Goal: Task Accomplishment & Management: Manage account settings

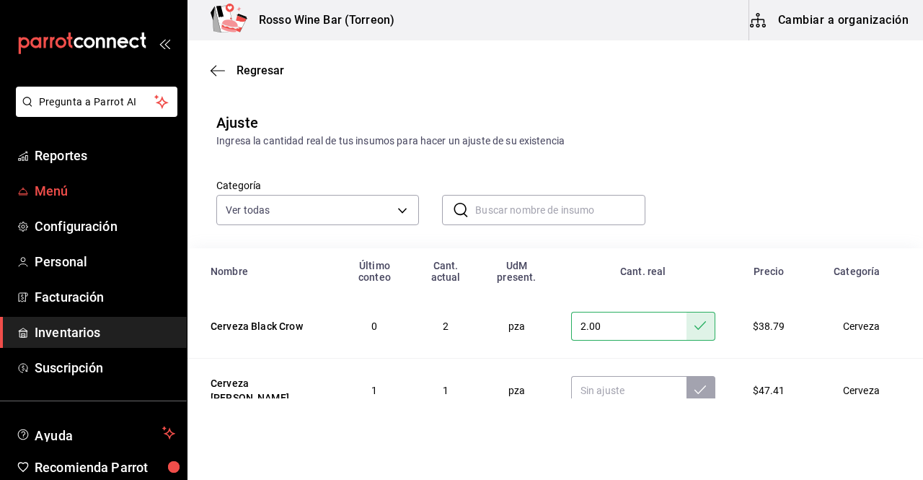
click at [71, 180] on link "Menú" at bounding box center [93, 190] width 187 height 31
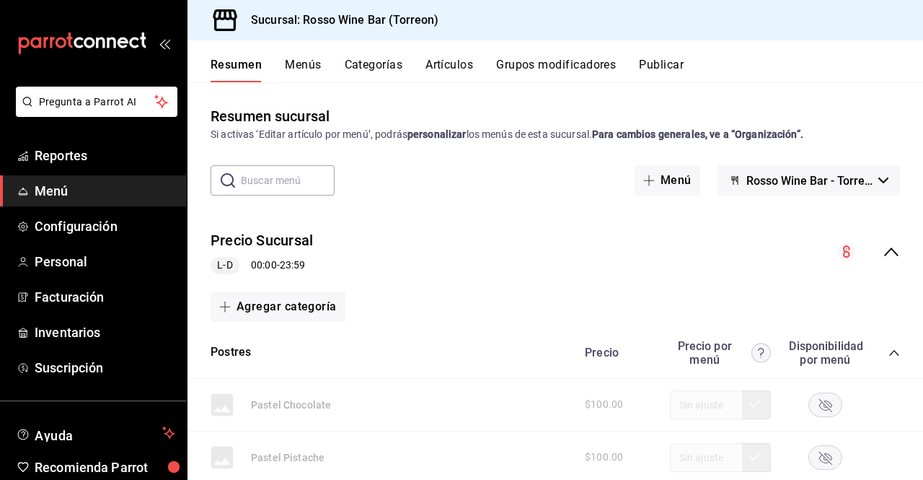
click at [447, 63] on button "Artículos" at bounding box center [450, 70] width 48 height 25
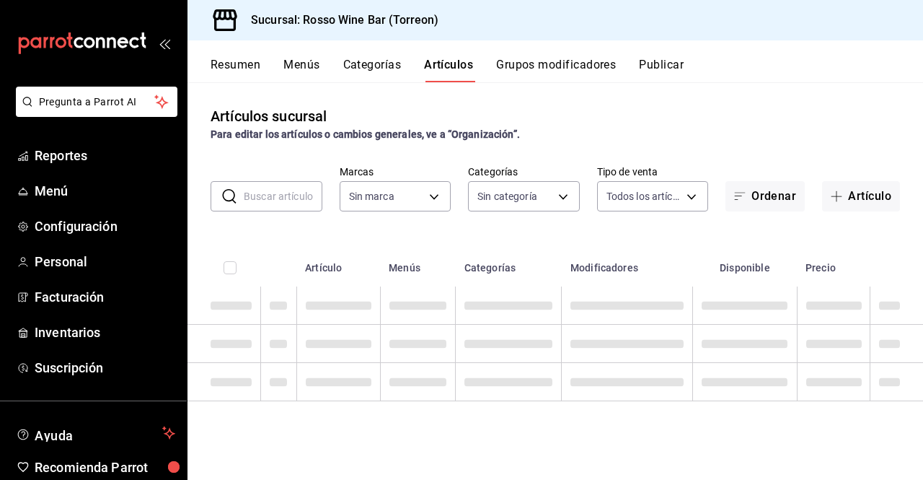
type input "c2c32ae7-1fc4-45ff-8039-656fc52e7daf"
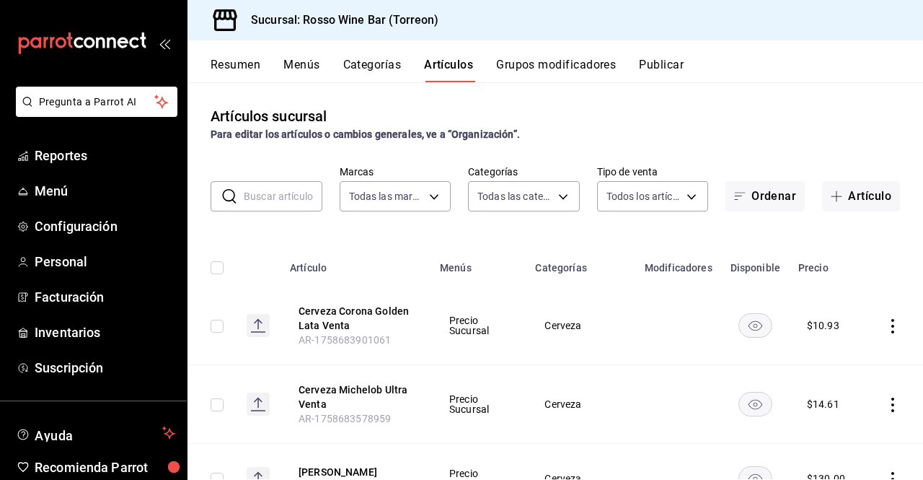
type input "aec089ee-9023-4824-b277-cb2a6ede7ce4,ef748760-2f17-404d-9e3c-0518adc53242,a400a…"
click at [831, 196] on icon "button" at bounding box center [837, 196] width 12 height 12
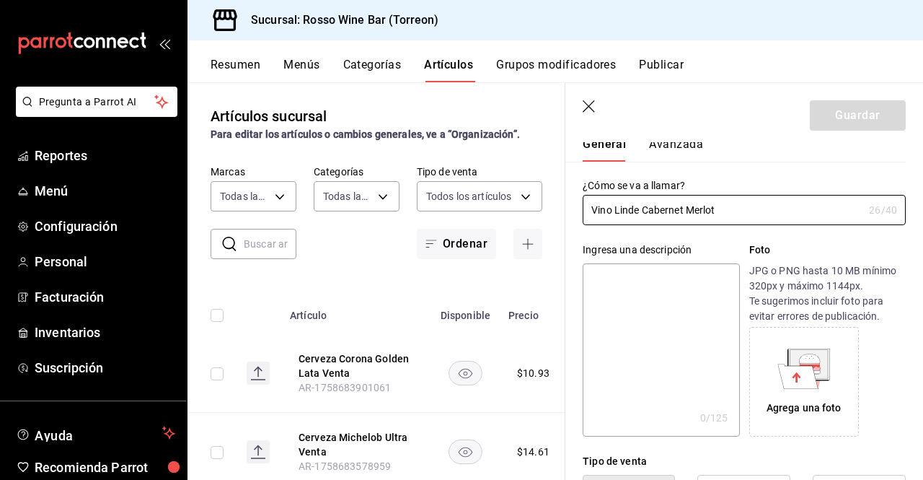
scroll to position [47, 0]
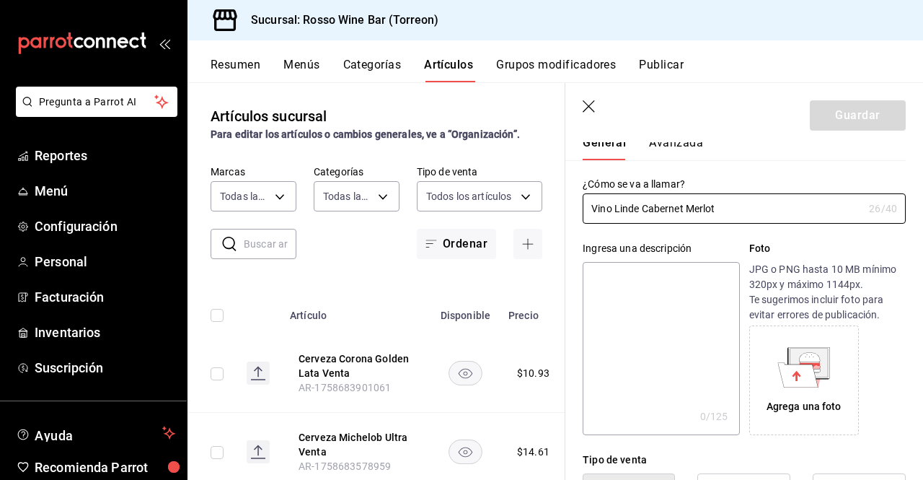
type input "Vino Linde Cabernet Merlot"
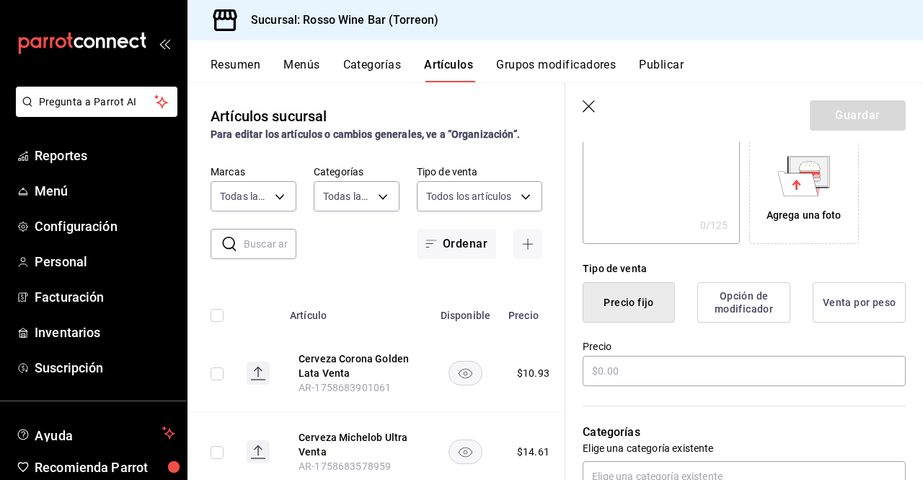
scroll to position [301, 0]
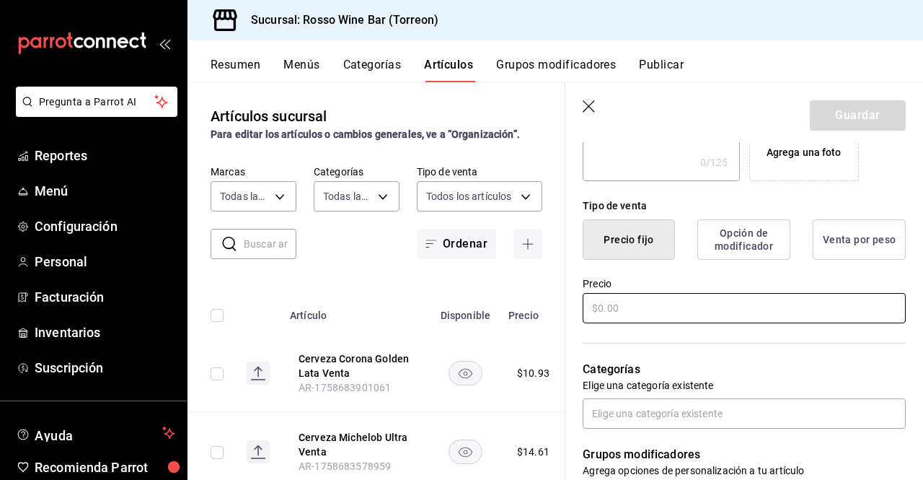
click at [703, 306] on input "text" at bounding box center [744, 308] width 323 height 30
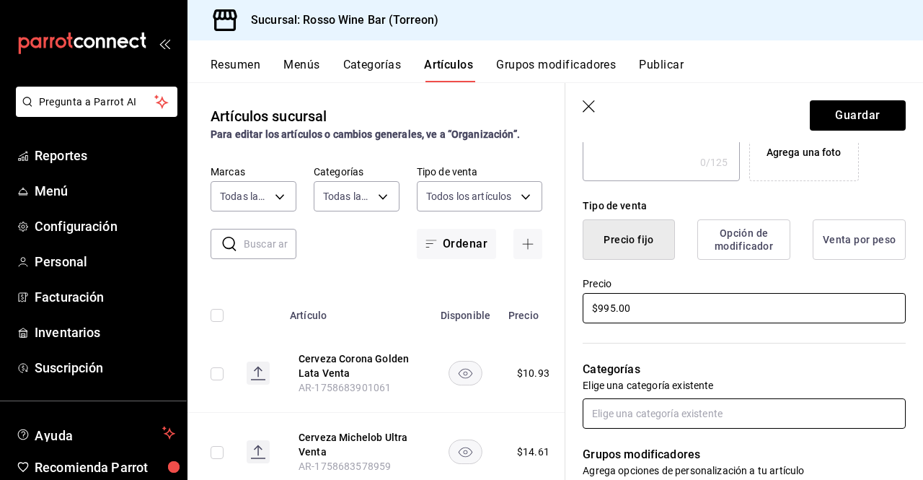
type input "$995.00"
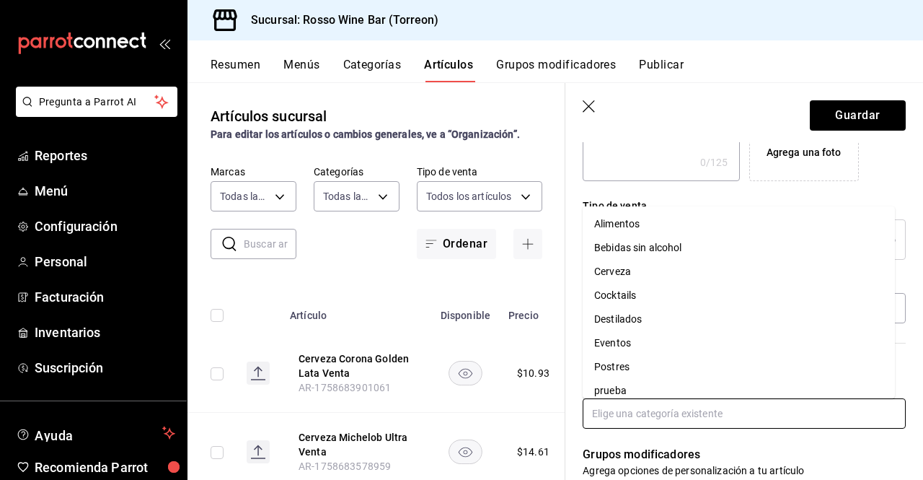
click at [783, 415] on input "text" at bounding box center [744, 413] width 323 height 30
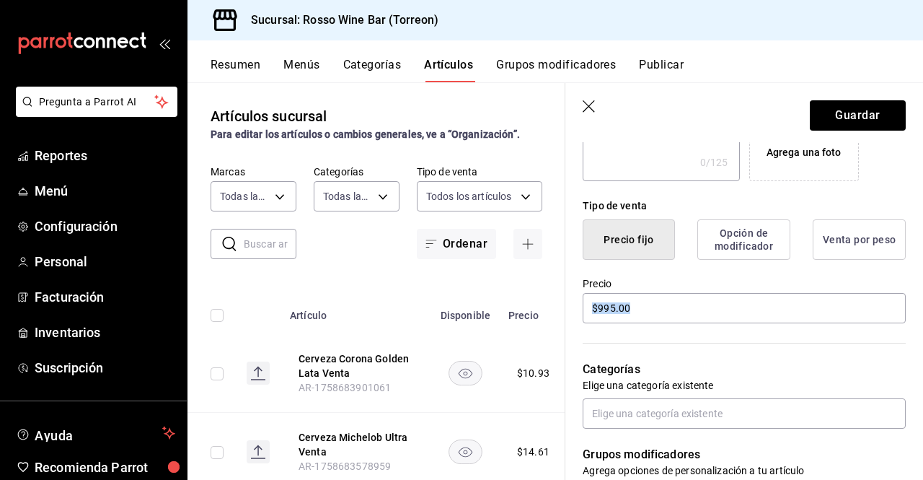
drag, startPoint x: 895, startPoint y: 300, endPoint x: 895, endPoint y: 327, distance: 26.7
click at [895, 327] on div "Nuevo artículo General Avanzada ¿Cómo se va a llamar? Vino Linde Cabernet Merlo…" at bounding box center [744, 346] width 358 height 1011
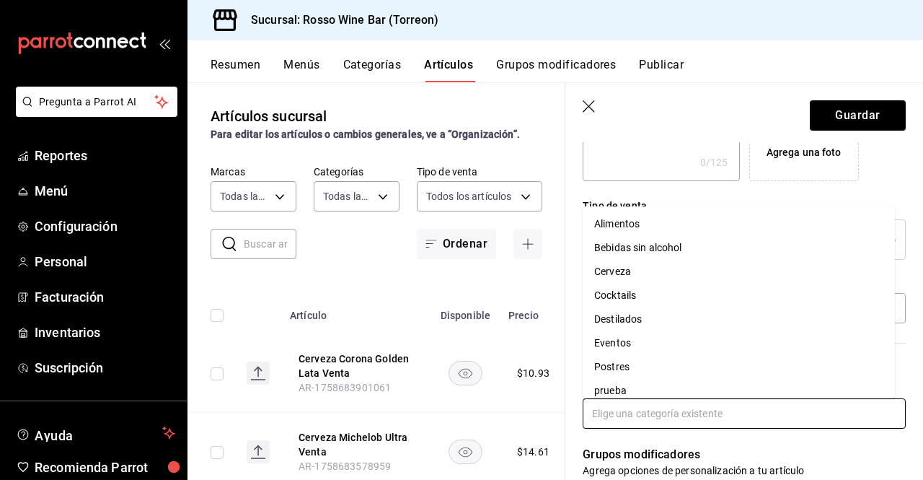
click at [724, 407] on input "text" at bounding box center [744, 413] width 323 height 30
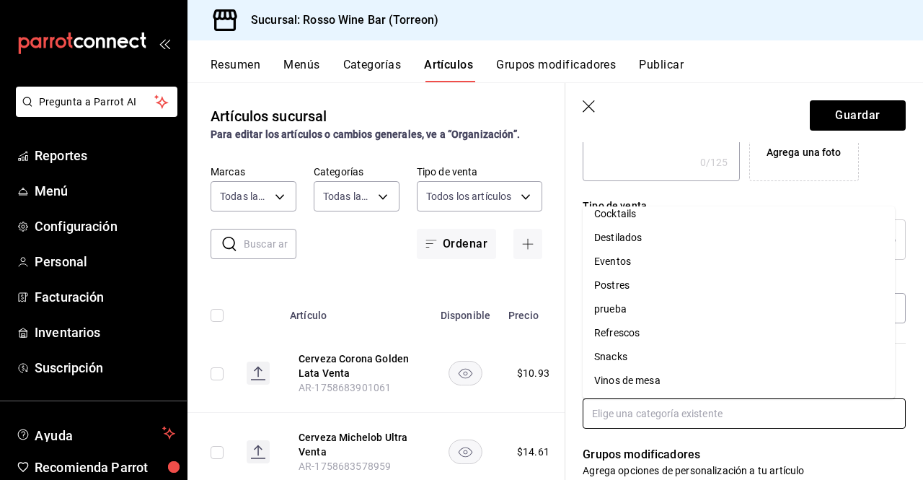
click at [737, 377] on li "Vinos de mesa" at bounding box center [739, 381] width 312 height 24
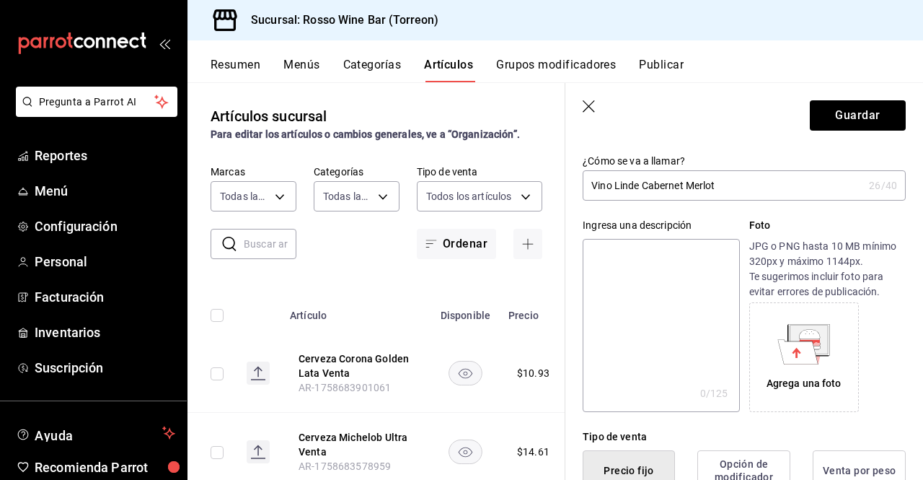
scroll to position [0, 0]
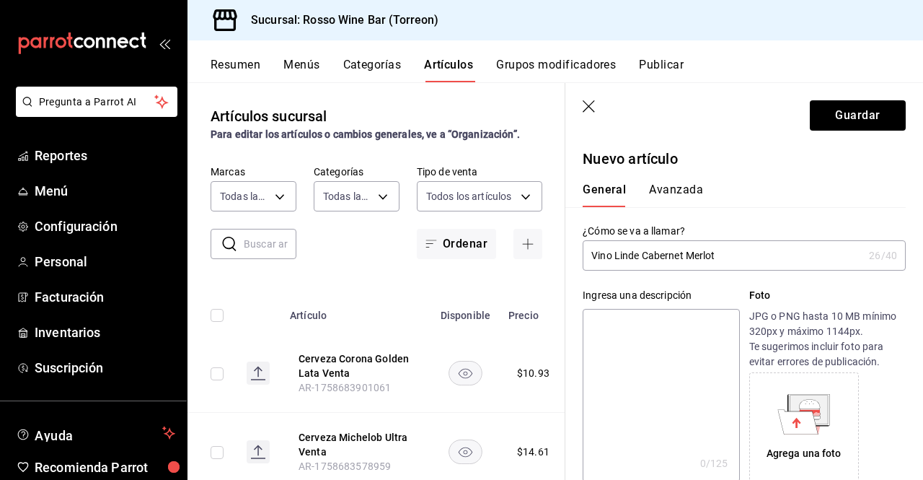
click at [692, 188] on button "Avanzada" at bounding box center [676, 194] width 54 height 25
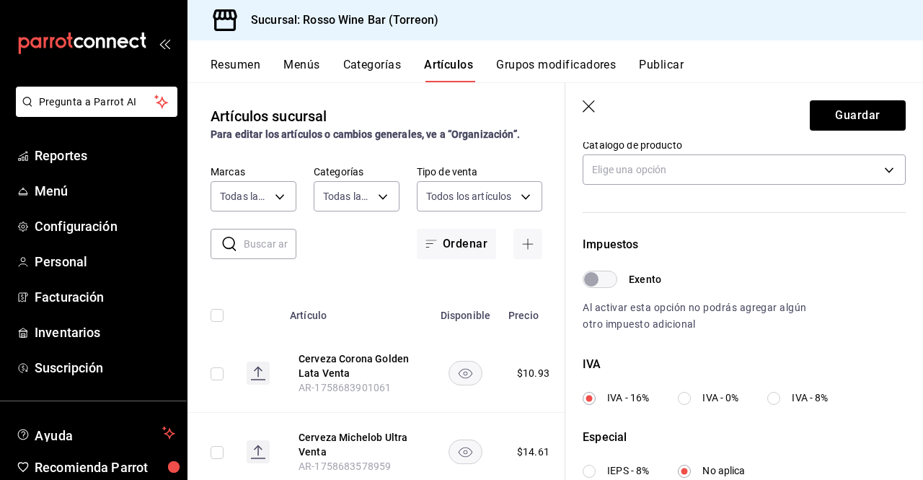
scroll to position [539, 0]
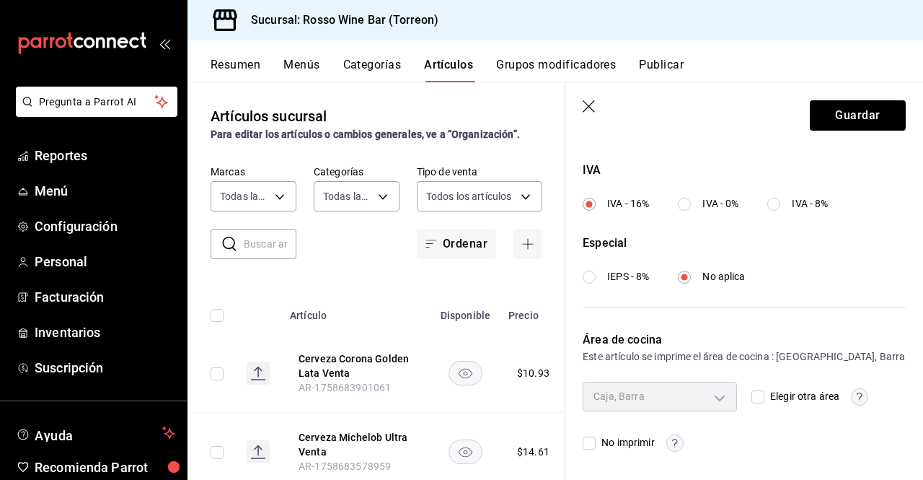
click at [752, 397] on input "Elegir otra área" at bounding box center [758, 396] width 13 height 13
checkbox input "true"
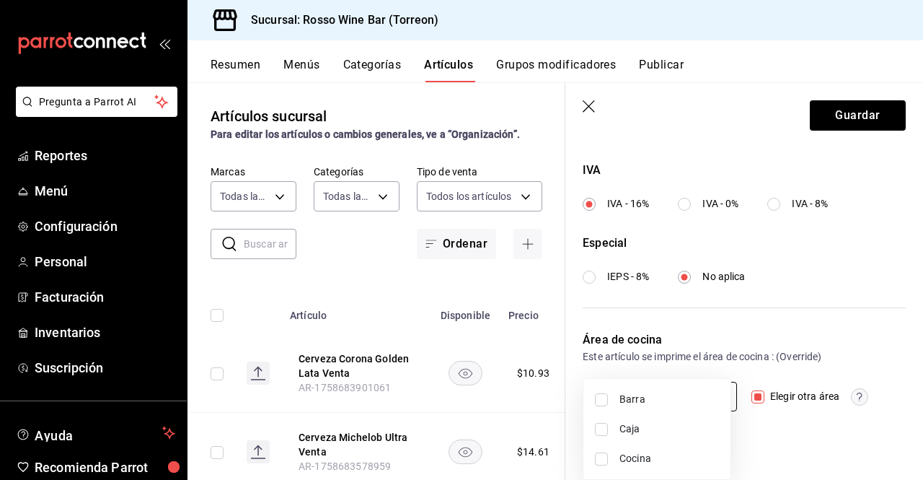
click at [708, 397] on body "Pregunta a Parrot AI Reportes Menú Configuración Personal Facturación Inventari…" at bounding box center [461, 240] width 923 height 480
click at [628, 426] on span "Caja" at bounding box center [670, 428] width 100 height 15
type input "23d60db6-a037-4531-b767-65eb437958a2"
checkbox input "true"
click at [628, 426] on span "Caja" at bounding box center [670, 428] width 100 height 15
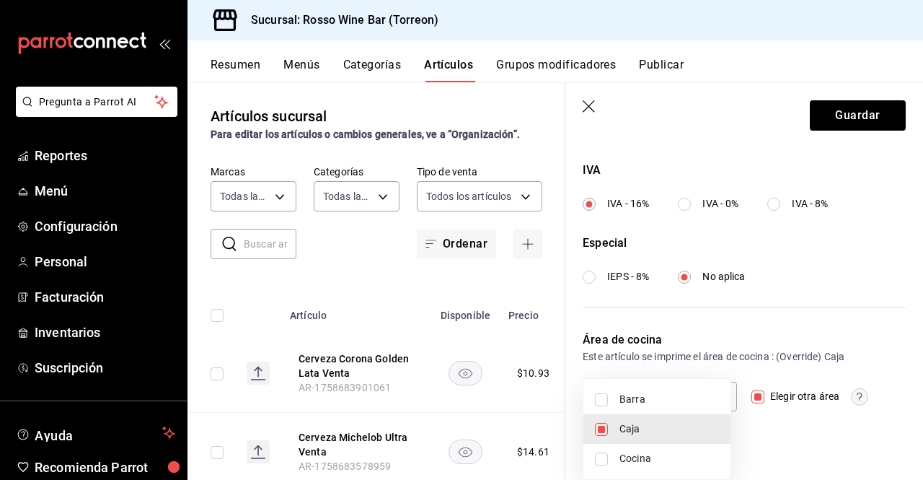
checkbox input "false"
click at [625, 400] on span "Barra" at bounding box center [670, 399] width 100 height 15
type input "f2fed090-37ca-4017-ab94-217e6df09c99"
checkbox input "true"
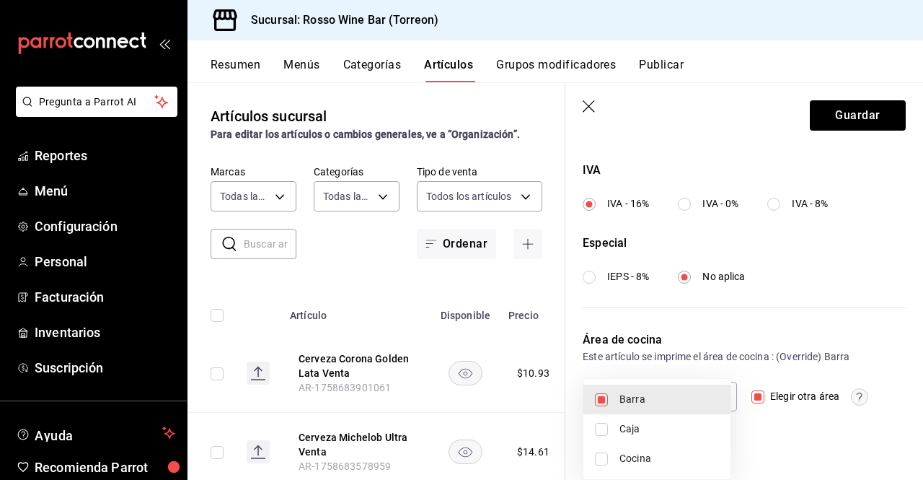
click at [833, 120] on div at bounding box center [461, 240] width 923 height 480
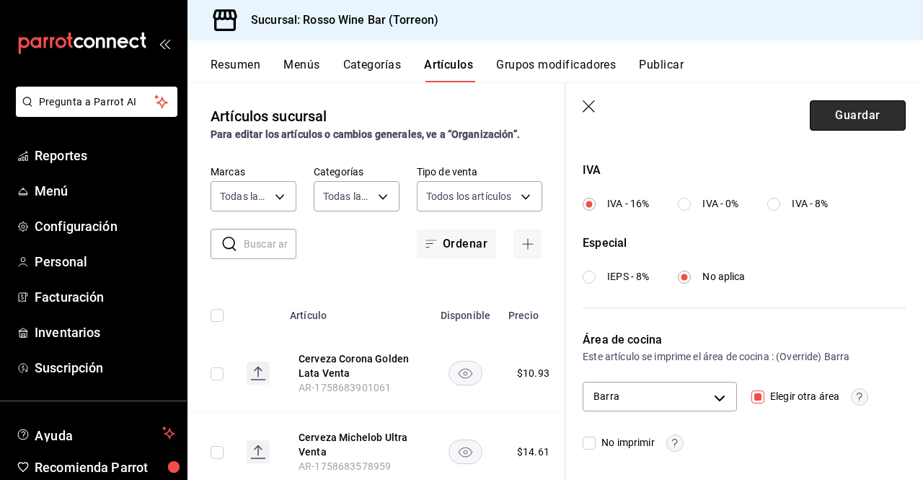
click at [828, 118] on button "Guardar" at bounding box center [858, 115] width 96 height 30
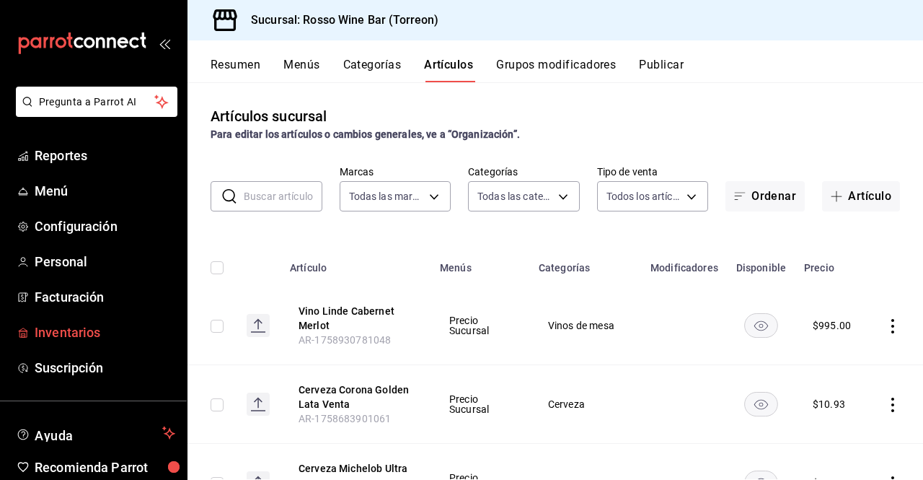
click at [87, 327] on span "Inventarios" at bounding box center [105, 331] width 141 height 19
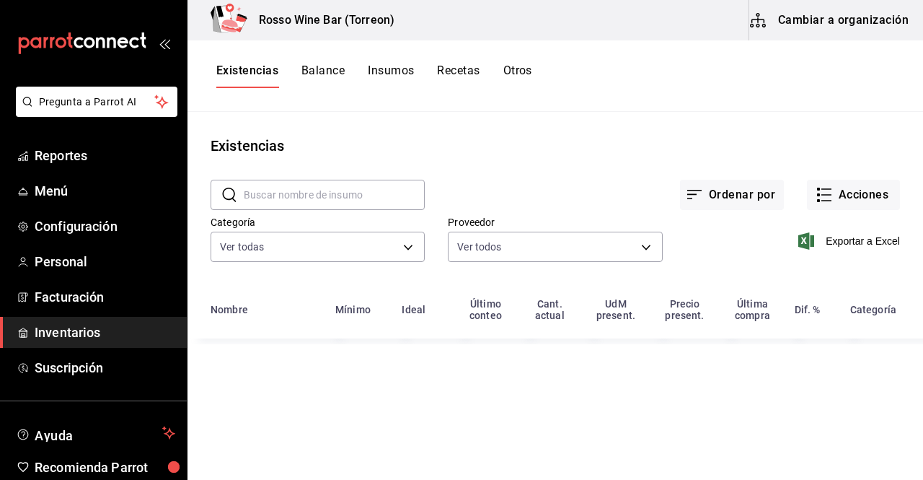
click at [801, 21] on button "Cambiar a organización" at bounding box center [830, 20] width 162 height 40
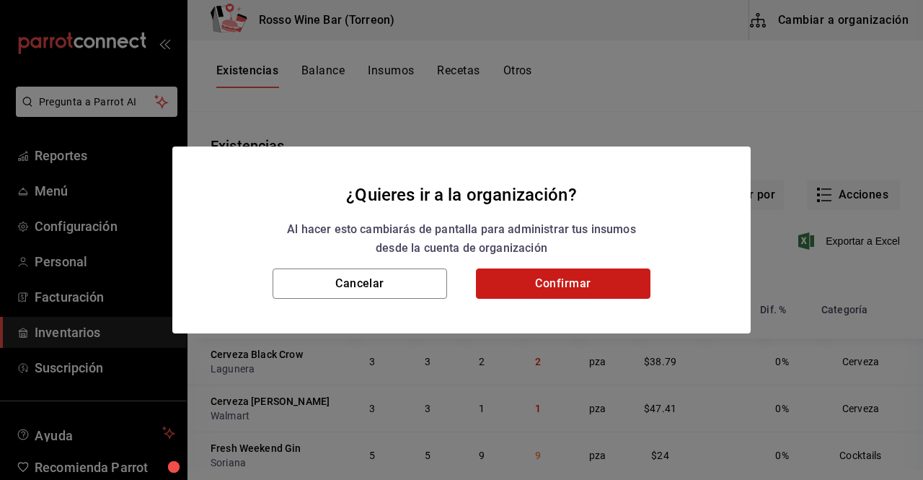
click at [532, 281] on button "Confirmar" at bounding box center [563, 283] width 175 height 30
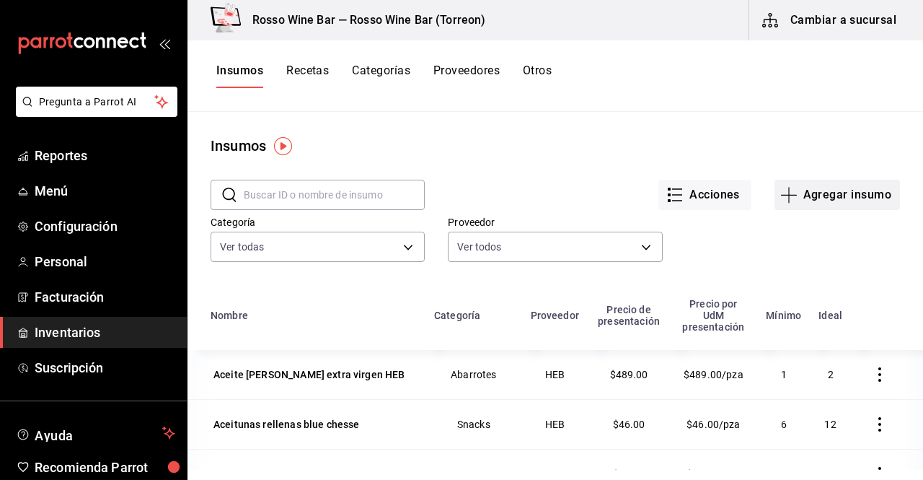
click at [835, 195] on button "Agregar insumo" at bounding box center [838, 195] width 126 height 30
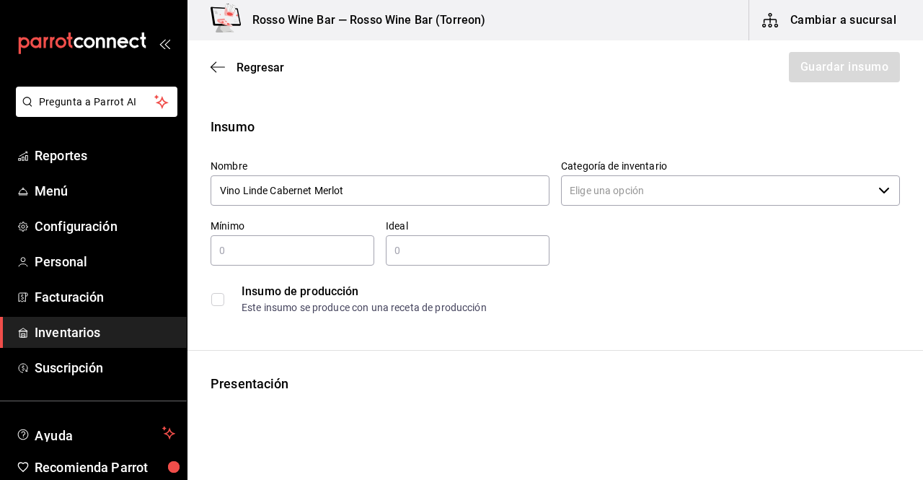
type input "Vino Linde Cabernet Merlot"
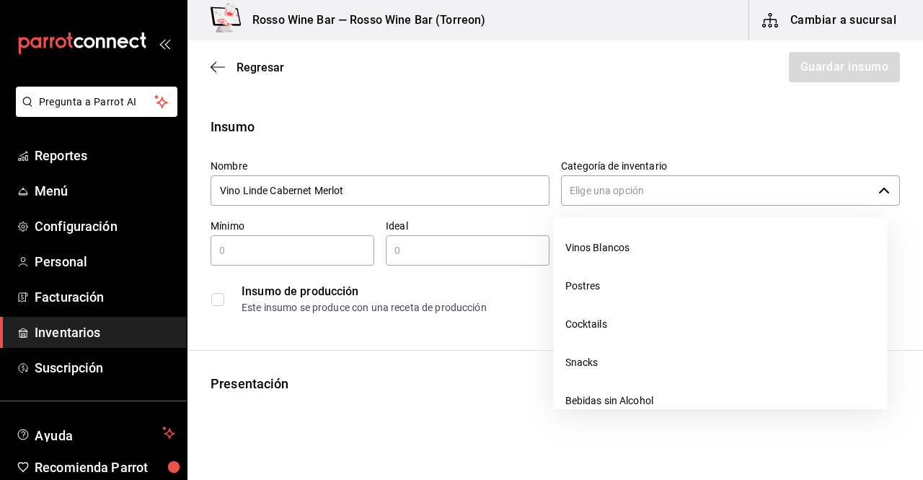
click at [779, 197] on input "Categoría de inventario" at bounding box center [717, 190] width 312 height 30
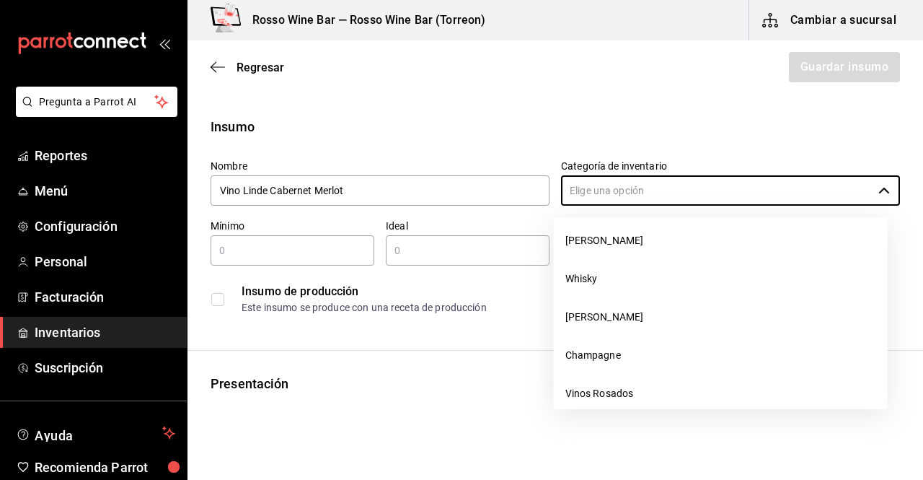
scroll to position [825, 0]
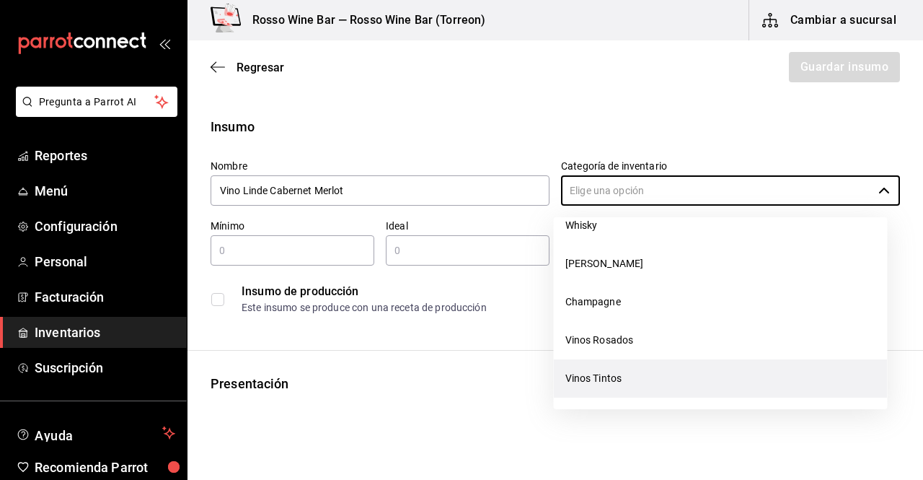
click at [654, 388] on li "Vinos Tintos" at bounding box center [721, 378] width 334 height 38
type input "Vinos Tintos"
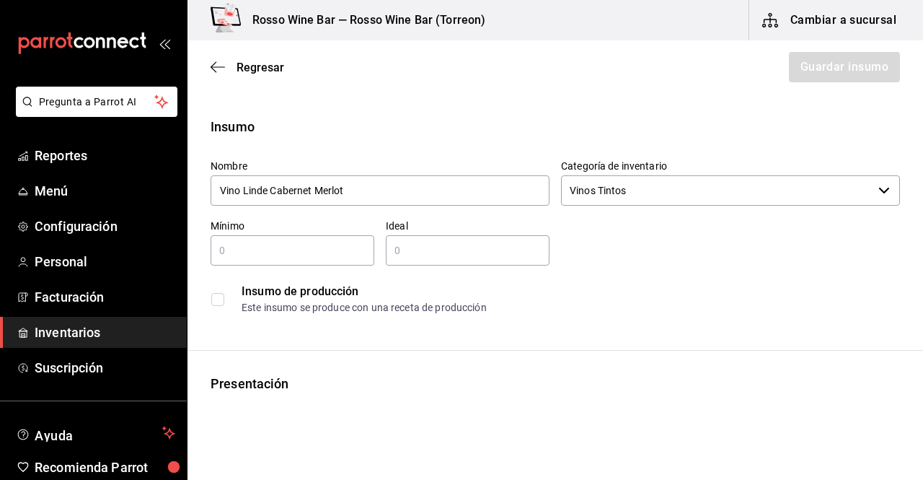
click at [291, 257] on input "text" at bounding box center [293, 250] width 164 height 17
type input "1"
click at [421, 248] on input "text" at bounding box center [468, 250] width 164 height 17
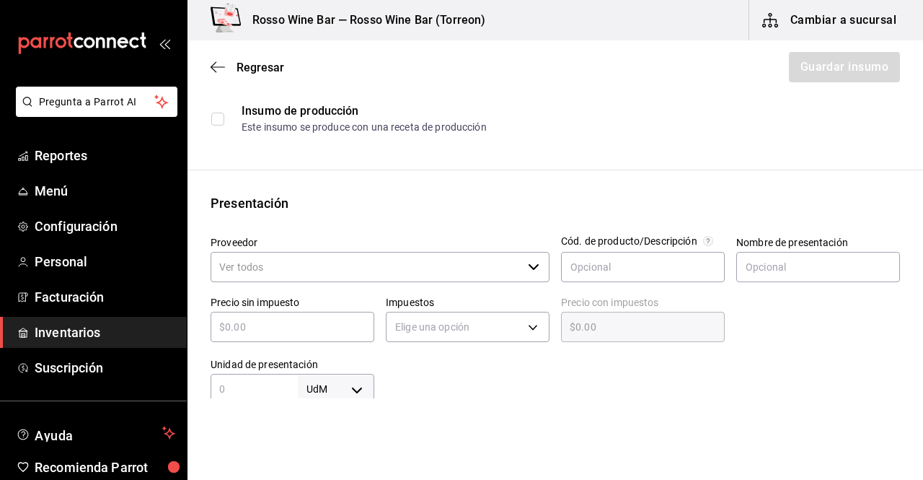
scroll to position [193, 0]
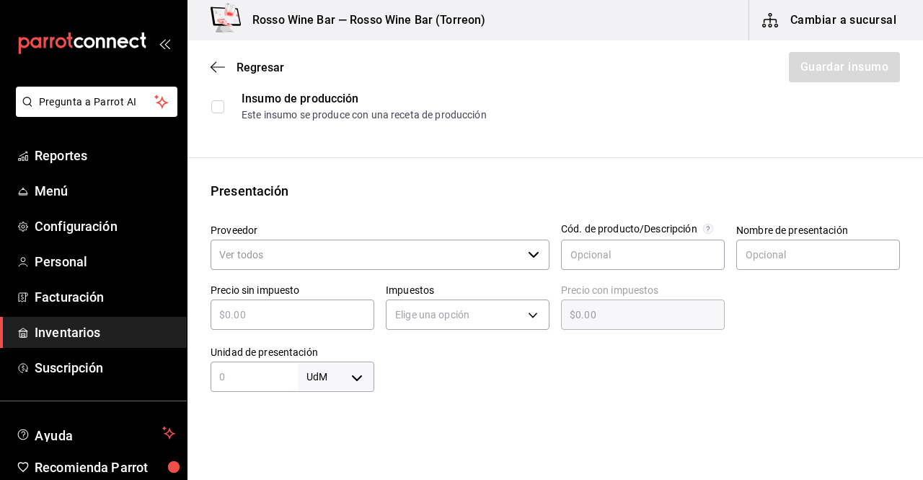
click at [530, 255] on icon "button" at bounding box center [534, 255] width 10 height 6
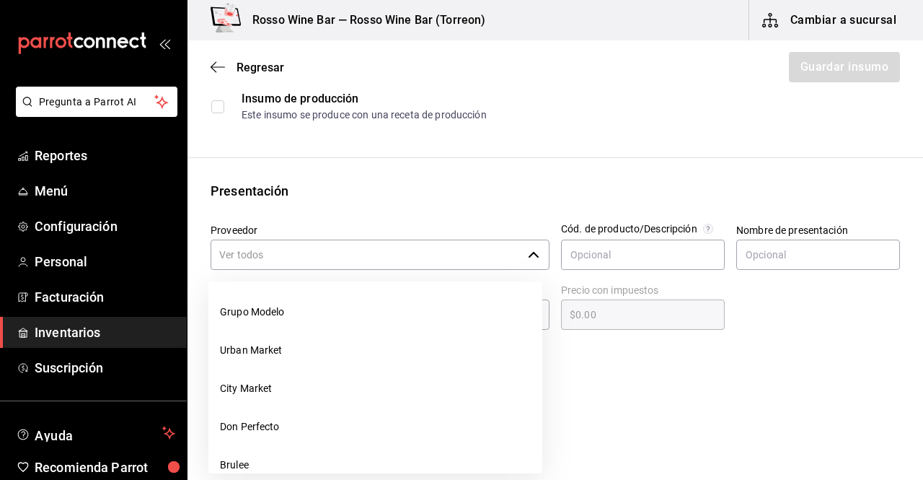
type input "1"
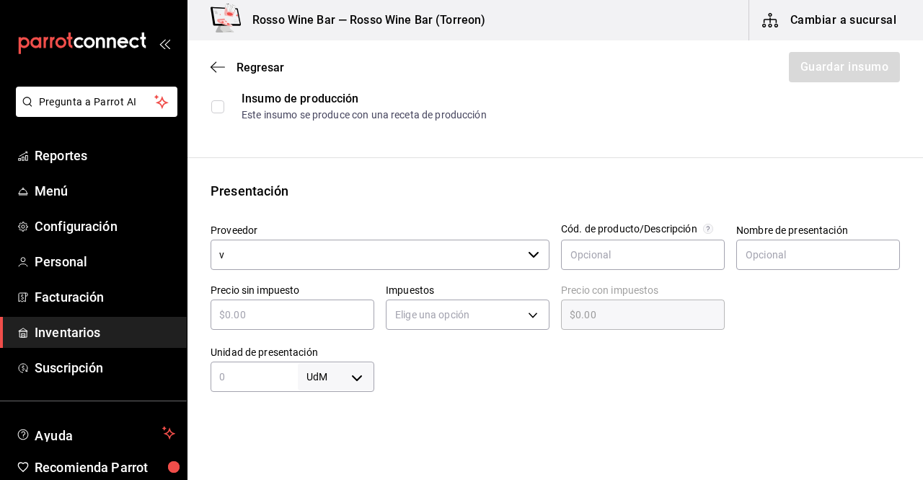
click at [421, 252] on input "v" at bounding box center [367, 254] width 312 height 30
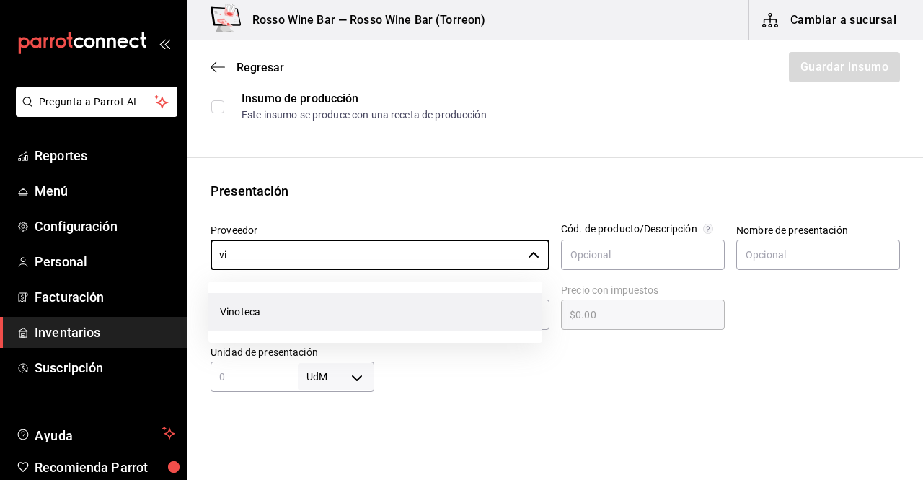
click at [345, 313] on li "Vinoteca" at bounding box center [375, 312] width 334 height 38
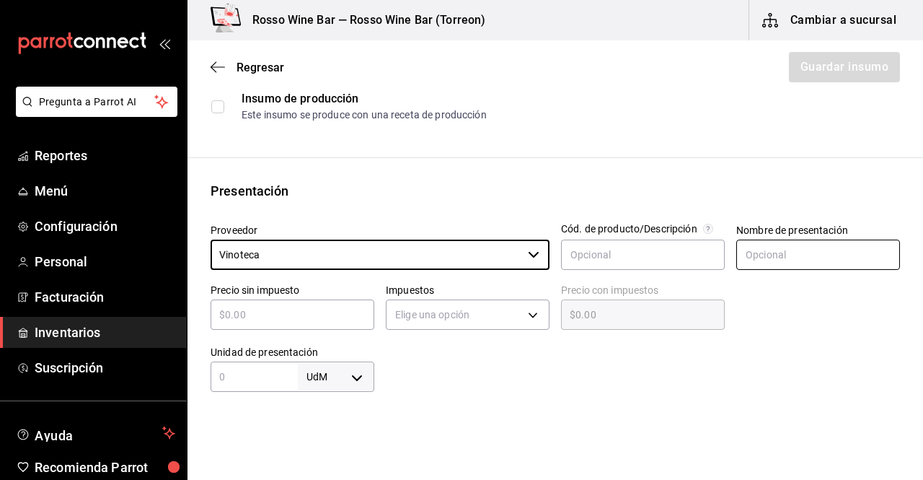
type input "Vinoteca"
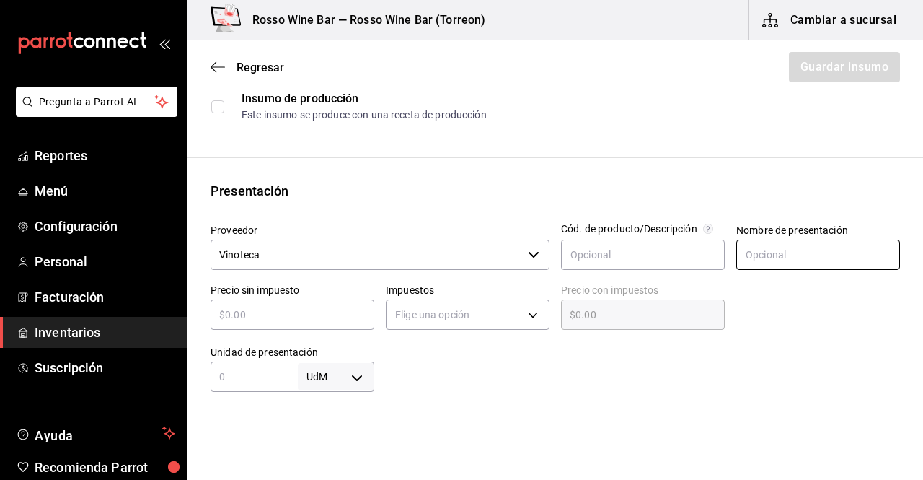
click at [736, 252] on input "text" at bounding box center [818, 254] width 164 height 30
type input "Botella"
click at [328, 325] on div "​" at bounding box center [293, 314] width 164 height 30
type input "$3"
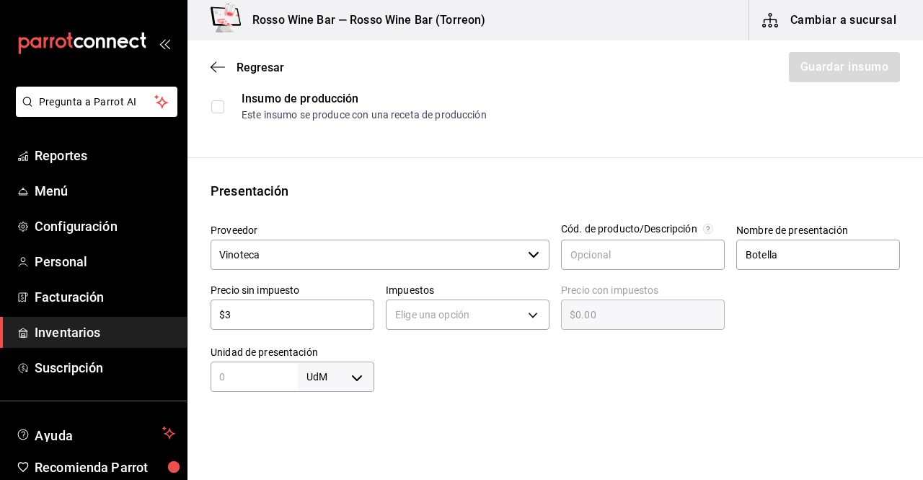
type input "$3.00"
type input "$39"
type input "$39.00"
type input "$392"
type input "$392.00"
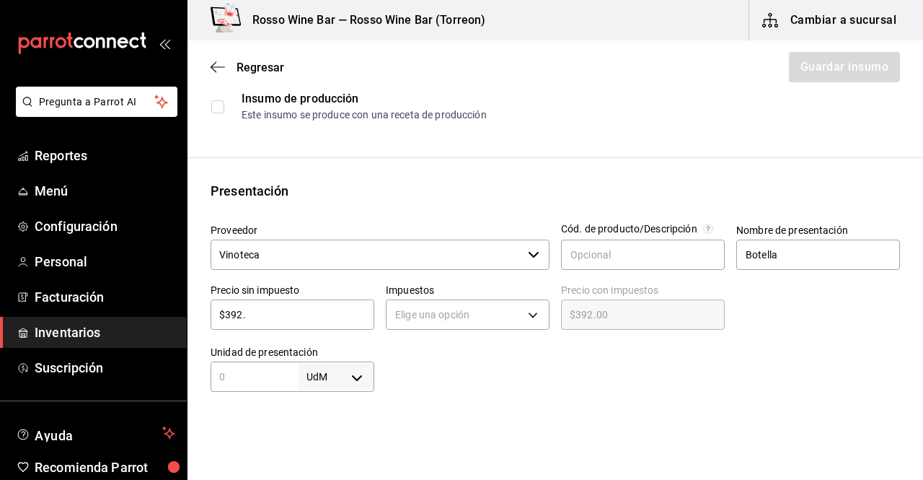
type input "$392.8"
type input "$392.80"
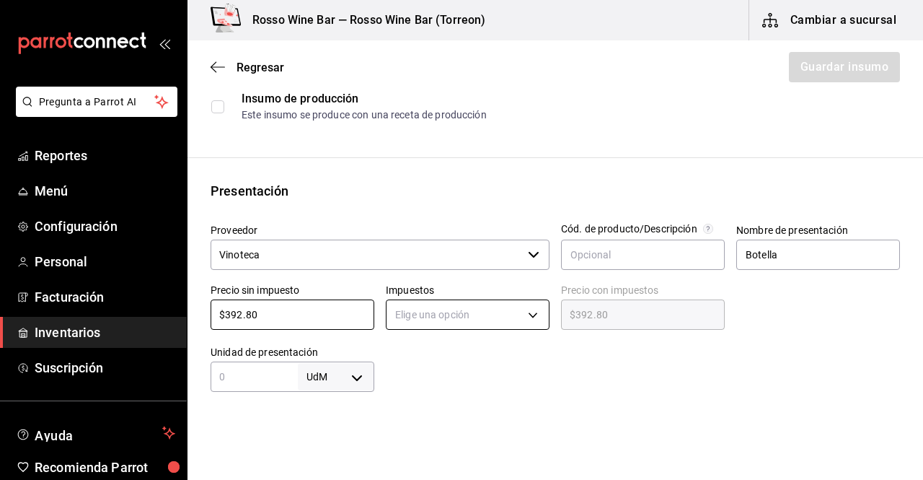
type input "$392.80"
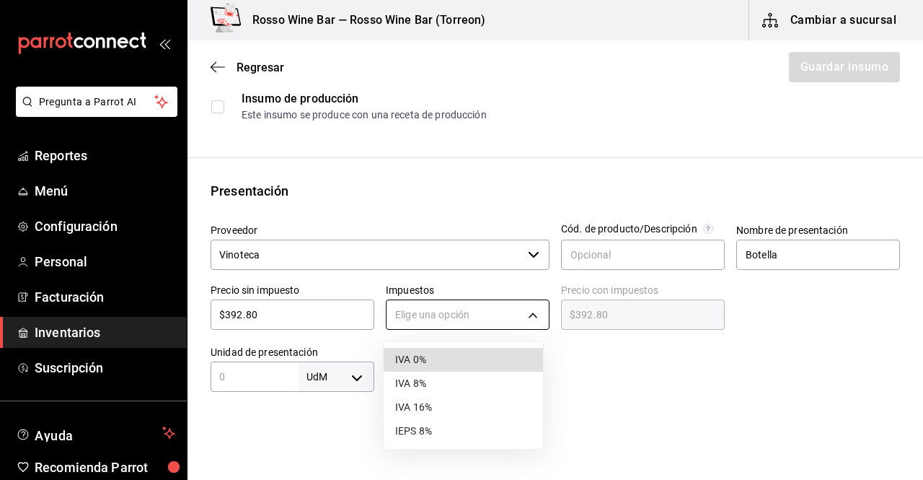
click at [499, 316] on body "Pregunta a Parrot AI Reportes Menú Configuración Personal Facturación Inventari…" at bounding box center [461, 199] width 923 height 398
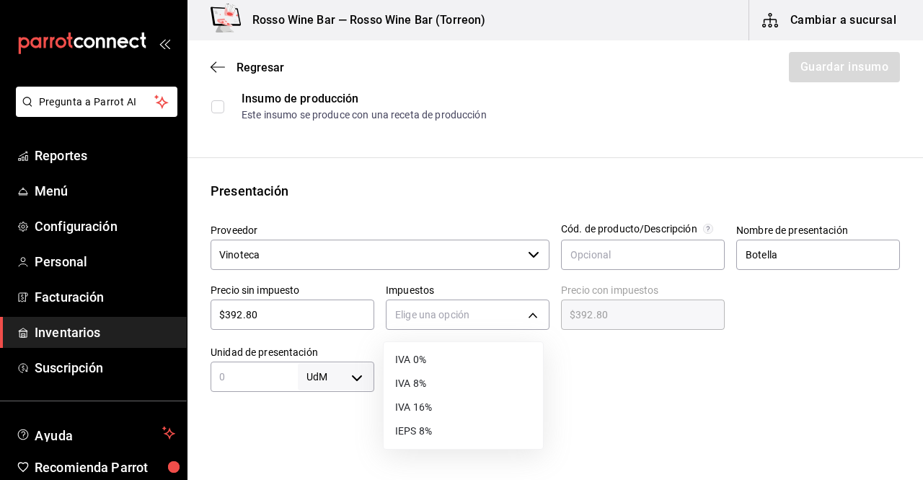
click at [437, 406] on li "IVA 16%" at bounding box center [463, 407] width 159 height 24
type input "IVA_16"
type input "$455.65"
click at [266, 383] on input "text" at bounding box center [254, 376] width 87 height 17
type input "1"
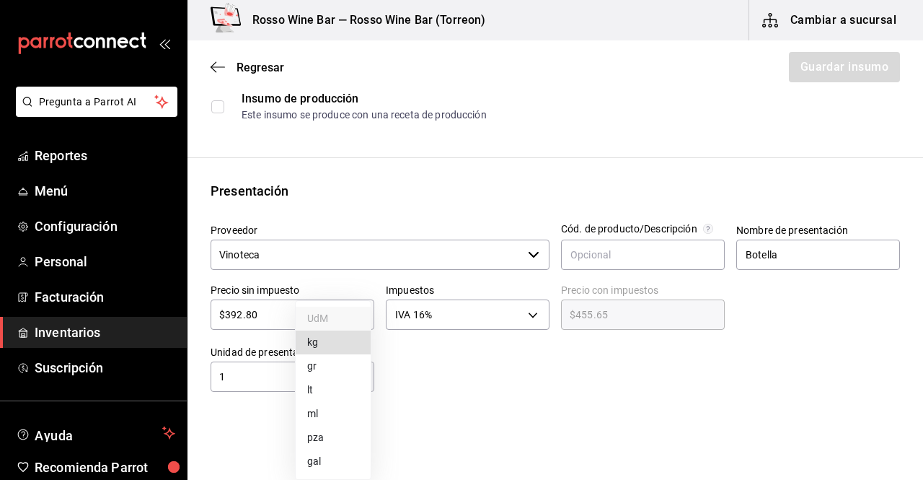
click at [348, 374] on body "Pregunta a Parrot AI Reportes Menú Configuración Personal Facturación Inventari…" at bounding box center [461, 199] width 923 height 398
click at [335, 437] on li "pza" at bounding box center [333, 438] width 75 height 24
type input "UNIT"
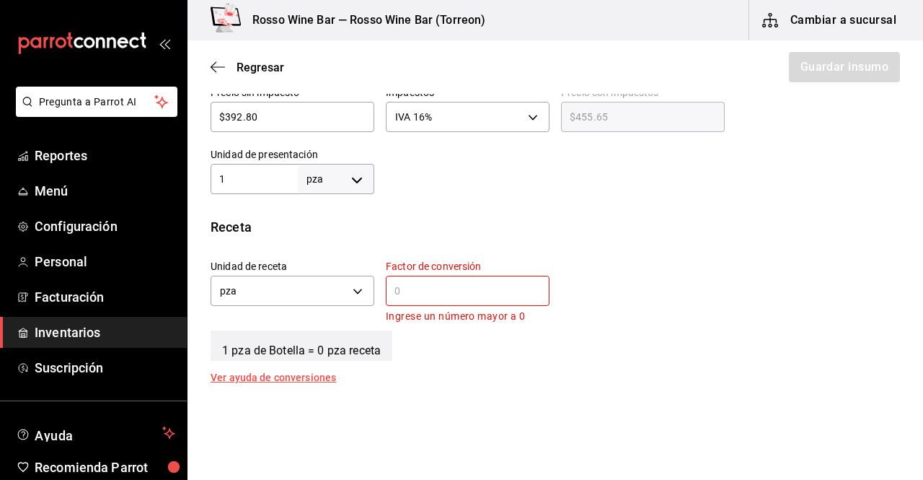
scroll to position [409, 0]
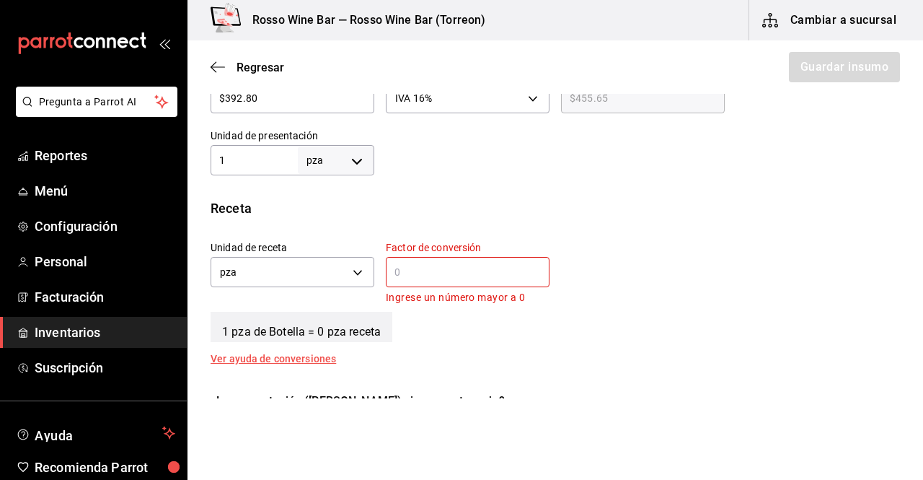
click at [439, 274] on input "text" at bounding box center [468, 271] width 164 height 17
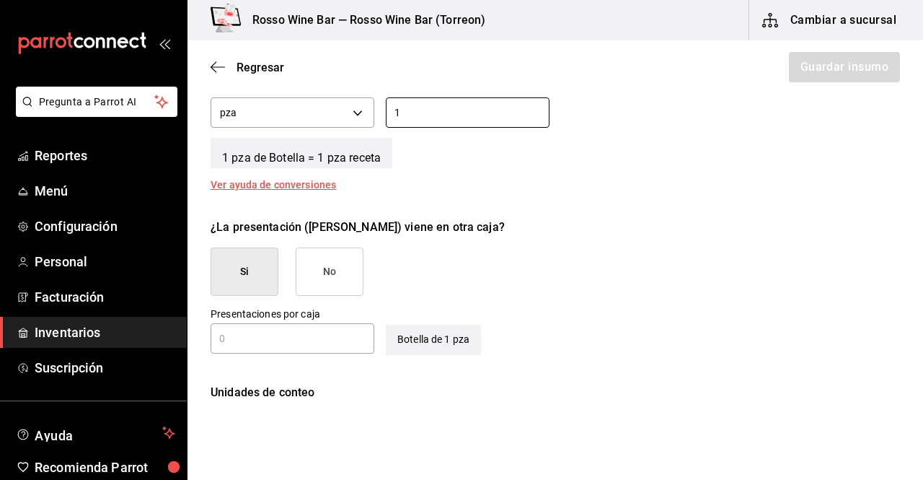
scroll to position [577, 0]
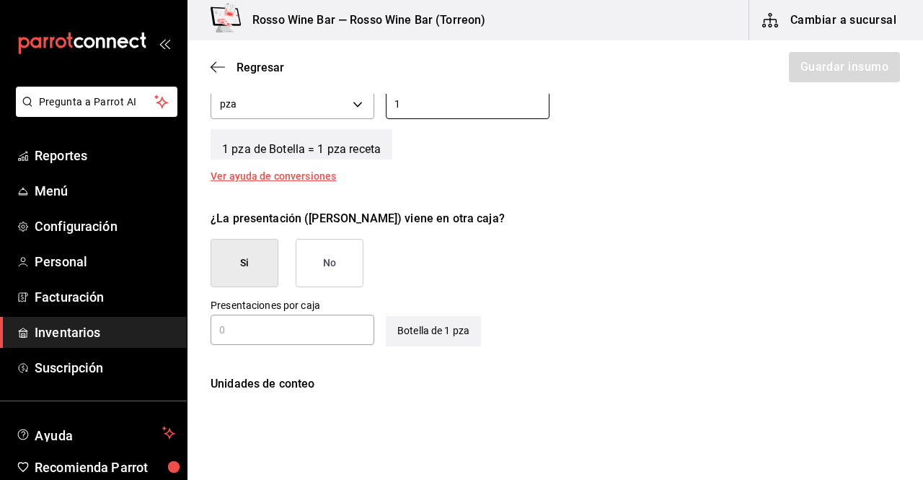
type input "1"
click at [351, 265] on button "No" at bounding box center [330, 263] width 68 height 48
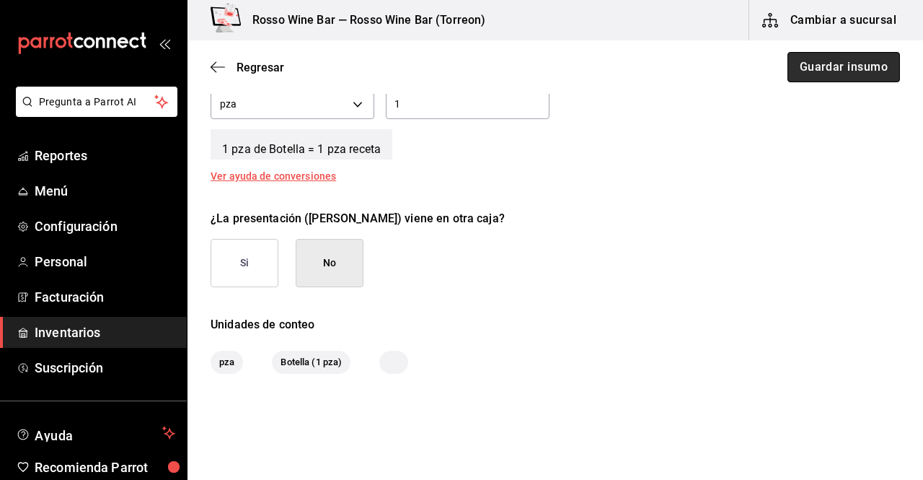
click at [806, 69] on button "Guardar insumo" at bounding box center [844, 67] width 113 height 30
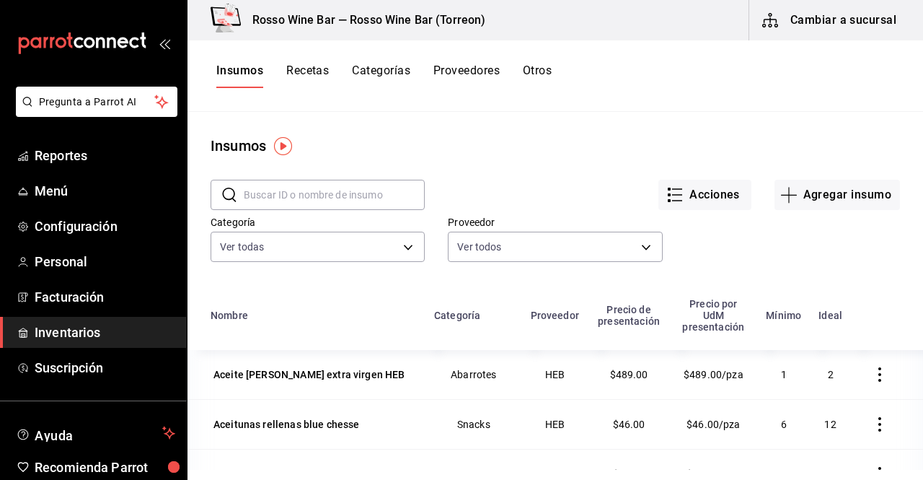
click at [322, 82] on button "Recetas" at bounding box center [307, 75] width 43 height 25
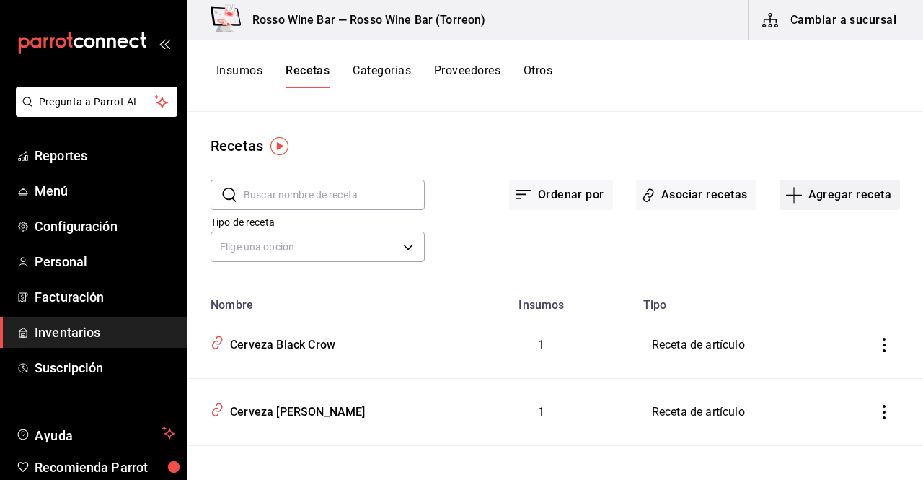
click at [818, 197] on button "Agregar receta" at bounding box center [840, 195] width 120 height 30
click at [804, 229] on span "Receta" at bounding box center [830, 234] width 121 height 15
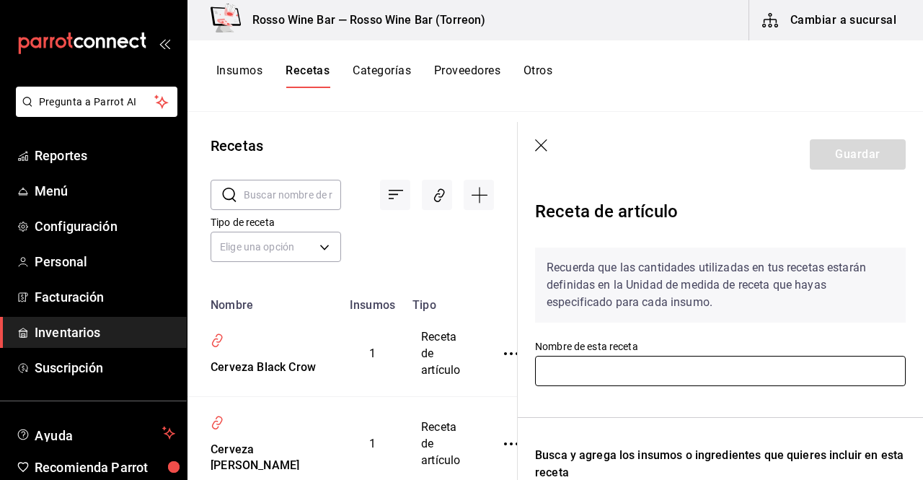
click at [620, 363] on input "text" at bounding box center [720, 371] width 371 height 30
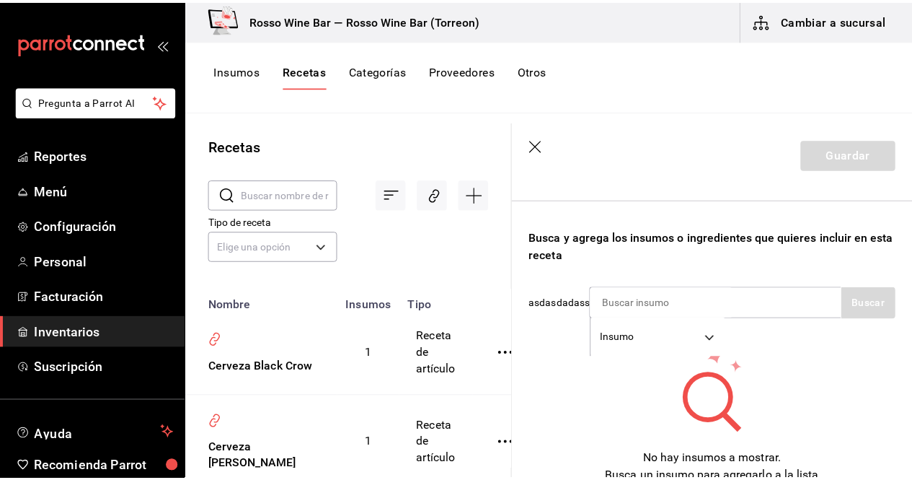
scroll to position [236, 0]
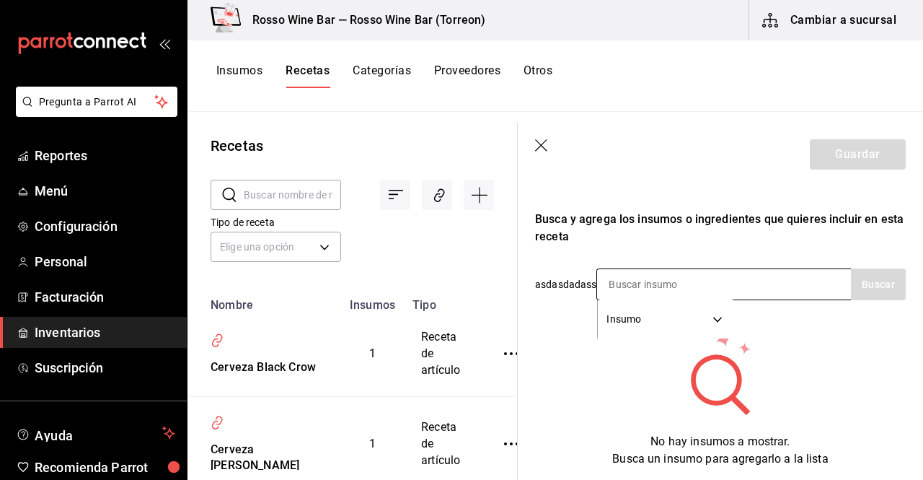
type input "Vino Linde Cabernet Merlot"
click at [737, 289] on input at bounding box center [669, 284] width 144 height 30
type input "linde"
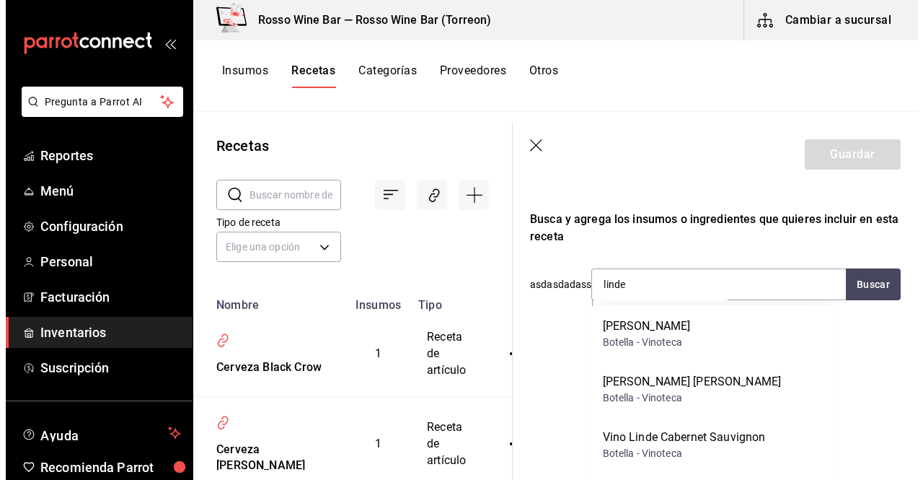
scroll to position [292, 0]
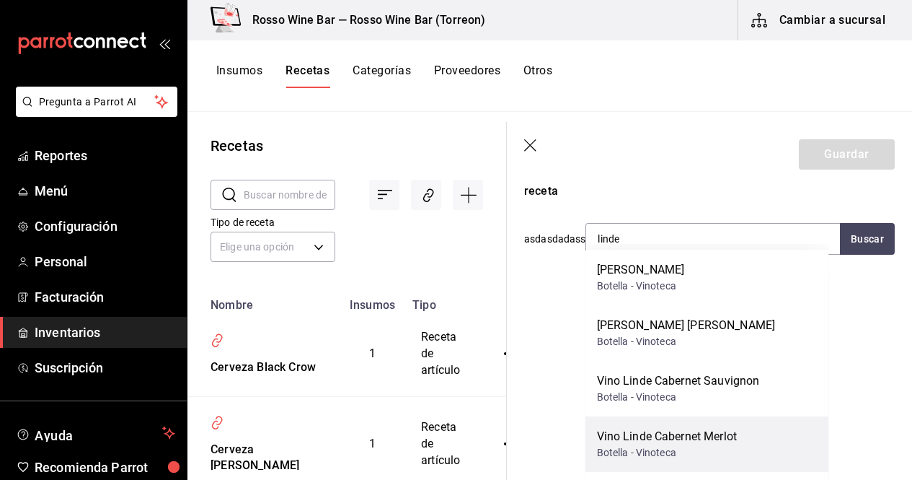
click at [737, 431] on div "Vino Linde Cabernet Merlot" at bounding box center [667, 436] width 140 height 17
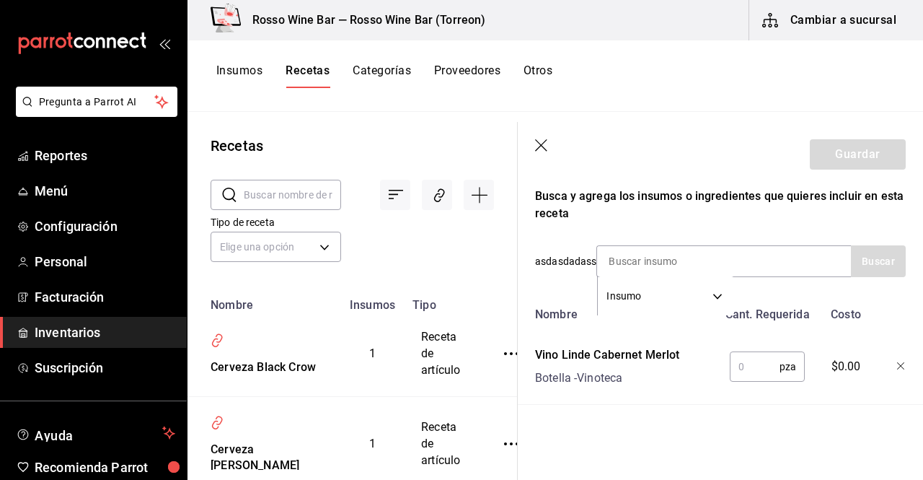
scroll to position [270, 0]
click at [756, 356] on input "1" at bounding box center [755, 366] width 50 height 29
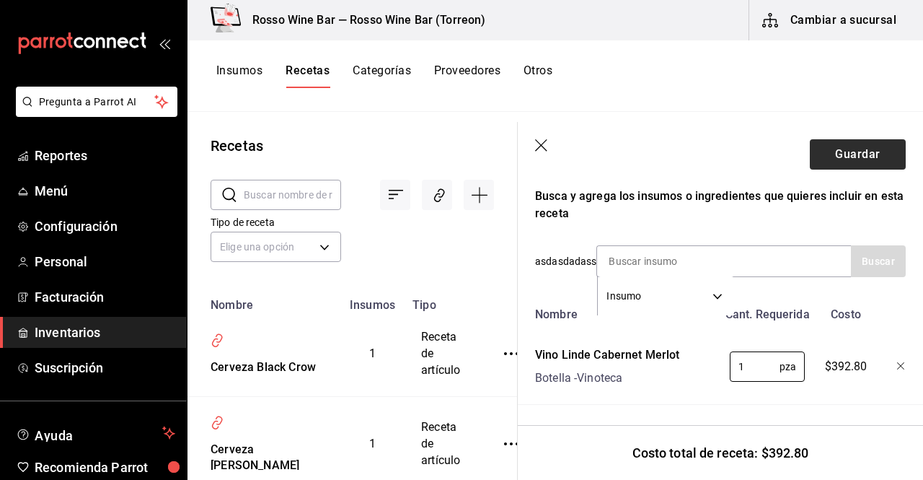
type input "1"
click at [871, 159] on button "Guardar" at bounding box center [858, 154] width 96 height 30
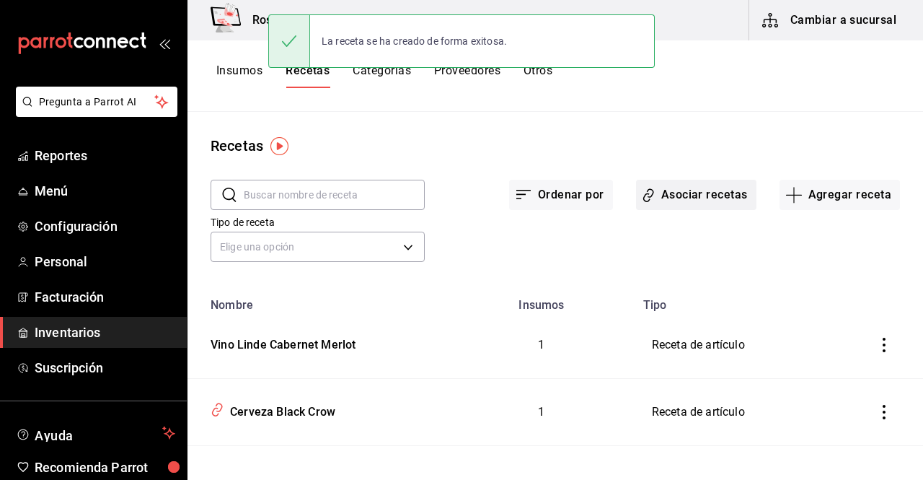
click at [707, 202] on button "Asociar recetas" at bounding box center [696, 195] width 120 height 30
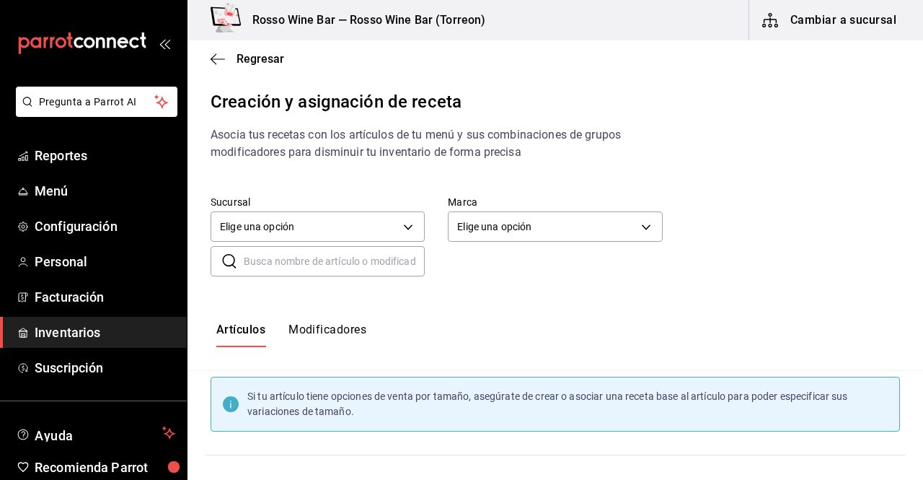
click at [383, 268] on input "text" at bounding box center [334, 261] width 181 height 29
type input "linde"
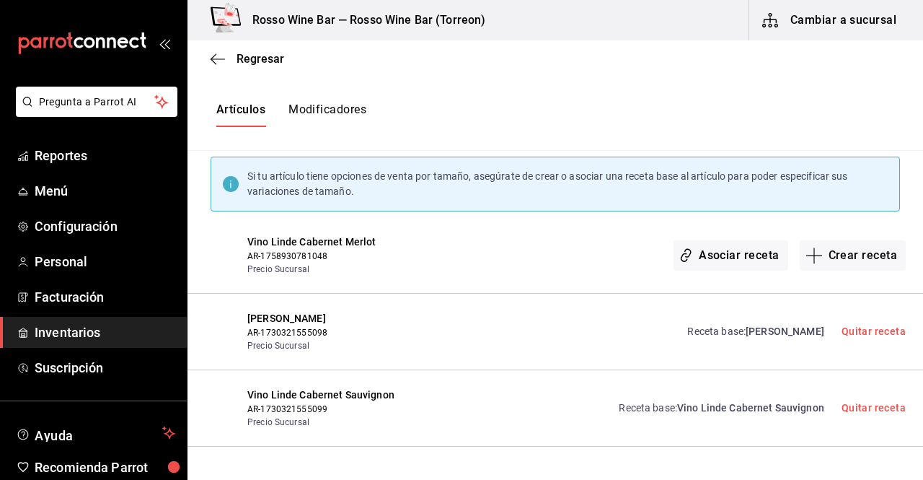
scroll to position [227, 0]
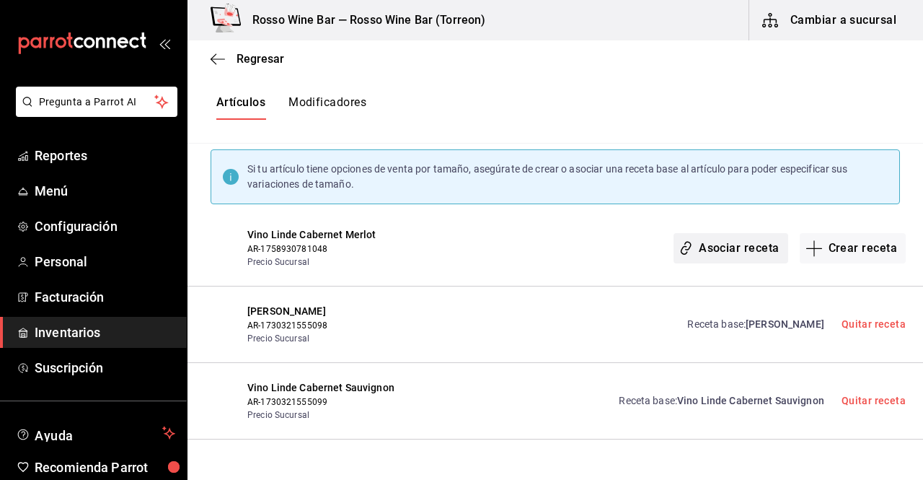
click at [706, 245] on button "Asociar receta" at bounding box center [731, 248] width 114 height 30
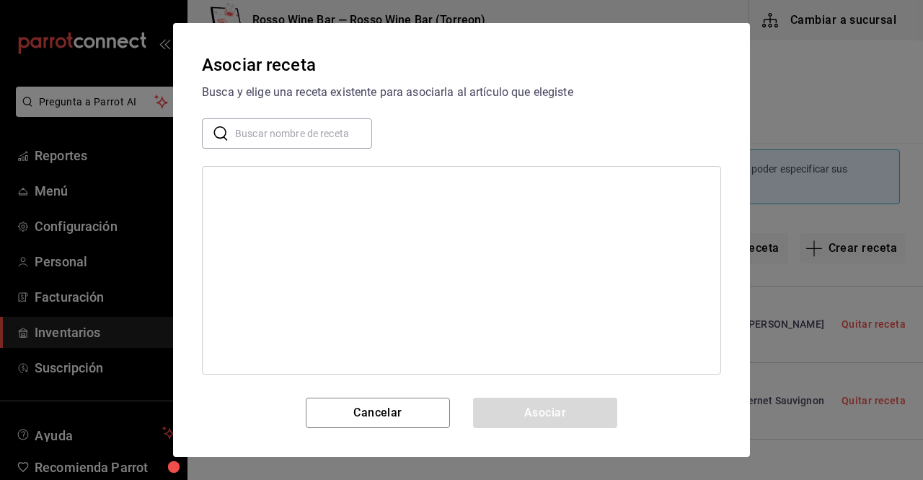
click at [302, 141] on input "text" at bounding box center [303, 133] width 137 height 29
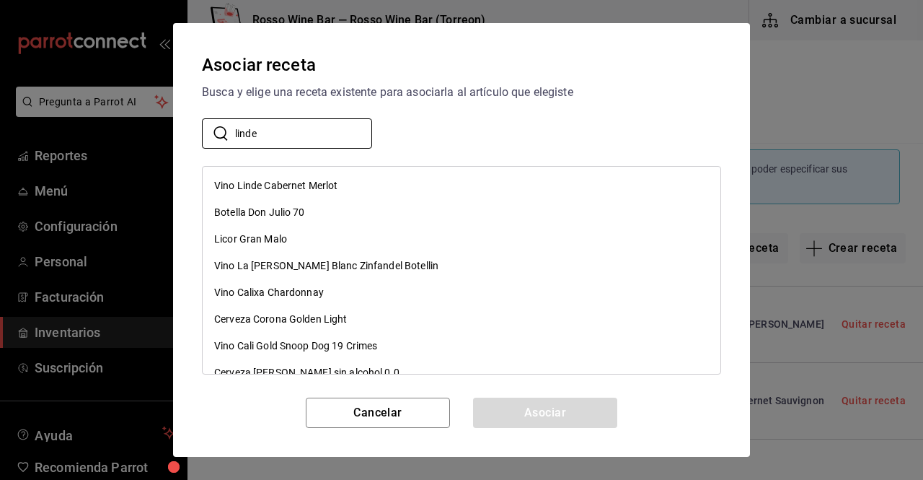
type input "linde"
click at [336, 185] on div "Vino Linde Cabernet Merlot" at bounding box center [275, 185] width 123 height 15
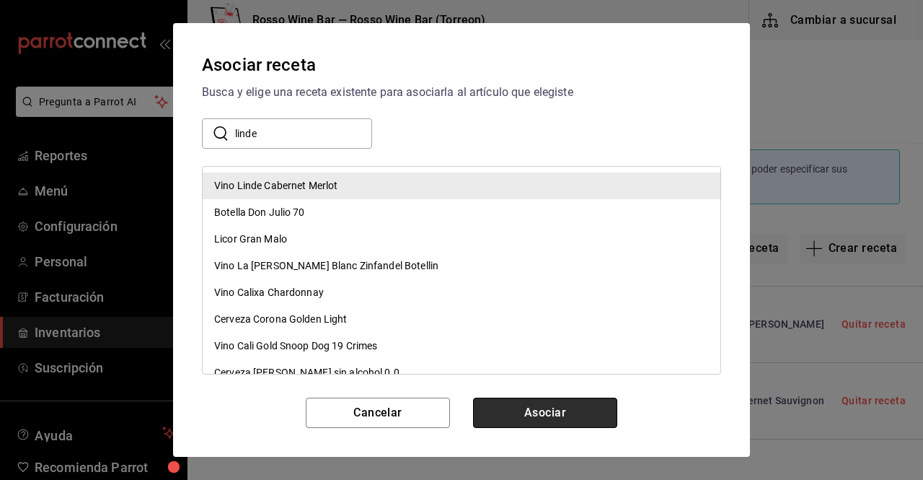
click at [534, 405] on button "Asociar" at bounding box center [545, 412] width 144 height 30
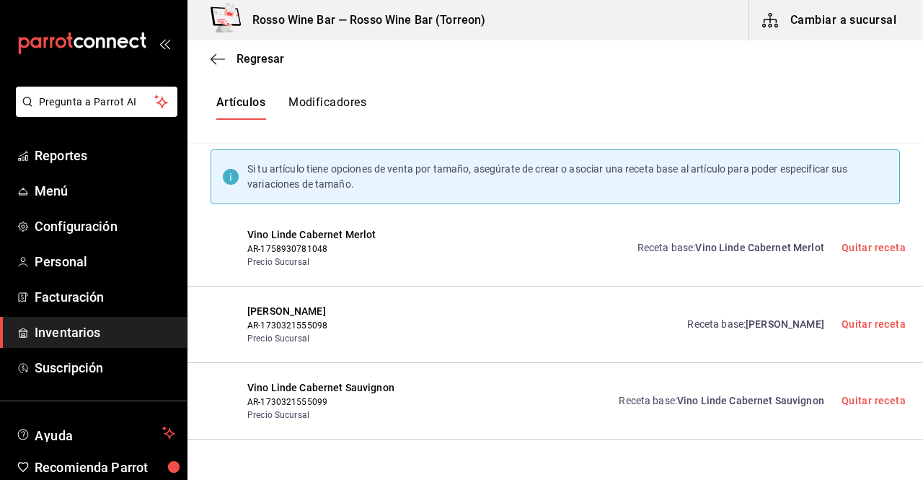
click at [73, 325] on span "Inventarios" at bounding box center [105, 331] width 141 height 19
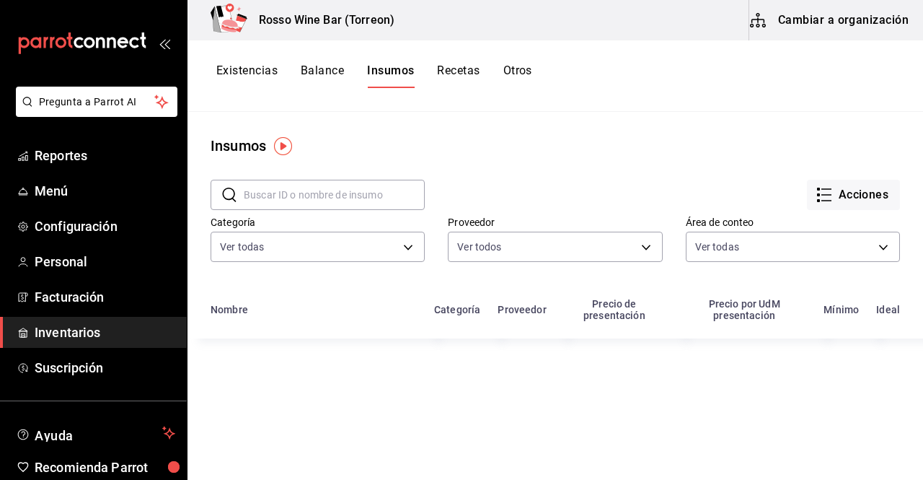
click at [261, 68] on button "Existencias" at bounding box center [246, 75] width 61 height 25
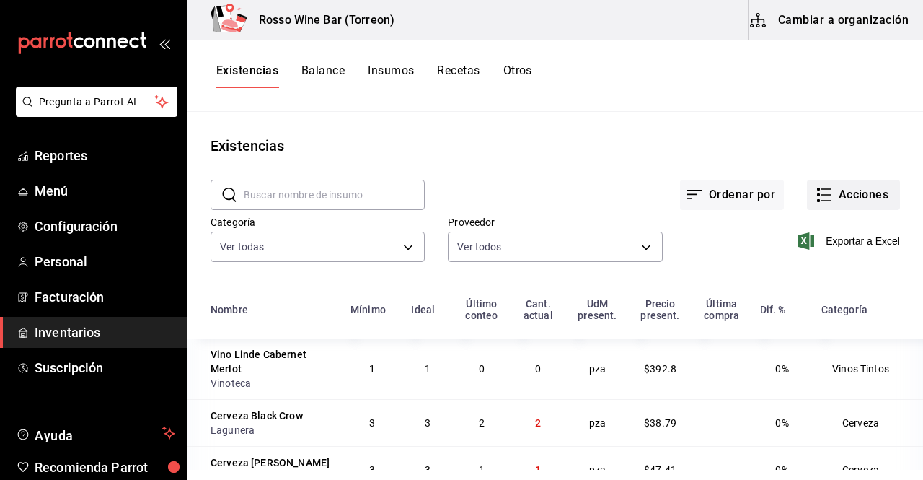
click at [863, 187] on button "Acciones" at bounding box center [853, 195] width 93 height 30
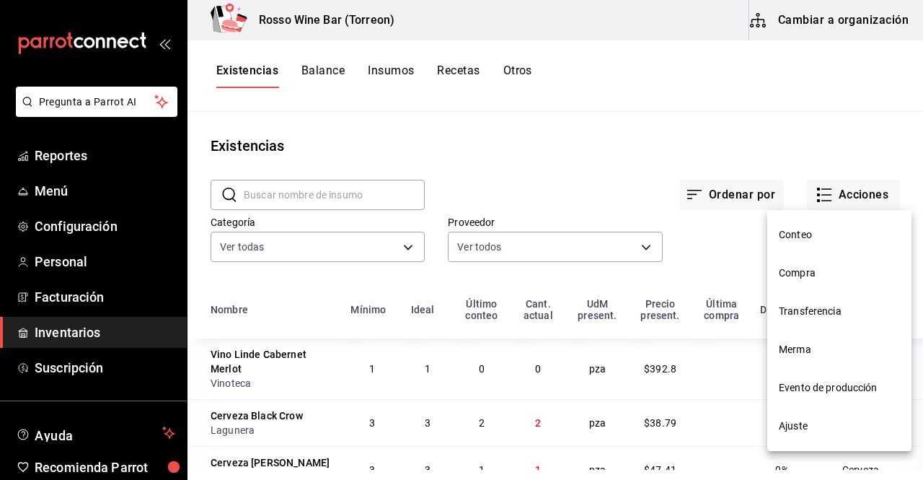
click at [819, 420] on span "Ajuste" at bounding box center [839, 425] width 121 height 15
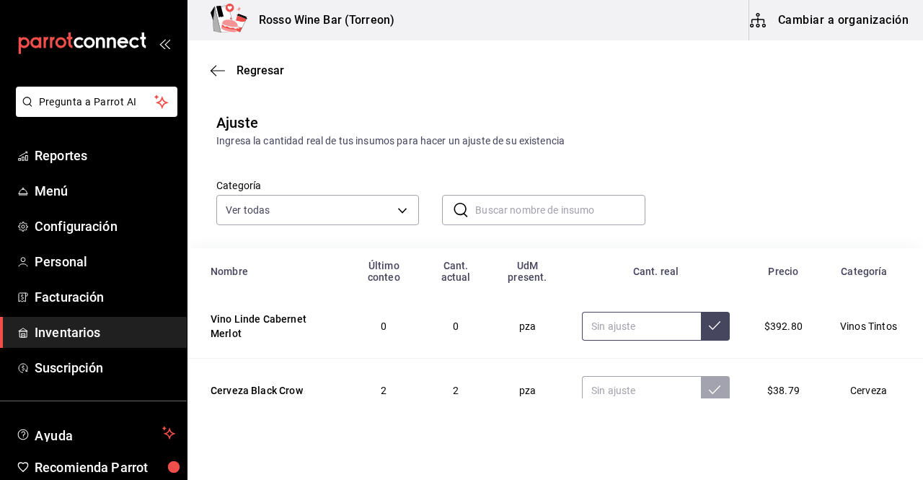
click at [600, 327] on input "text" at bounding box center [641, 326] width 119 height 29
type input "2.00"
click at [701, 335] on button at bounding box center [715, 326] width 29 height 29
click at [82, 328] on span "Inventarios" at bounding box center [105, 331] width 141 height 19
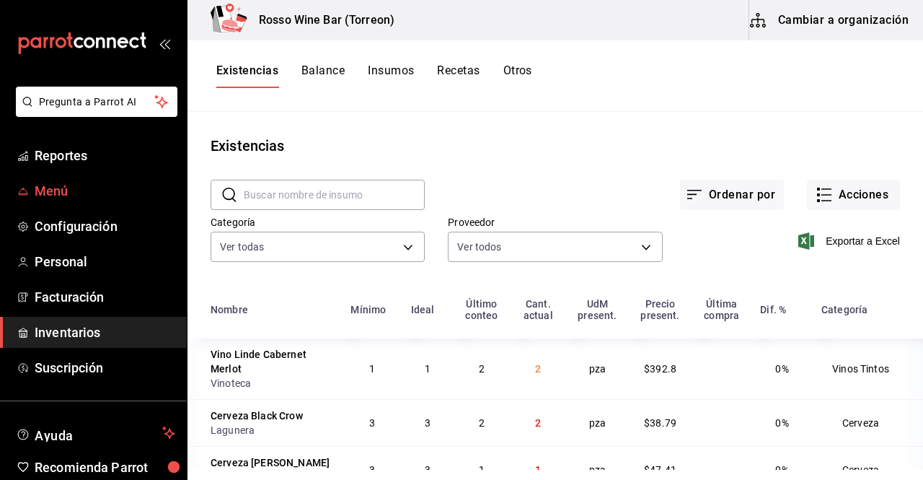
click at [99, 198] on span "Menú" at bounding box center [105, 190] width 141 height 19
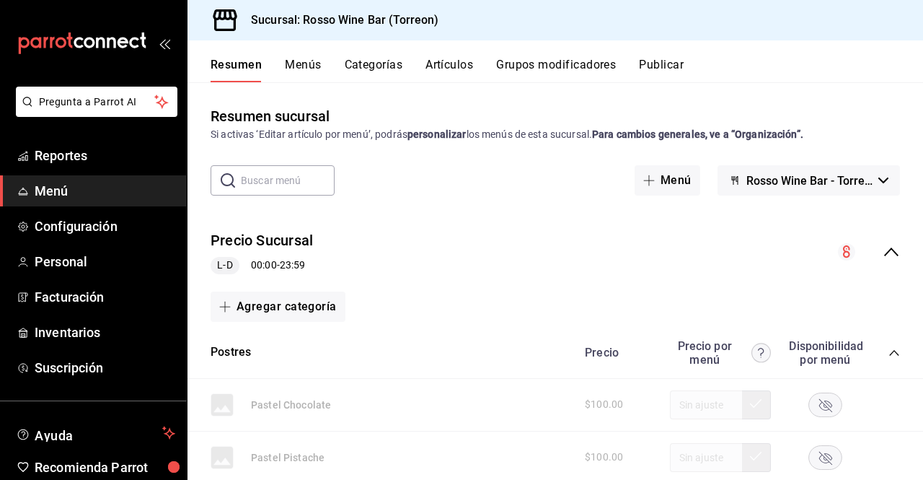
click at [451, 66] on button "Artículos" at bounding box center [450, 70] width 48 height 25
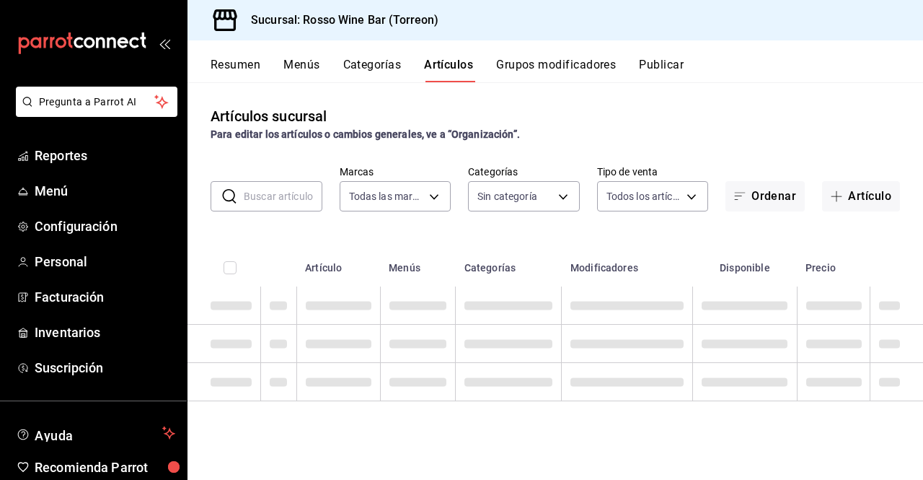
type input "c2c32ae7-1fc4-45ff-8039-656fc52e7daf"
click at [279, 202] on input "text" at bounding box center [283, 196] width 79 height 29
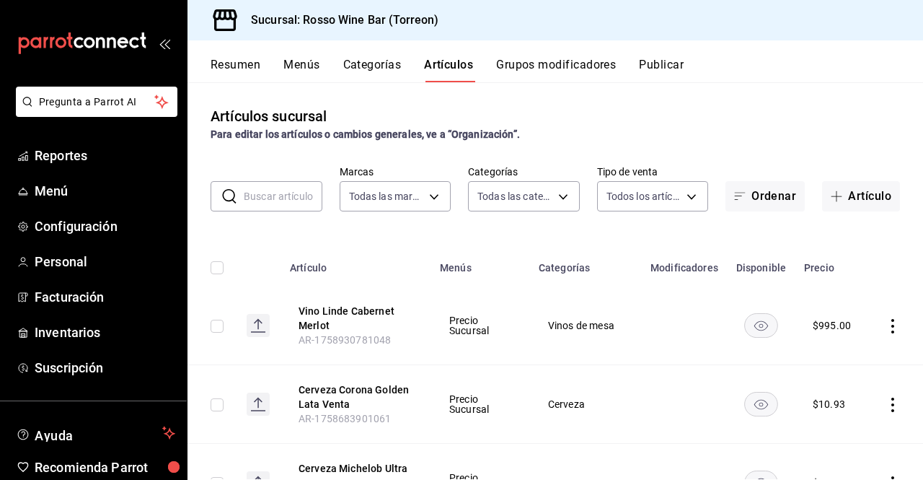
type input "aec089ee-9023-4824-b277-cb2a6ede7ce4,ef748760-2f17-404d-9e3c-0518adc53242,a400a…"
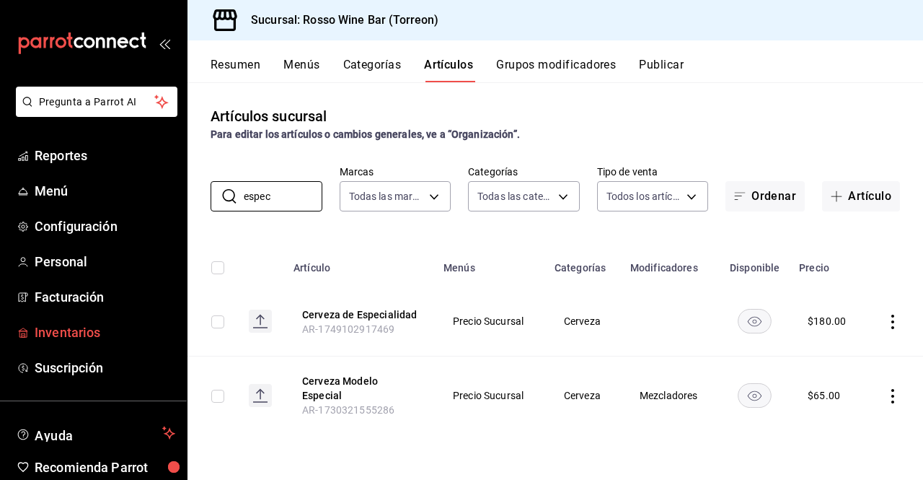
type input "espec"
click at [94, 337] on span "Inventarios" at bounding box center [105, 331] width 141 height 19
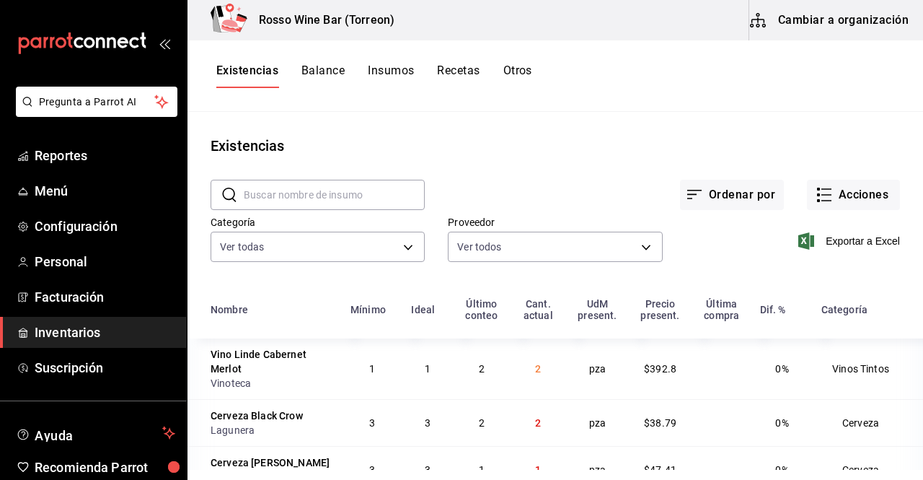
click at [848, 25] on button "Cambiar a organización" at bounding box center [830, 20] width 162 height 40
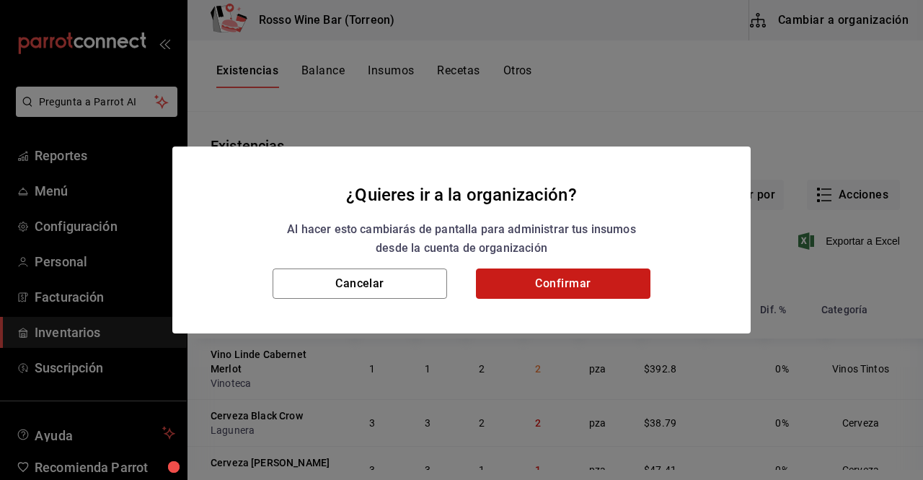
click at [583, 289] on button "Confirmar" at bounding box center [563, 283] width 175 height 30
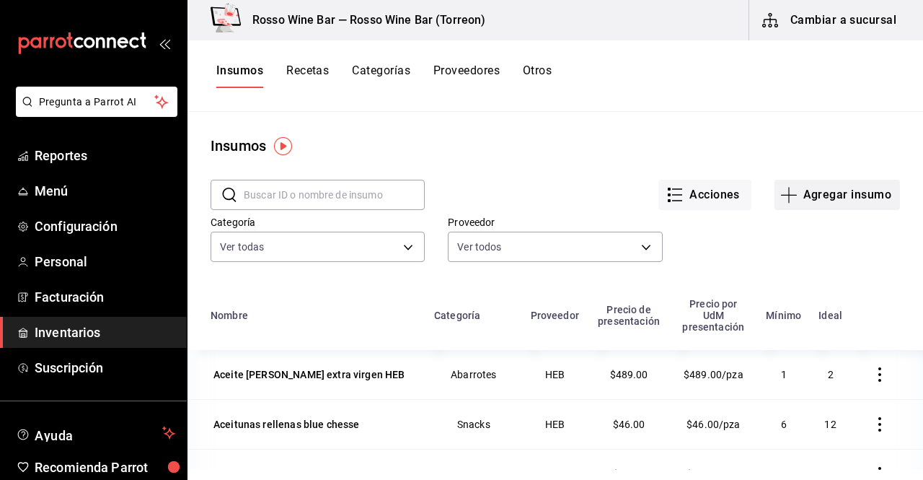
click at [785, 203] on icon "button" at bounding box center [788, 194] width 17 height 17
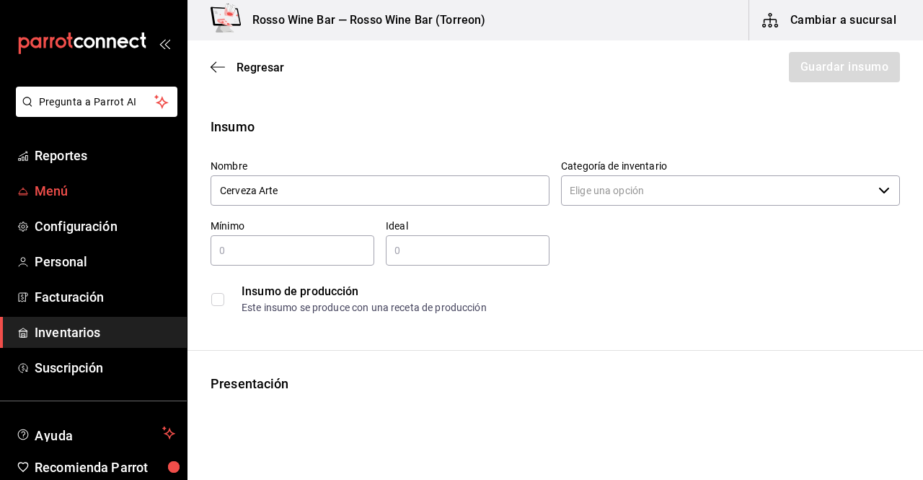
type input "Cerveza Arte"
click at [69, 196] on span "Menú" at bounding box center [105, 190] width 141 height 19
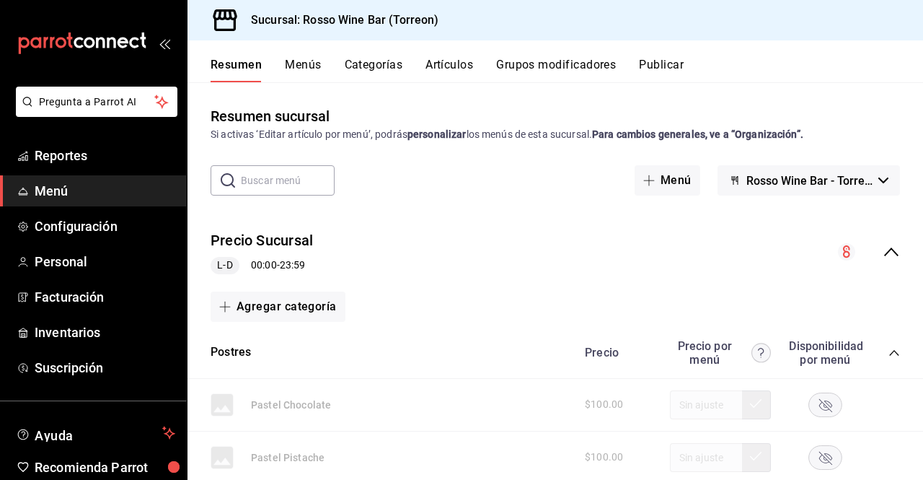
click at [444, 69] on button "Artículos" at bounding box center [450, 70] width 48 height 25
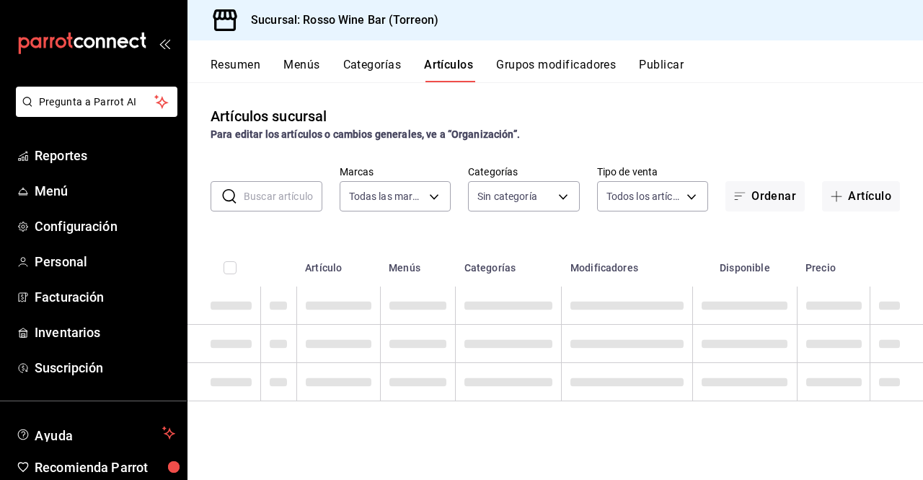
type input "c2c32ae7-1fc4-45ff-8039-656fc52e7daf"
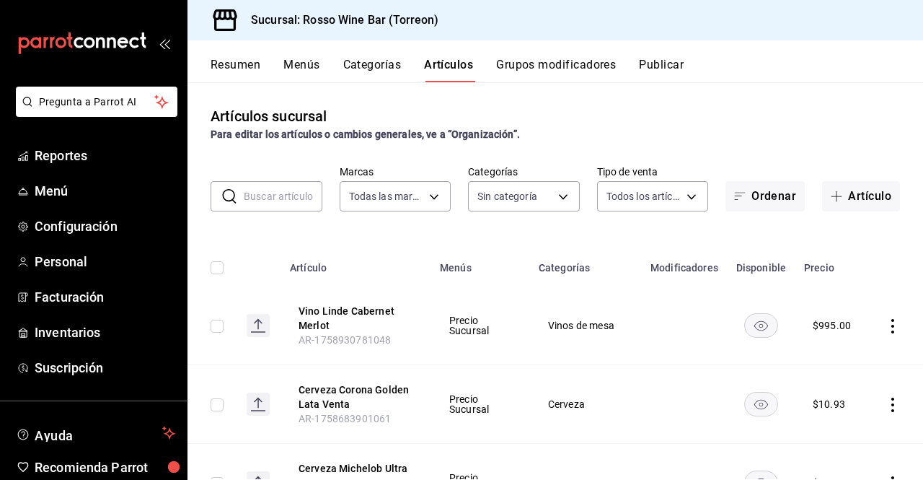
click at [263, 190] on input "text" at bounding box center [283, 196] width 79 height 29
type input "aec089ee-9023-4824-b277-cb2a6ede7ce4,ef748760-2f17-404d-9e3c-0518adc53242,a400a…"
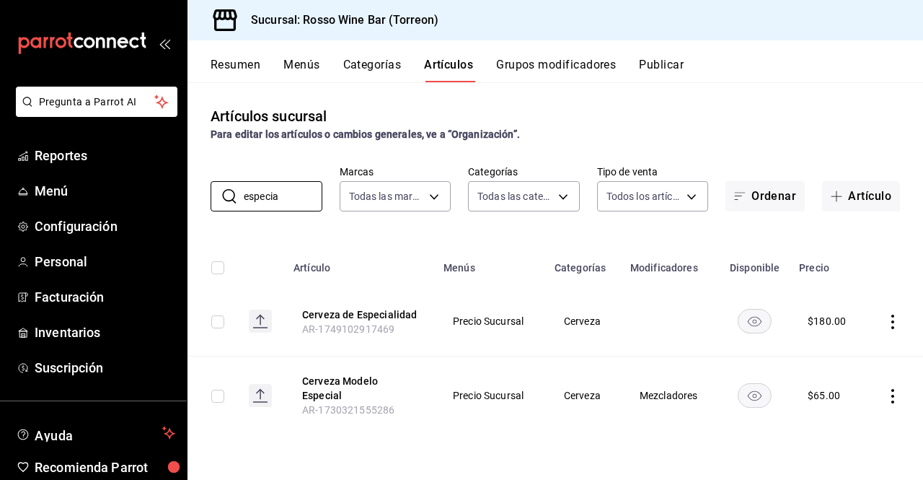
type input "especia"
click at [897, 322] on icon "actions" at bounding box center [893, 321] width 14 height 14
click at [860, 356] on span "Editar" at bounding box center [850, 355] width 38 height 15
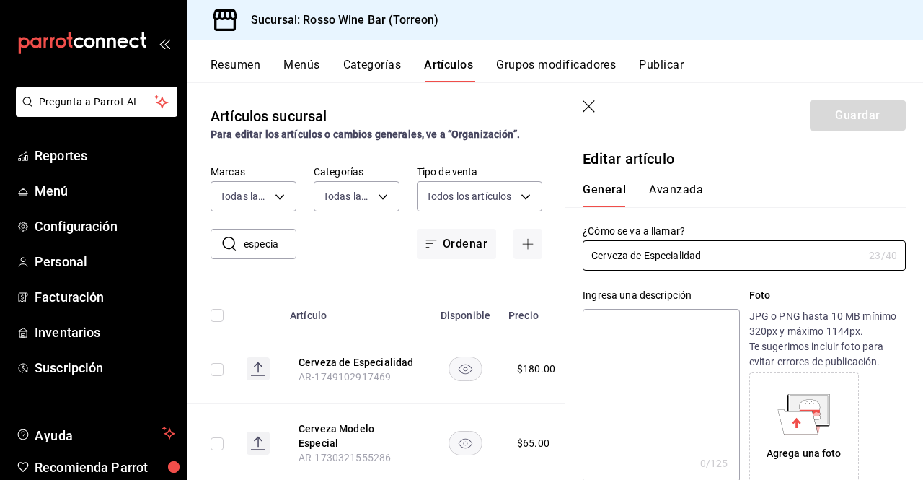
type input "$180.00"
click at [636, 259] on input "Cerveza de Especialidad" at bounding box center [723, 255] width 281 height 29
type input "Cerveza Artesanal de Especialidad"
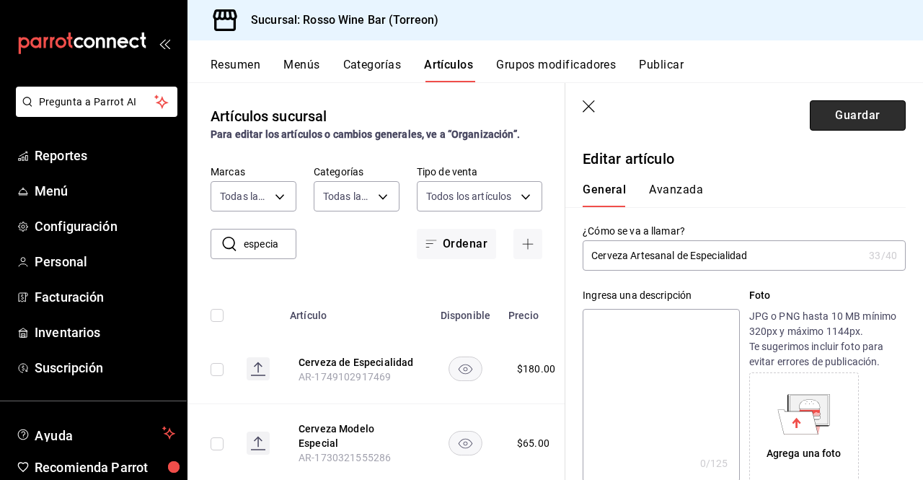
click at [840, 121] on button "Guardar" at bounding box center [858, 115] width 96 height 30
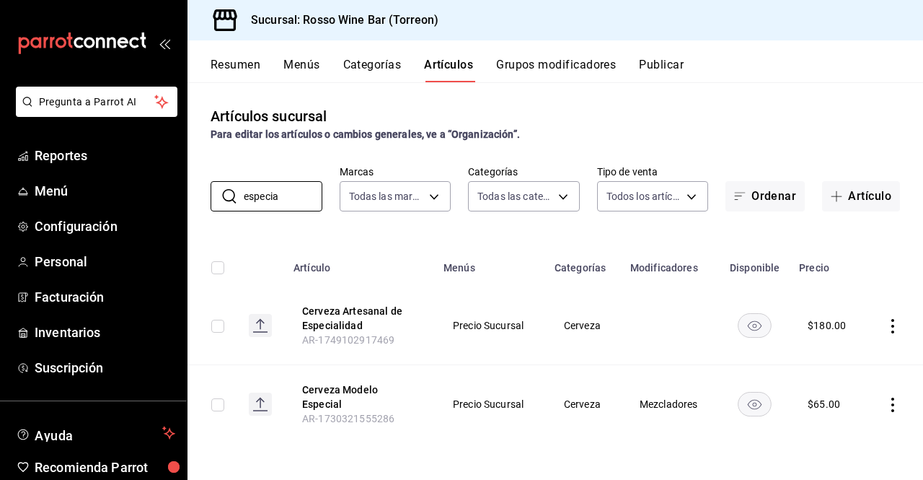
drag, startPoint x: 283, startPoint y: 196, endPoint x: 198, endPoint y: 179, distance: 87.6
click at [198, 179] on div "​ especia ​ Marcas Todas las marcas, Sin marca c2c32ae7-1fc4-45ff-8039-656fc52e…" at bounding box center [556, 188] width 736 height 46
type input "venta"
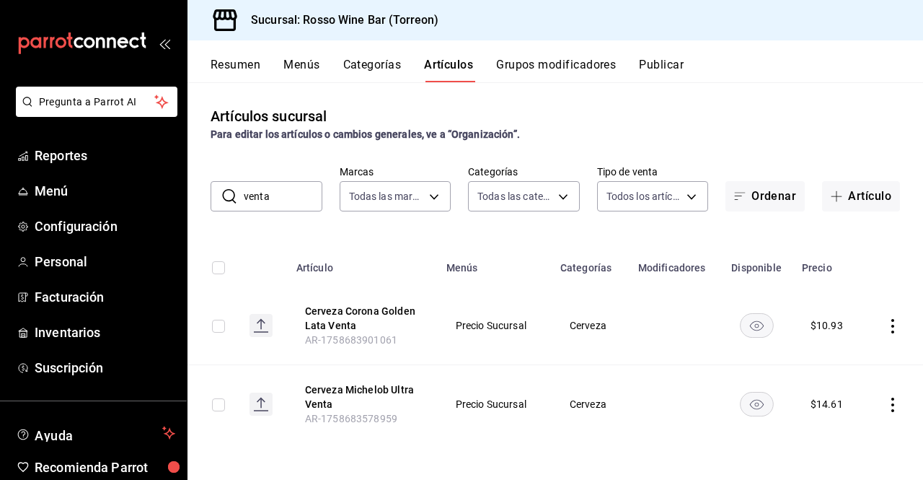
click at [745, 316] on rect "availability-product" at bounding box center [756, 325] width 33 height 24
click at [754, 400] on icon "availability-product" at bounding box center [756, 405] width 14 height 10
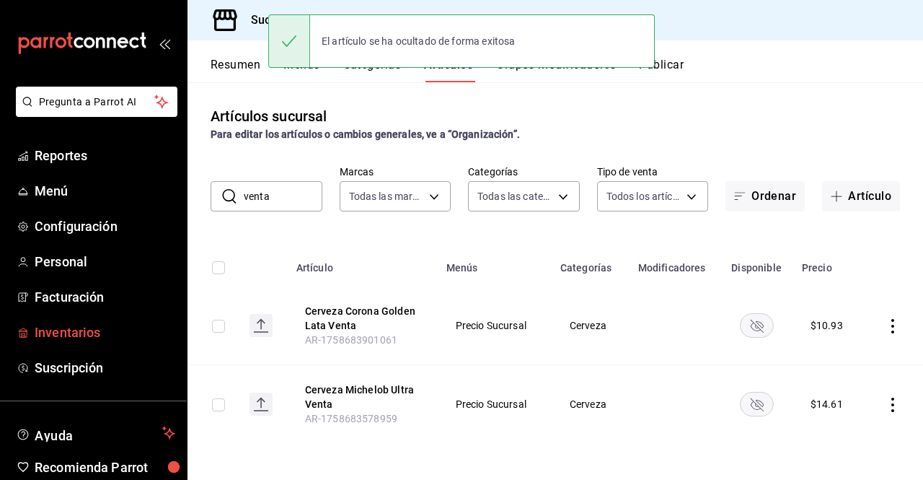
click at [76, 328] on span "Inventarios" at bounding box center [105, 331] width 141 height 19
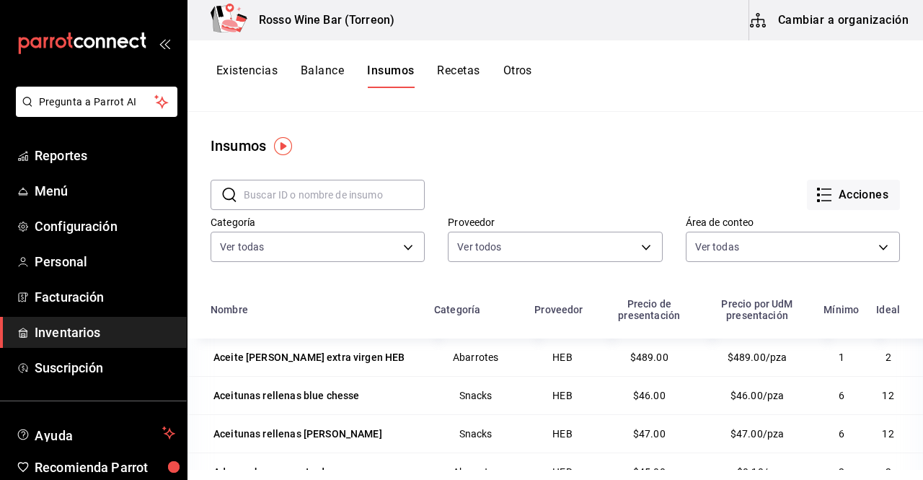
click at [847, 28] on button "Cambiar a organización" at bounding box center [830, 20] width 162 height 40
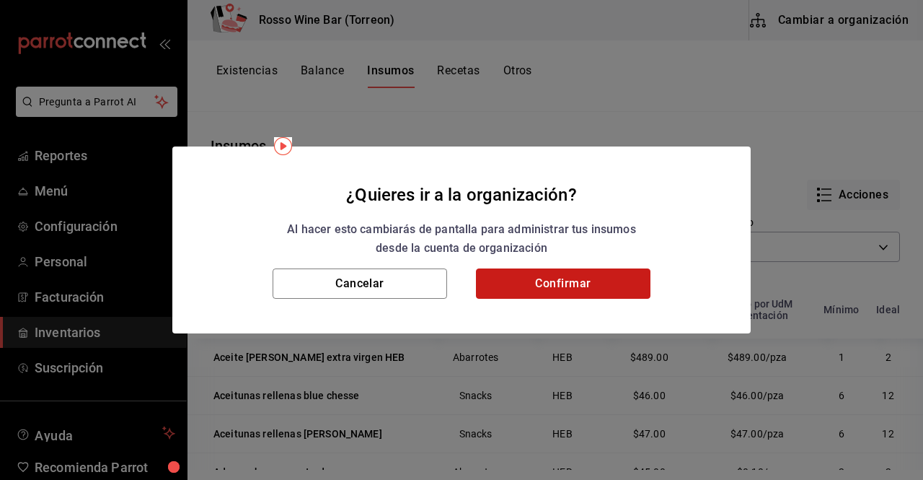
click at [580, 278] on button "Confirmar" at bounding box center [563, 283] width 175 height 30
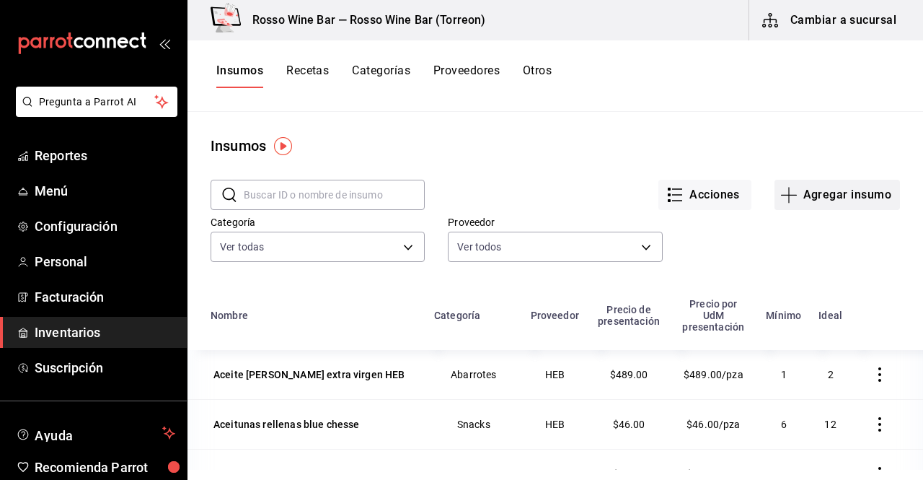
click at [861, 198] on button "Agregar insumo" at bounding box center [838, 195] width 126 height 30
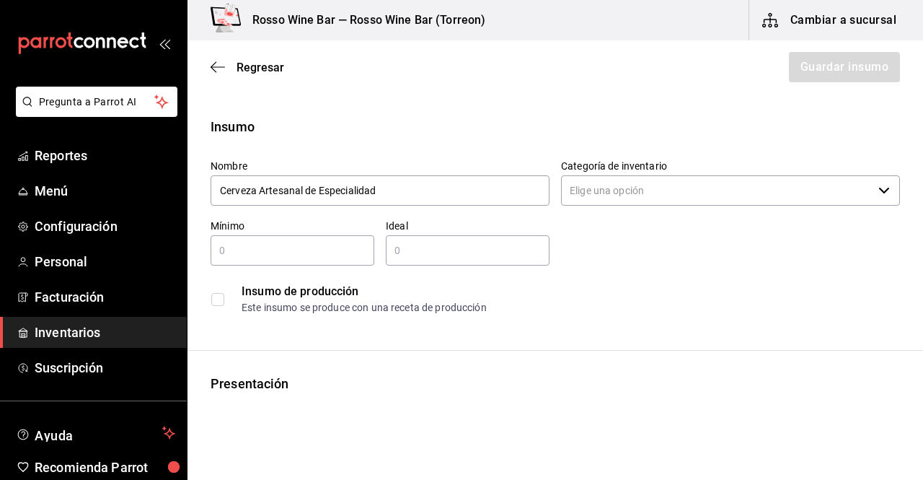
type input "Cerveza Artesanal de Especialidad"
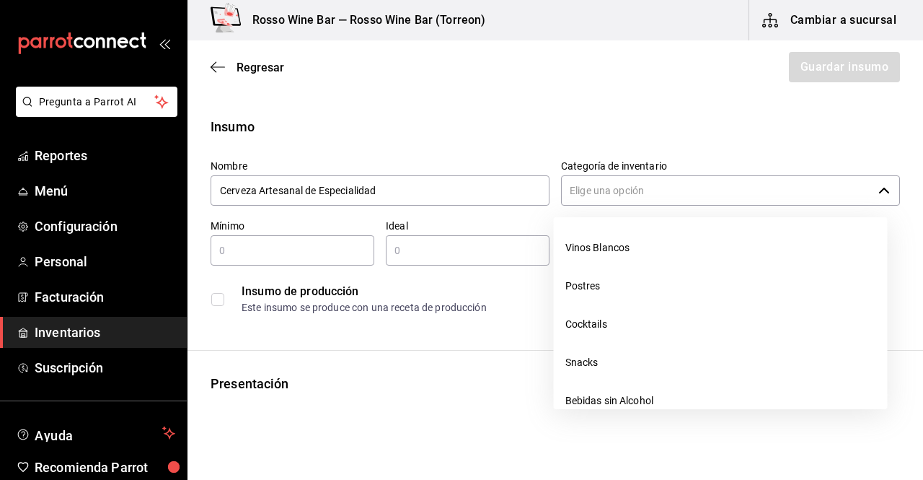
click at [674, 192] on input "Categoría de inventario" at bounding box center [717, 190] width 312 height 30
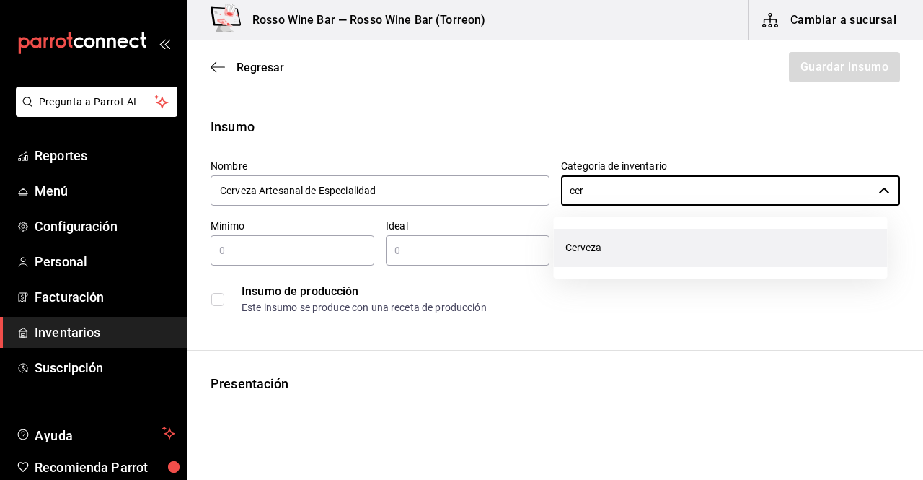
click at [602, 237] on li "Cerveza" at bounding box center [721, 248] width 334 height 38
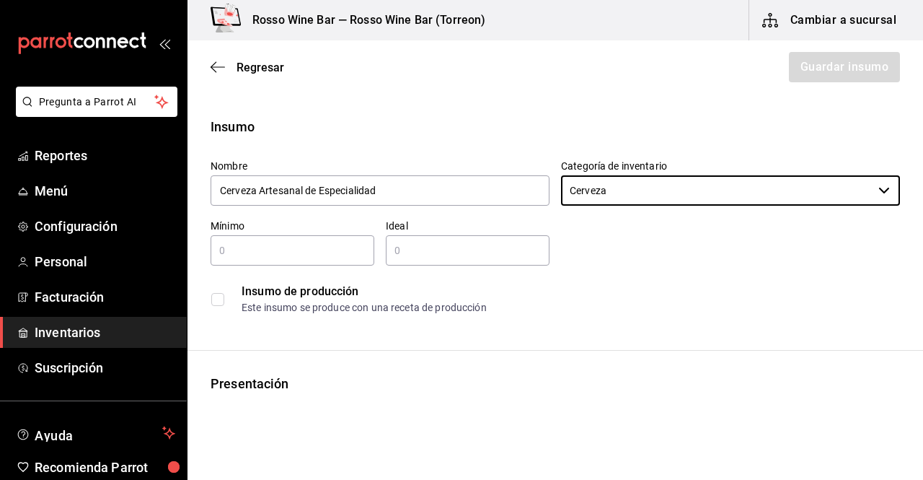
type input "Cerveza"
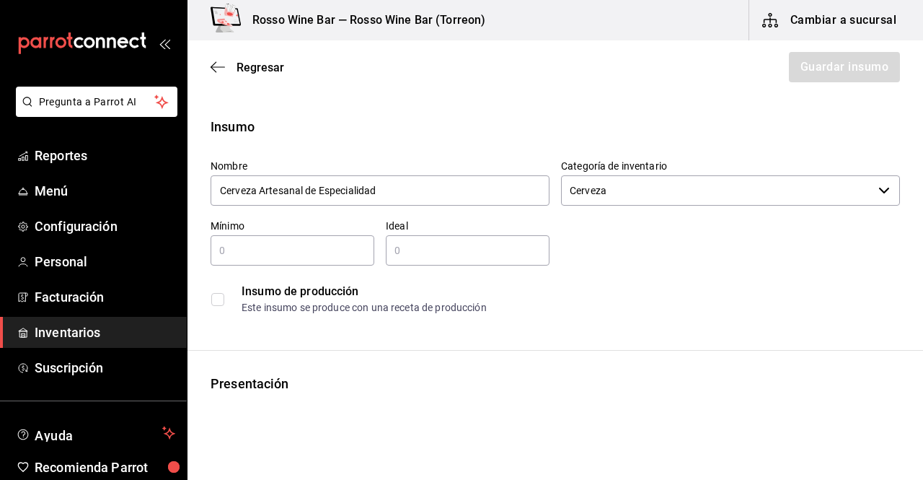
click at [326, 247] on input "text" at bounding box center [293, 250] width 164 height 17
type input "6"
click at [410, 249] on input "text" at bounding box center [468, 250] width 164 height 17
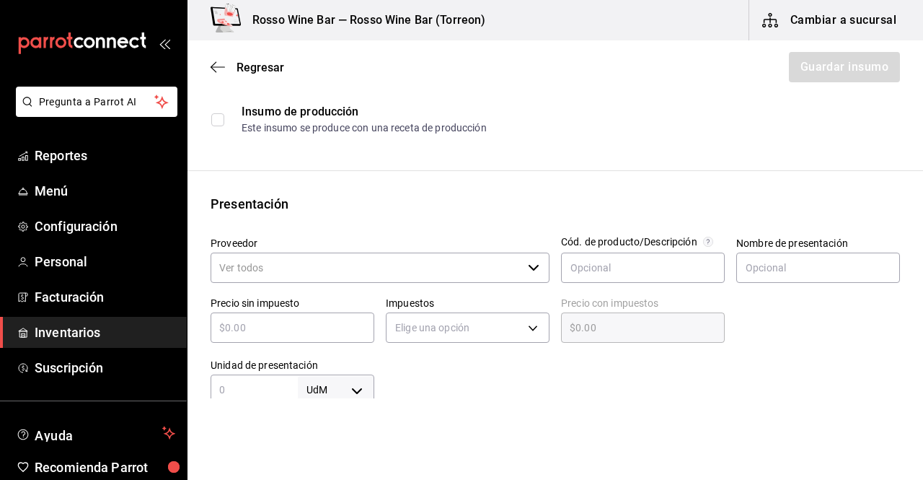
scroll to position [182, 0]
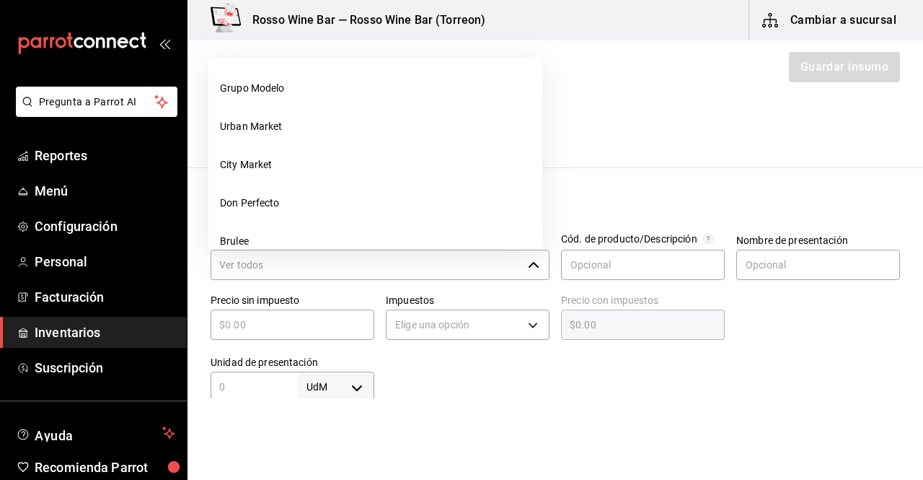
click at [519, 270] on div "​" at bounding box center [380, 265] width 339 height 30
type input "6"
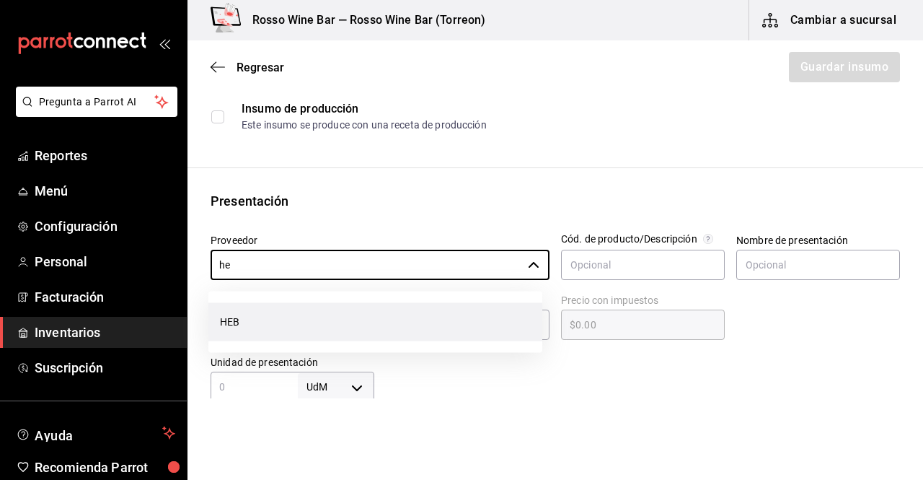
click at [444, 320] on li "HEB" at bounding box center [375, 322] width 334 height 38
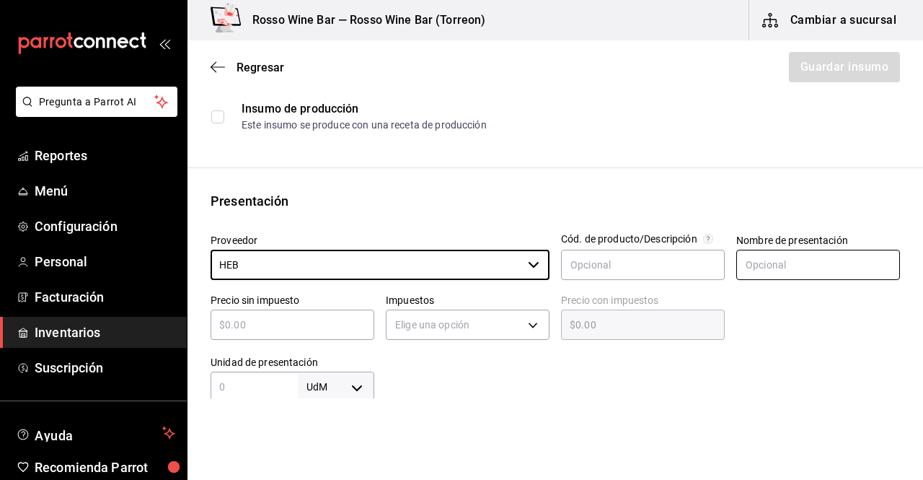
type input "HEB"
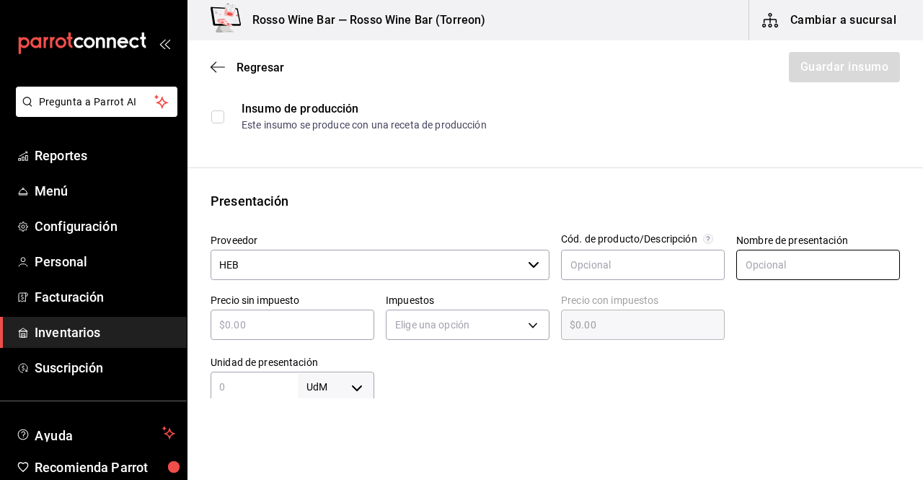
click at [791, 268] on input "text" at bounding box center [818, 265] width 164 height 30
type input "Botella"
click at [333, 335] on div "​" at bounding box center [293, 324] width 164 height 30
type input "$9"
type input "$9.00"
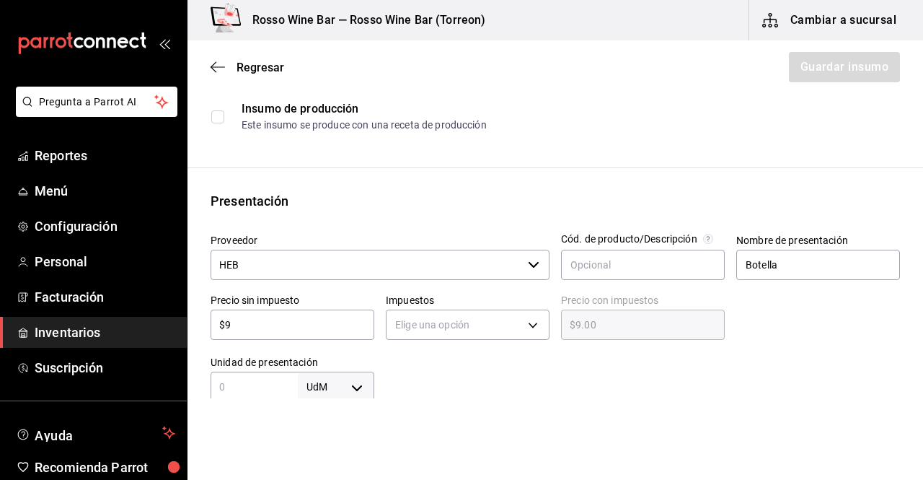
type input "$95"
type input "$95.00"
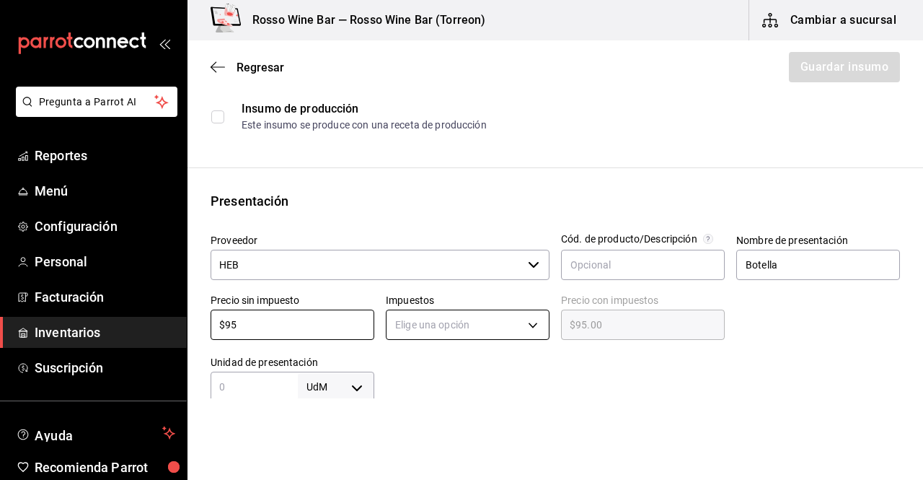
type input "$95"
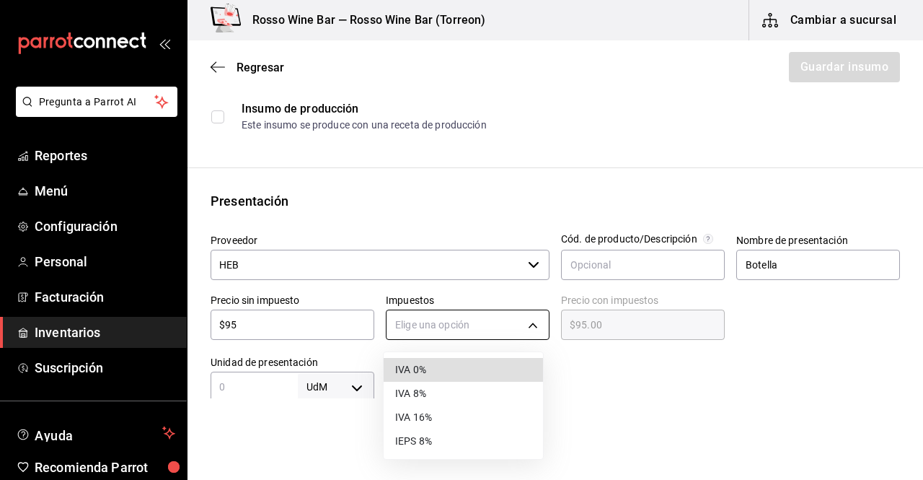
click at [476, 330] on body "Pregunta a Parrot AI Reportes Menú Configuración Personal Facturación Inventari…" at bounding box center [461, 199] width 923 height 398
click at [446, 411] on li "IVA 16%" at bounding box center [463, 417] width 159 height 24
type input "IVA_16"
type input "$110.20"
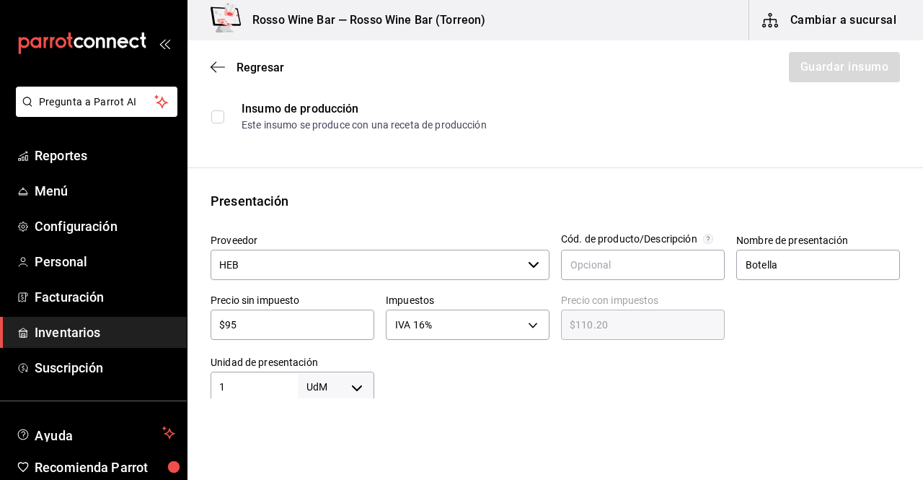
click at [273, 392] on input "1" at bounding box center [254, 386] width 87 height 17
type input "1"
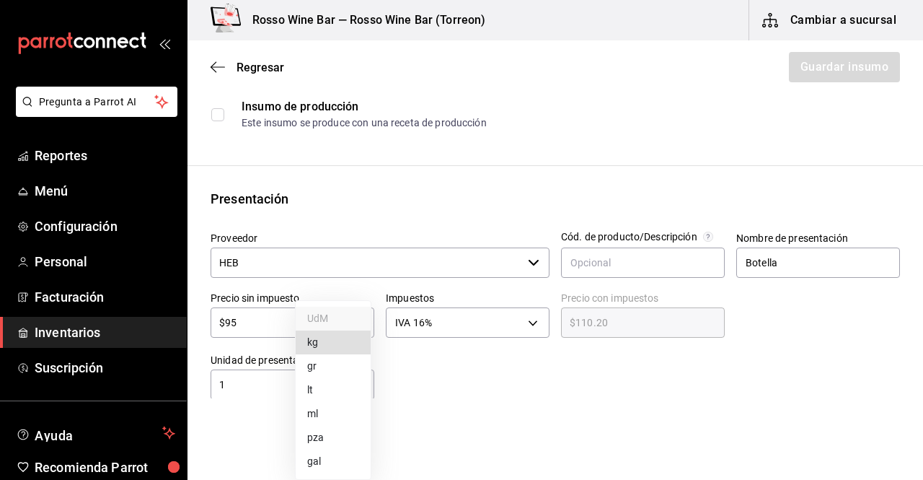
click at [342, 385] on body "Pregunta a Parrot AI Reportes Menú Configuración Personal Facturación Inventari…" at bounding box center [461, 199] width 923 height 398
click at [338, 442] on li "pza" at bounding box center [333, 438] width 75 height 24
type input "UNIT"
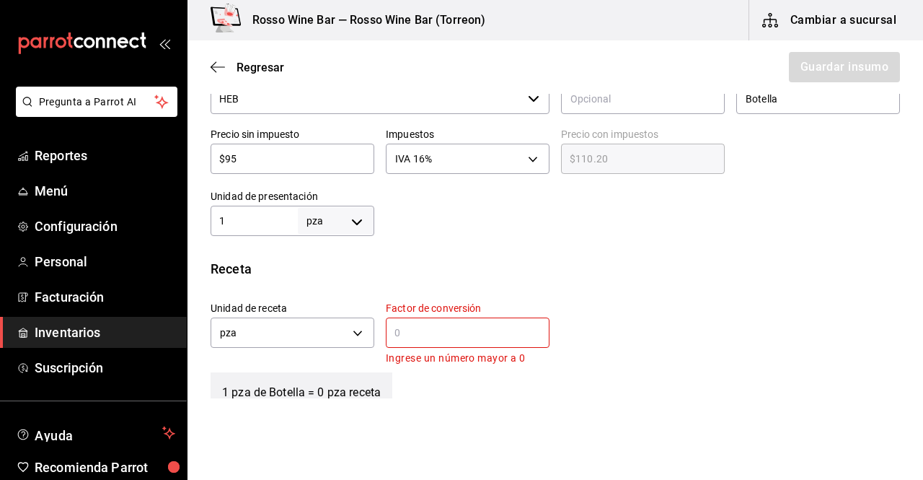
scroll to position [400, 0]
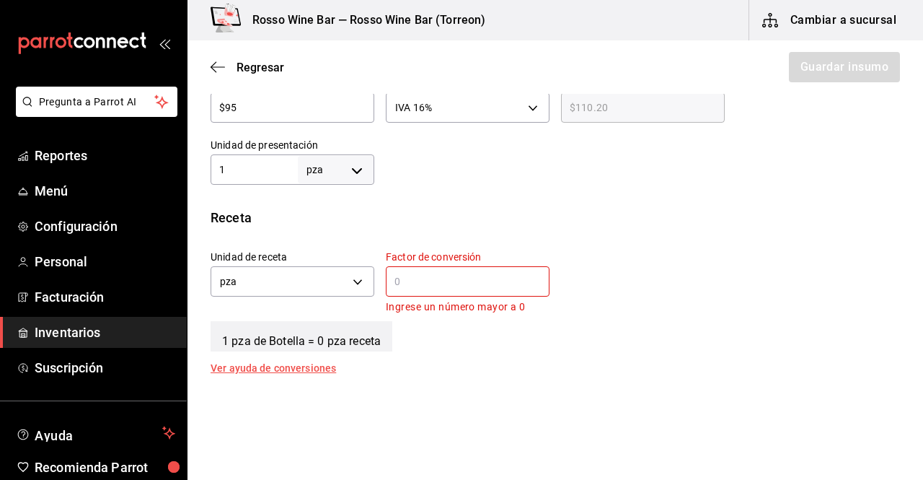
click at [515, 285] on input "text" at bounding box center [468, 281] width 164 height 17
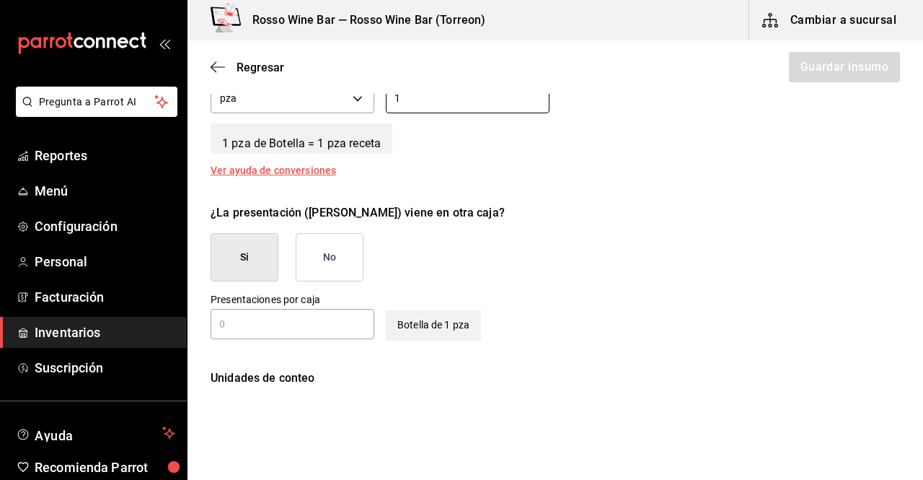
scroll to position [584, 0]
type input "1"
click at [333, 265] on button "No" at bounding box center [330, 256] width 68 height 48
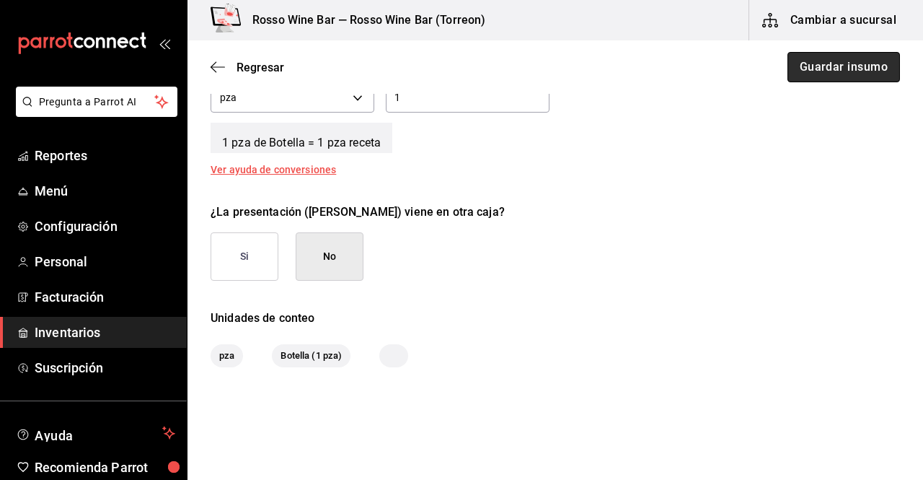
click at [871, 73] on button "Guardar insumo" at bounding box center [844, 67] width 113 height 30
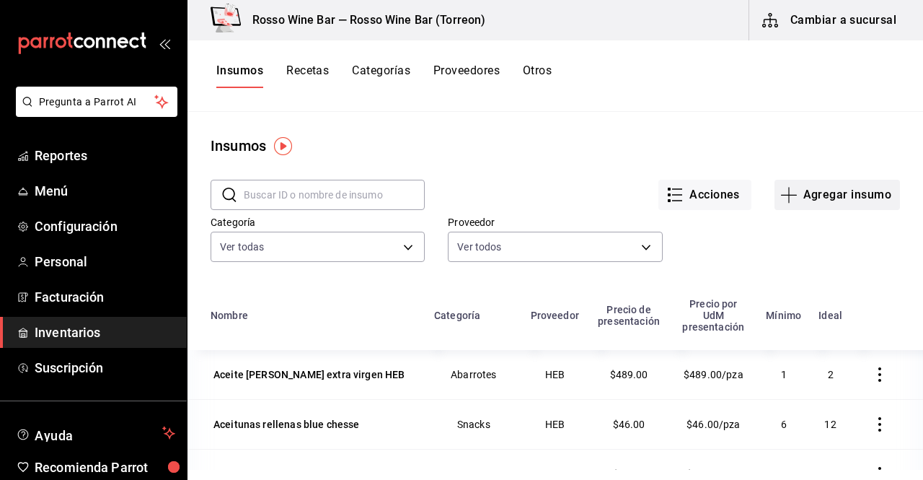
click at [817, 201] on button "Agregar insumo" at bounding box center [838, 195] width 126 height 30
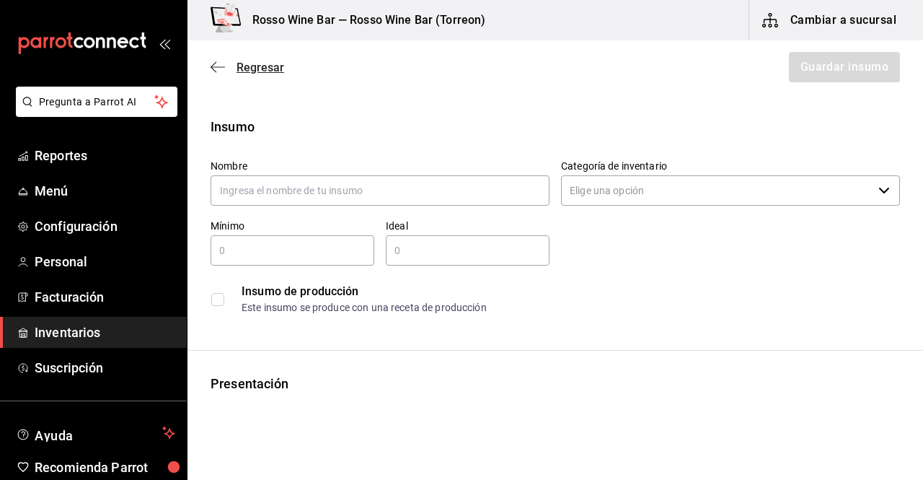
click at [249, 71] on span "Regresar" at bounding box center [261, 68] width 48 height 14
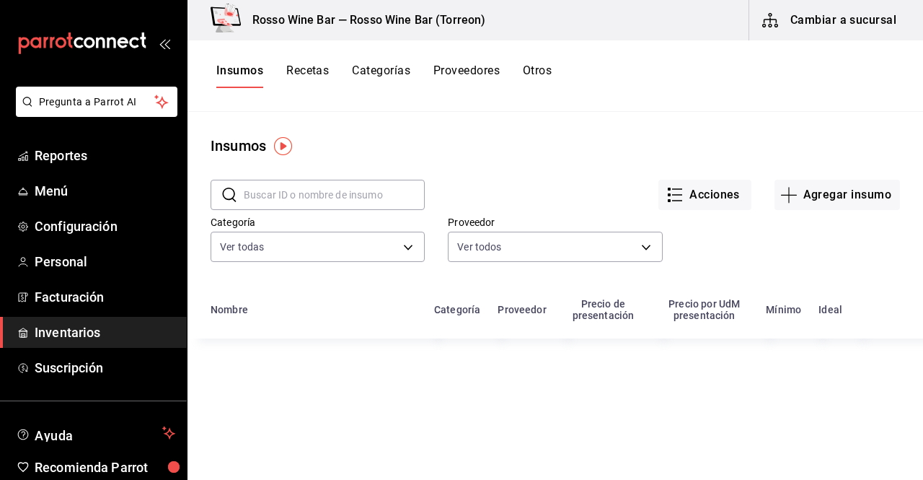
click at [304, 69] on button "Recetas" at bounding box center [307, 75] width 43 height 25
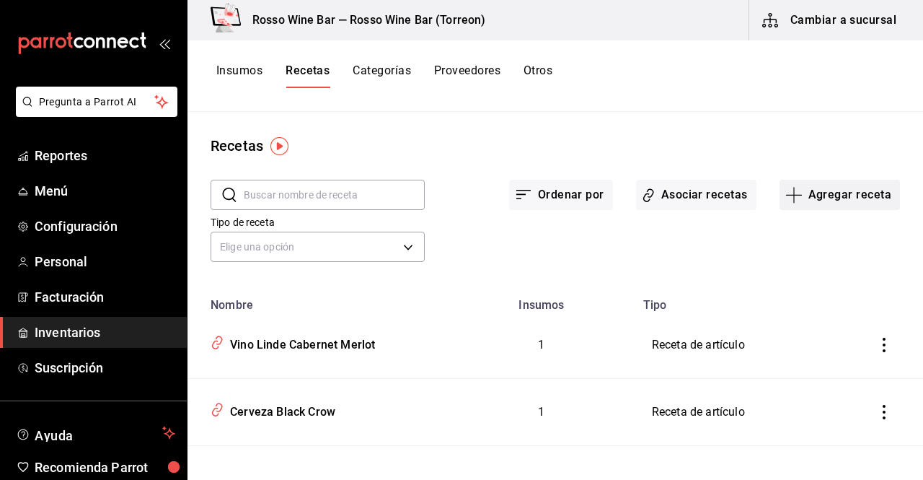
click at [843, 193] on button "Agregar receta" at bounding box center [840, 195] width 120 height 30
click at [801, 232] on span "Receta" at bounding box center [830, 234] width 121 height 15
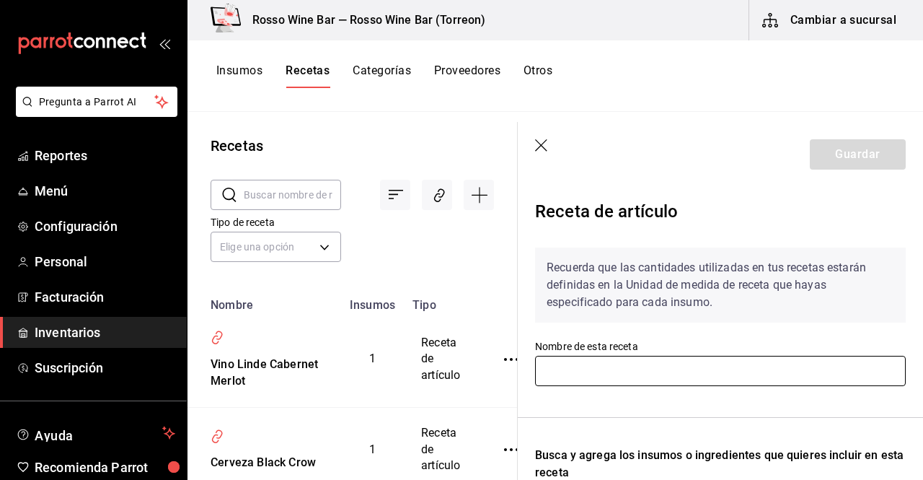
click at [594, 371] on input "text" at bounding box center [720, 371] width 371 height 30
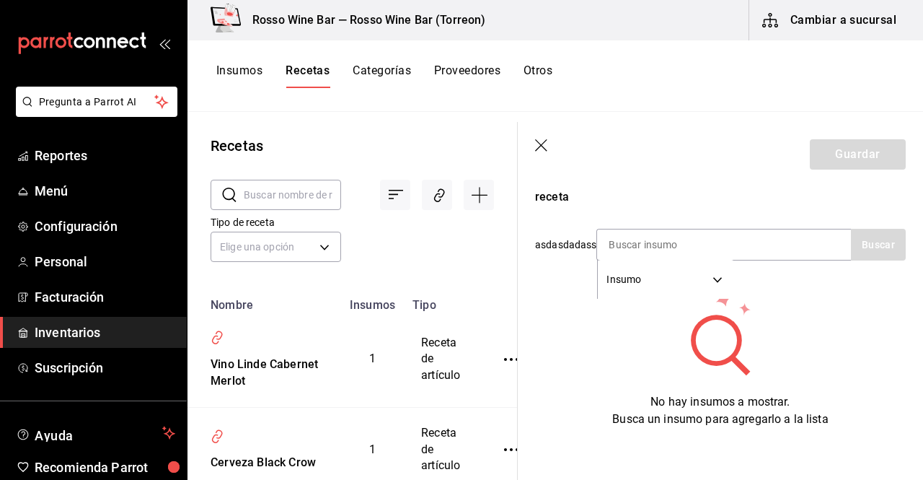
scroll to position [274, 0]
type input "Cerveza Artesanal de Especialidad"
click at [722, 244] on input at bounding box center [669, 246] width 144 height 30
type input "especialidad"
click at [860, 242] on button "Buscar" at bounding box center [878, 246] width 55 height 32
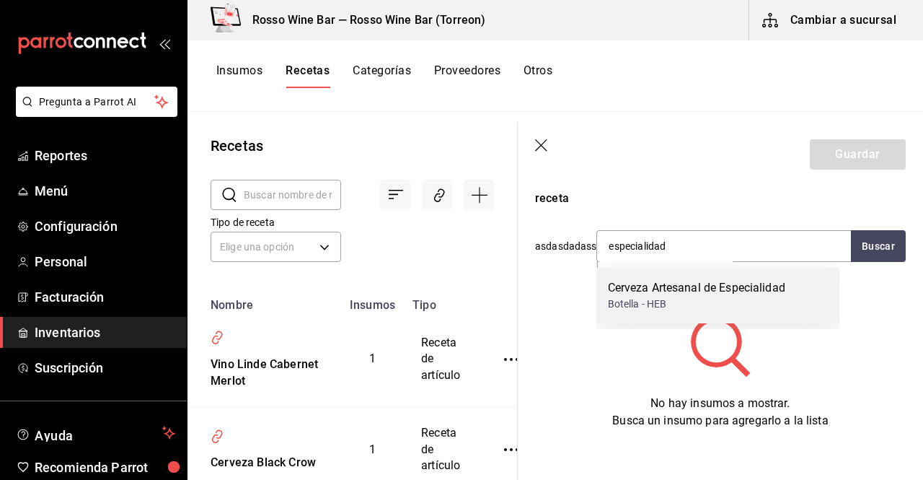
click at [782, 285] on div "Cerveza Artesanal de Especialidad" at bounding box center [696, 287] width 177 height 17
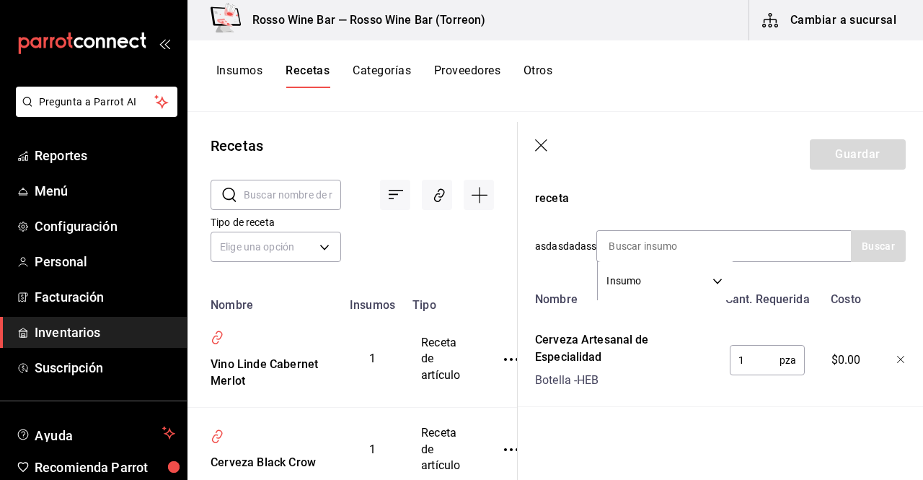
click at [761, 360] on input "1" at bounding box center [755, 359] width 50 height 29
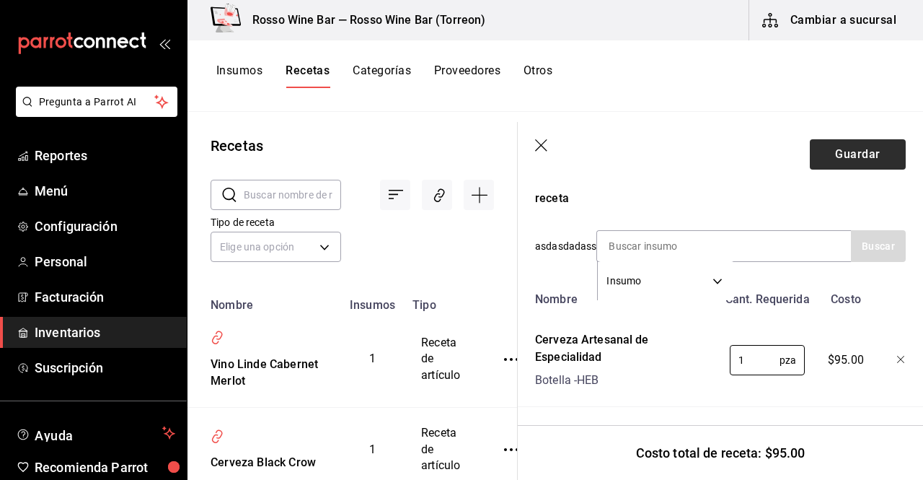
type input "1"
click at [843, 160] on button "Guardar" at bounding box center [858, 154] width 96 height 30
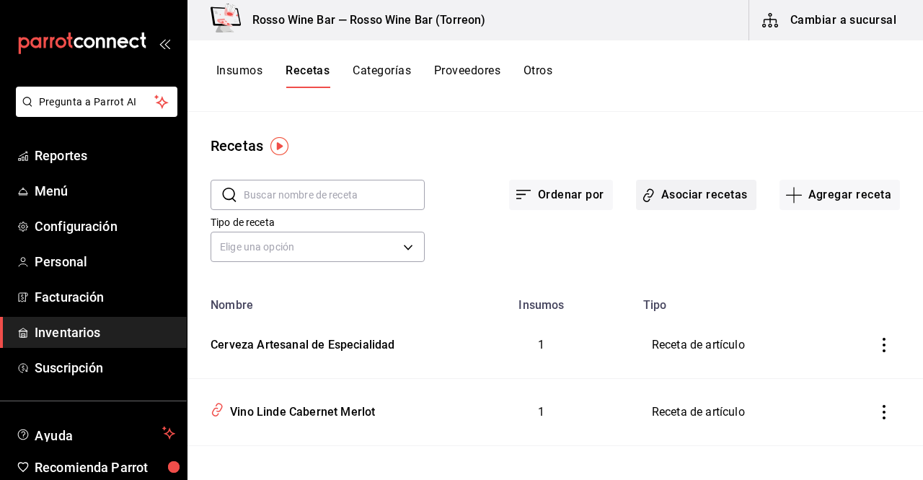
click at [692, 204] on button "Asociar recetas" at bounding box center [696, 195] width 120 height 30
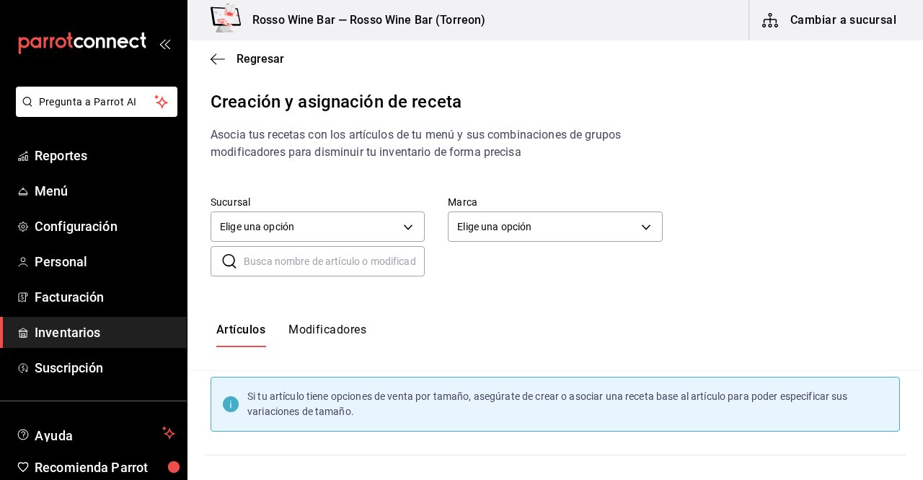
click at [400, 262] on input "text" at bounding box center [334, 261] width 181 height 29
type input "especialidad"
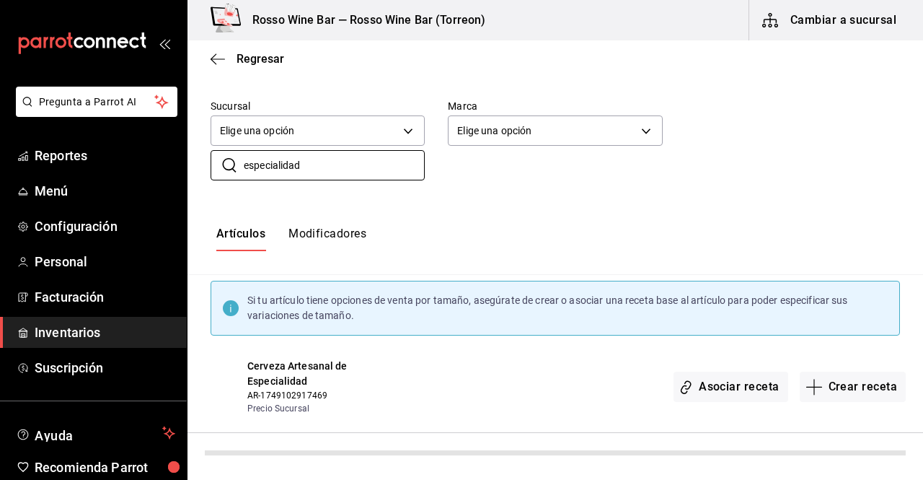
scroll to position [74, 0]
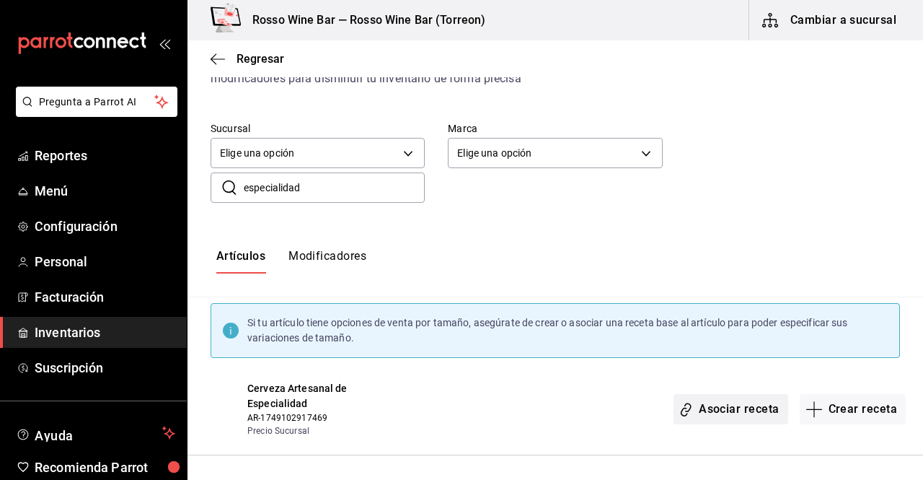
click at [693, 413] on button "Asociar receta" at bounding box center [731, 409] width 114 height 30
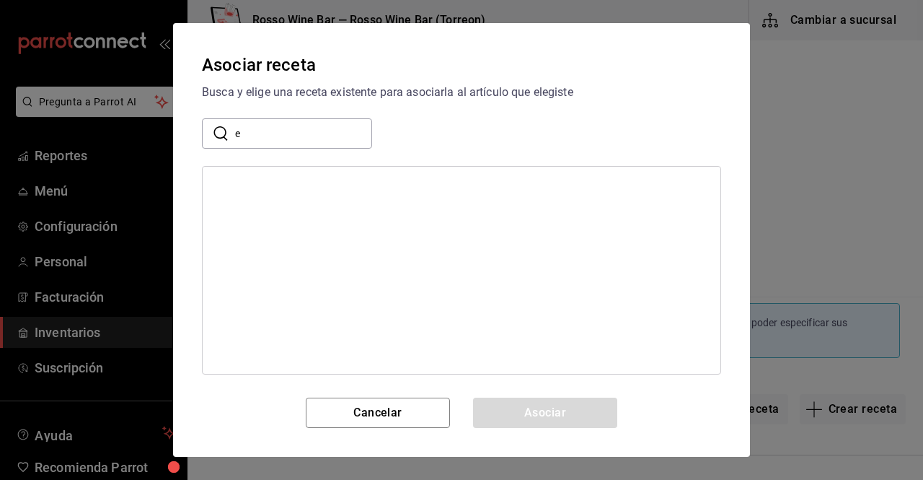
click at [276, 128] on input "e" at bounding box center [303, 133] width 137 height 29
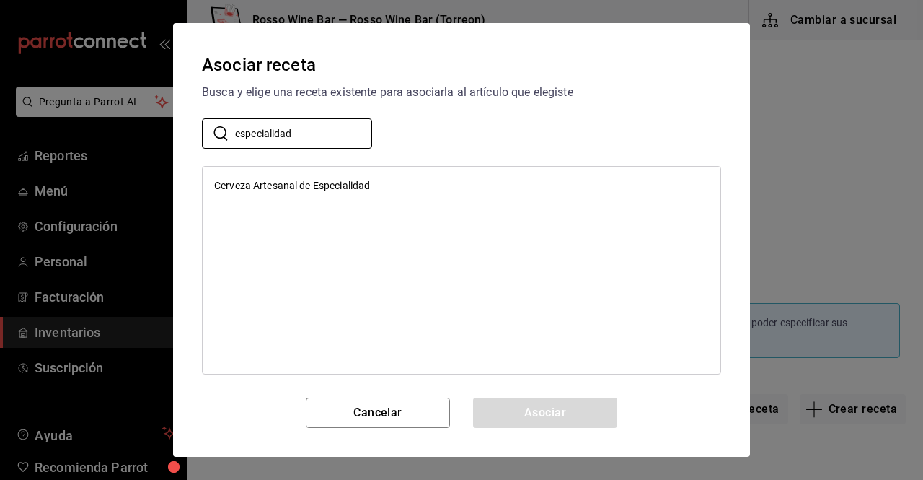
type input "especialidad"
click at [266, 191] on div "Cerveza Artesanal de Especialidad" at bounding box center [292, 185] width 156 height 15
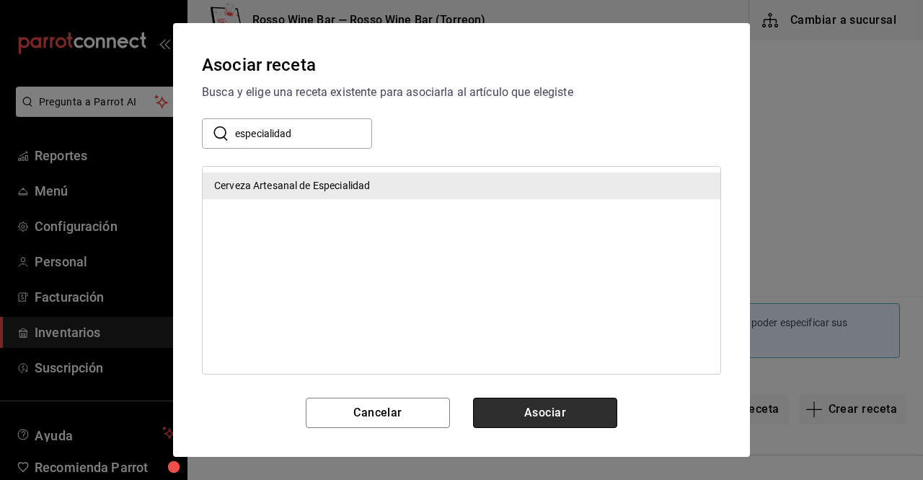
click at [566, 400] on button "Asociar" at bounding box center [545, 412] width 144 height 30
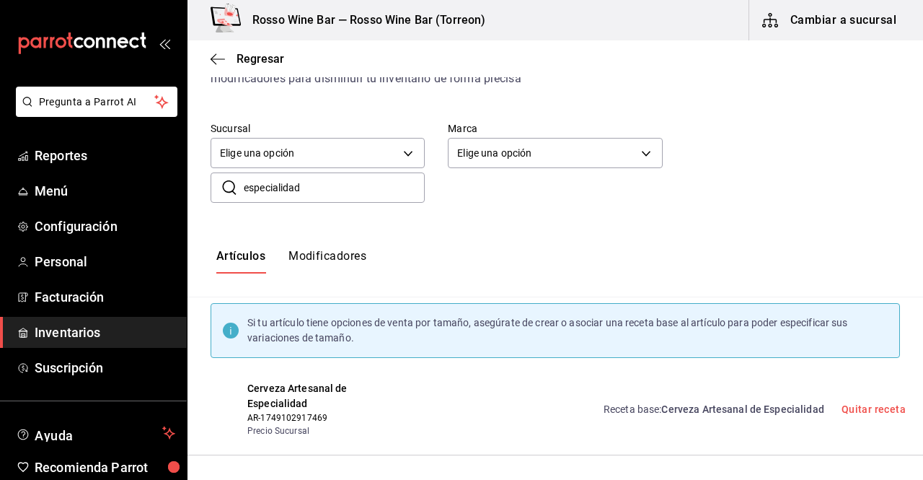
click at [72, 330] on span "Inventarios" at bounding box center [105, 331] width 141 height 19
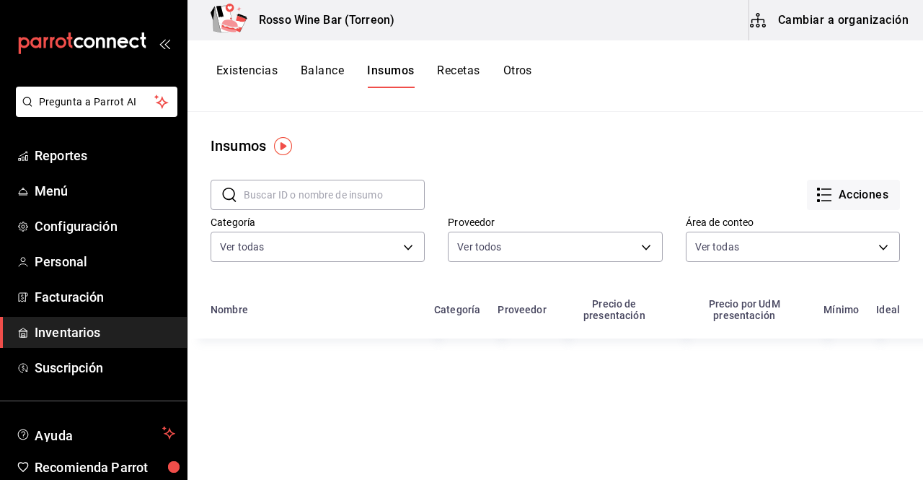
click at [257, 69] on button "Existencias" at bounding box center [246, 75] width 61 height 25
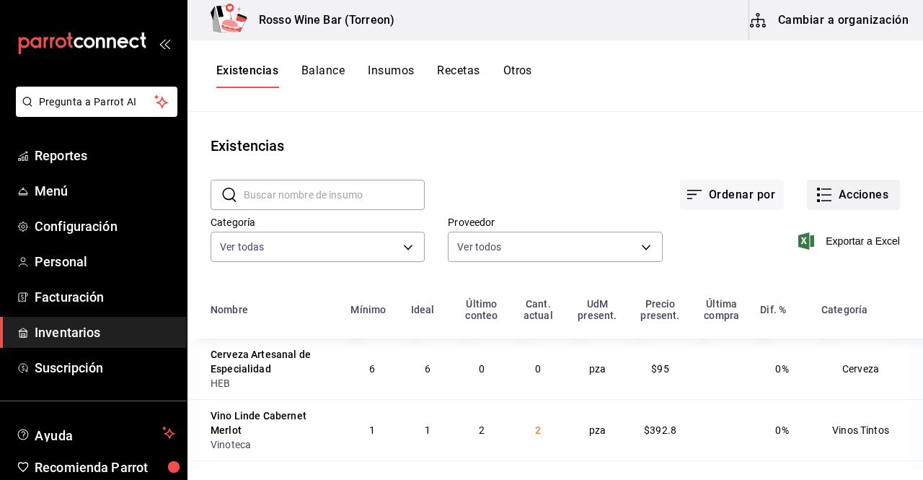
click at [822, 201] on icon "button" at bounding box center [827, 201] width 10 height 0
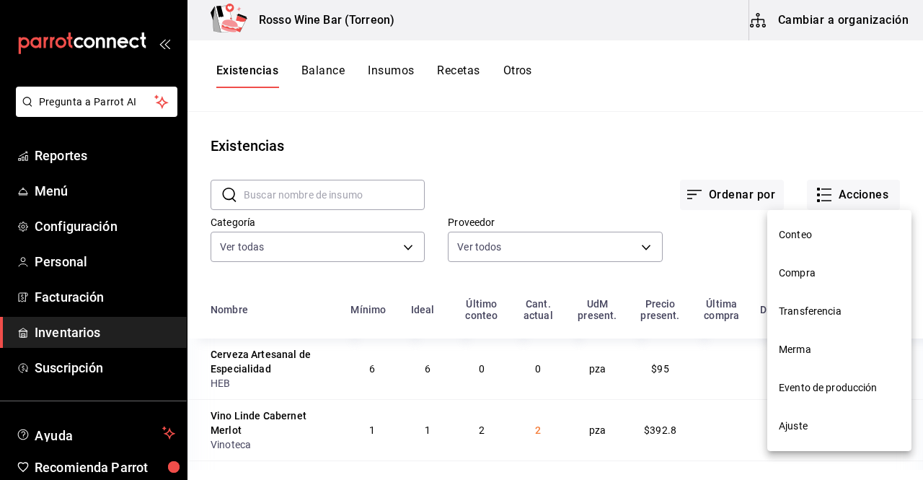
click at [808, 426] on span "Ajuste" at bounding box center [839, 425] width 121 height 15
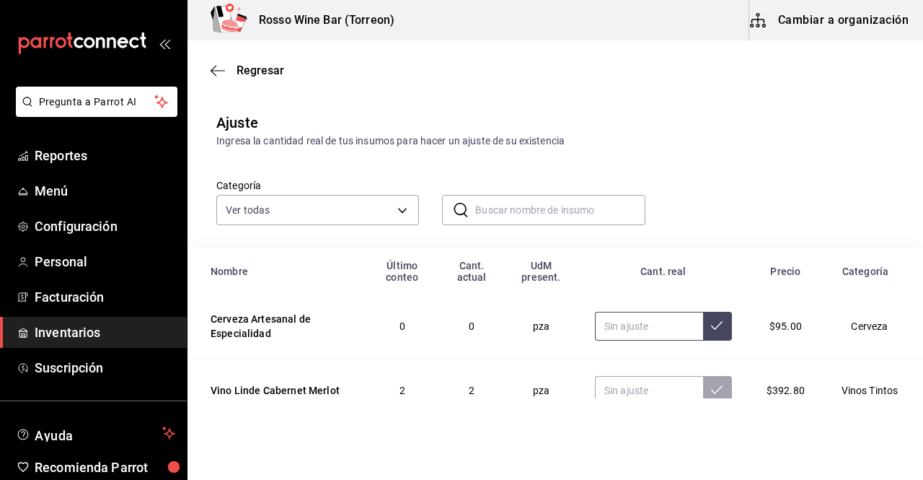
click at [602, 328] on input "text" at bounding box center [649, 326] width 108 height 29
type input "16.00"
click at [703, 325] on button at bounding box center [717, 326] width 29 height 29
click at [74, 203] on link "Menú" at bounding box center [93, 190] width 187 height 31
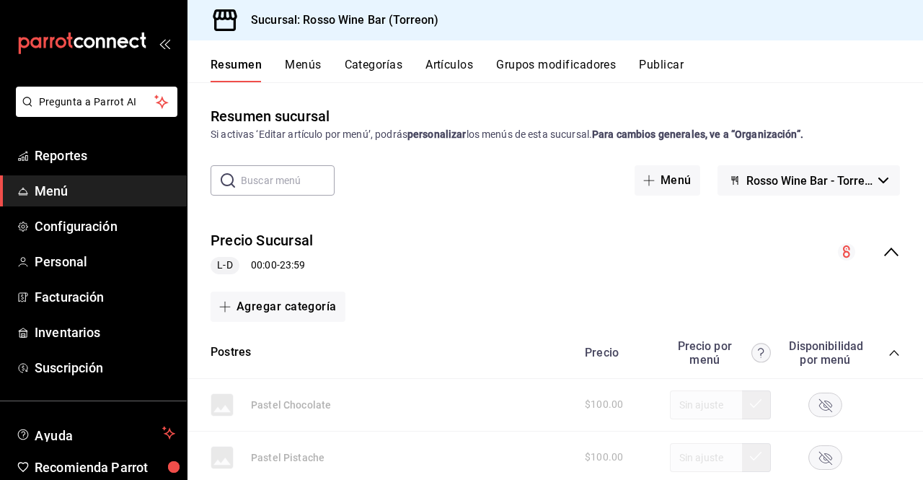
click at [382, 69] on button "Categorías" at bounding box center [374, 70] width 58 height 25
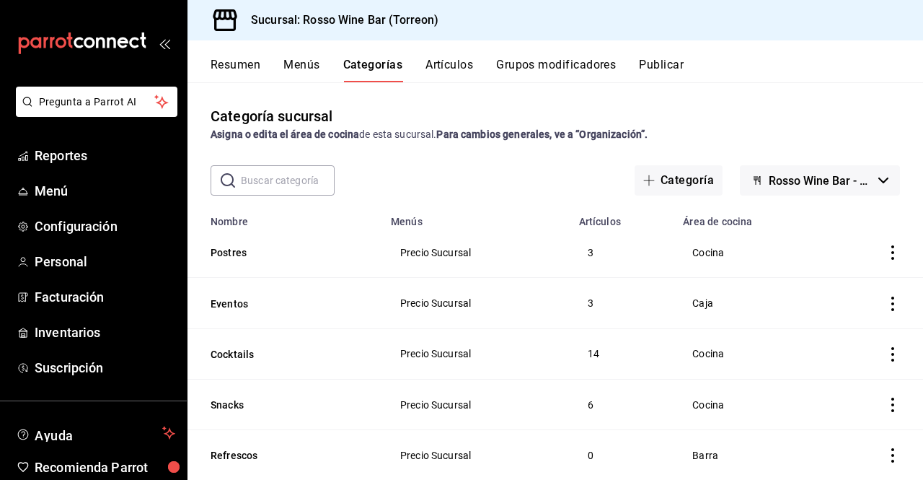
click at [440, 64] on button "Artículos" at bounding box center [450, 70] width 48 height 25
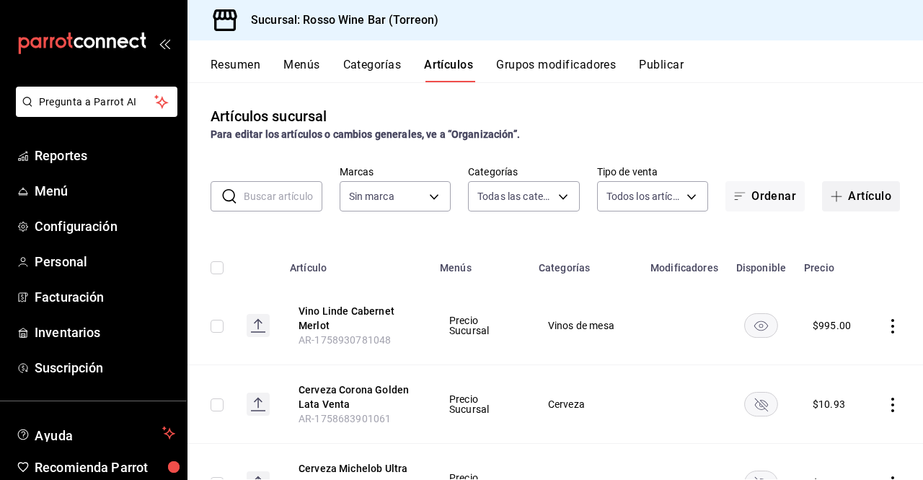
type input "aec089ee-9023-4824-b277-cb2a6ede7ce4,ef748760-2f17-404d-9e3c-0518adc53242,a400a…"
type input "c2c32ae7-1fc4-45ff-8039-656fc52e7daf"
click at [854, 202] on button "Artículo" at bounding box center [861, 196] width 78 height 30
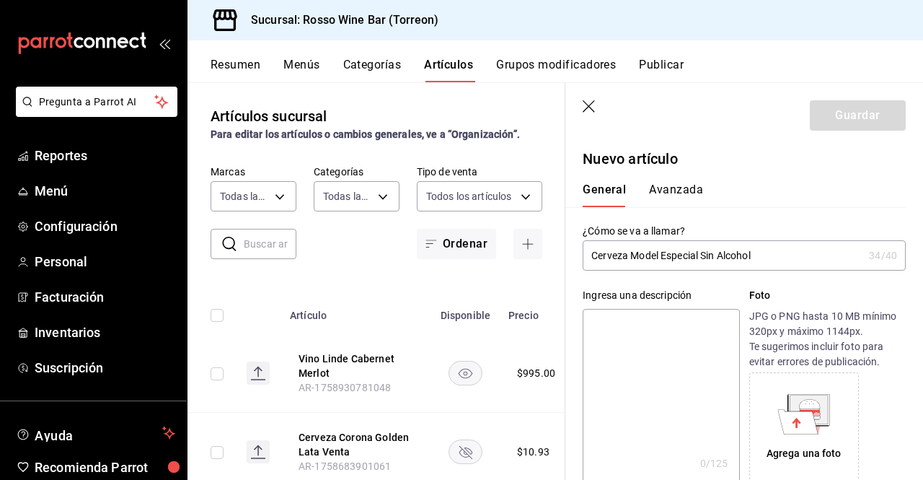
click at [658, 259] on input "Cerveza Model Especial Sin Alcohol" at bounding box center [723, 255] width 281 height 29
click at [661, 257] on input "Cerveza Model Especial Sin Alcohol" at bounding box center [723, 255] width 281 height 29
click at [659, 260] on input "Cerveza Model Especial Sin Alcohol" at bounding box center [723, 255] width 281 height 29
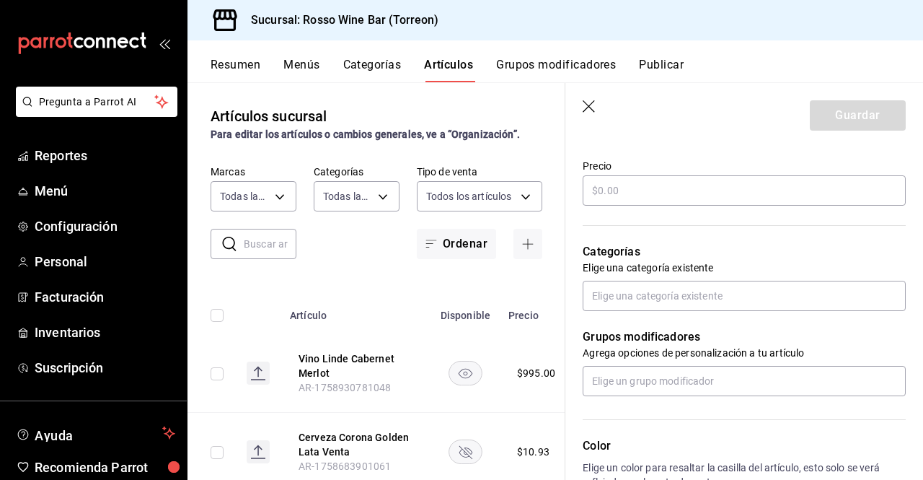
scroll to position [420, 0]
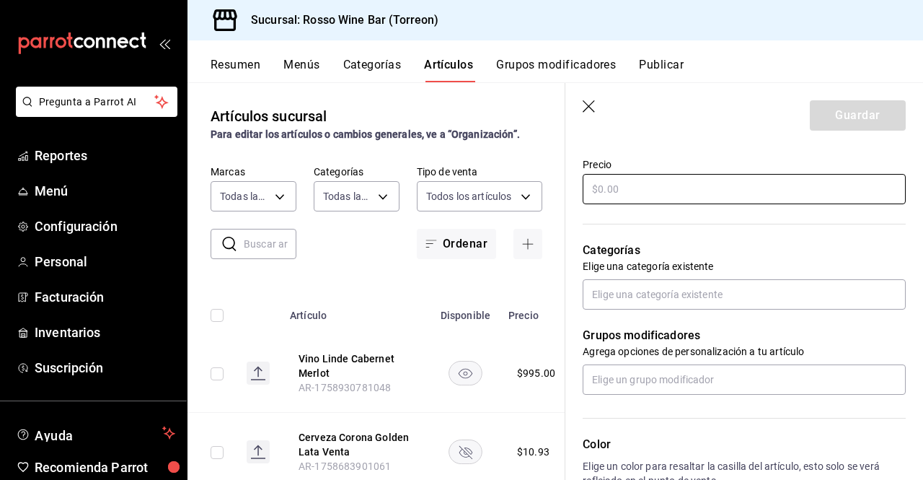
type input "Cerveza Modelo Especial Sin Alcohol"
click at [635, 193] on input "text" at bounding box center [744, 189] width 323 height 30
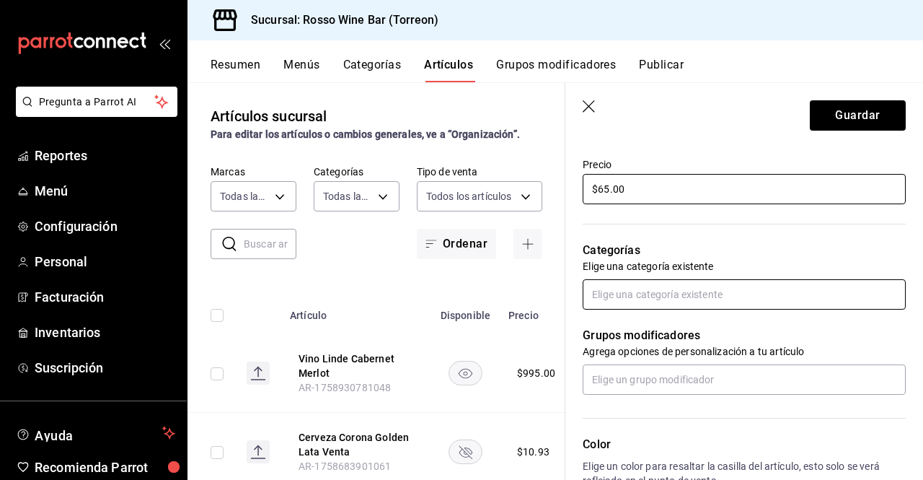
type input "$65.00"
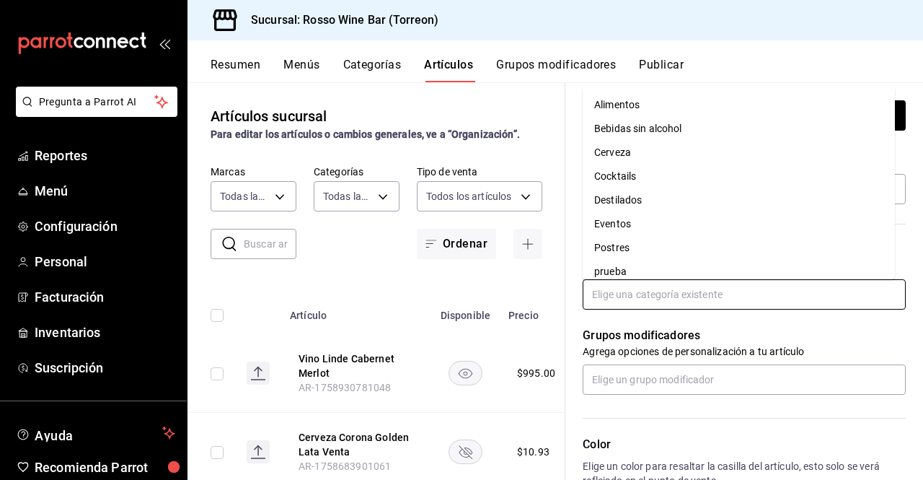
click at [762, 293] on input "text" at bounding box center [744, 294] width 323 height 30
click at [774, 161] on li "Cerveza" at bounding box center [739, 153] width 312 height 24
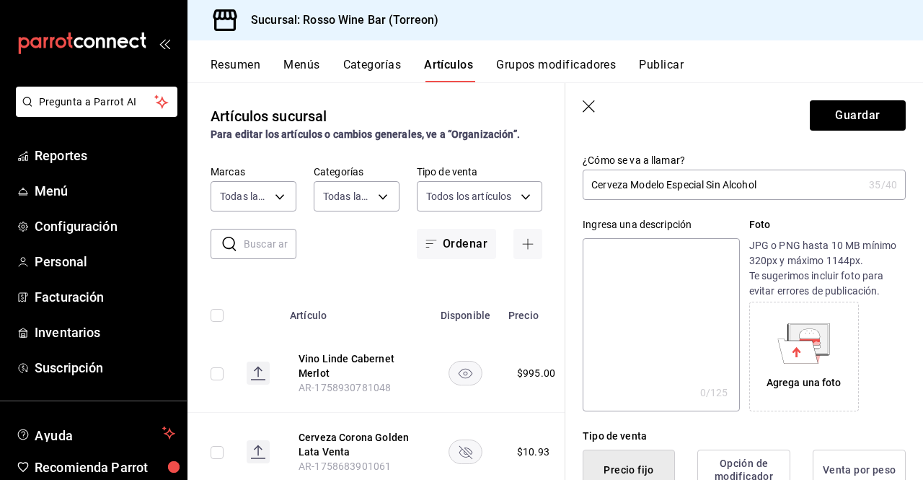
scroll to position [0, 0]
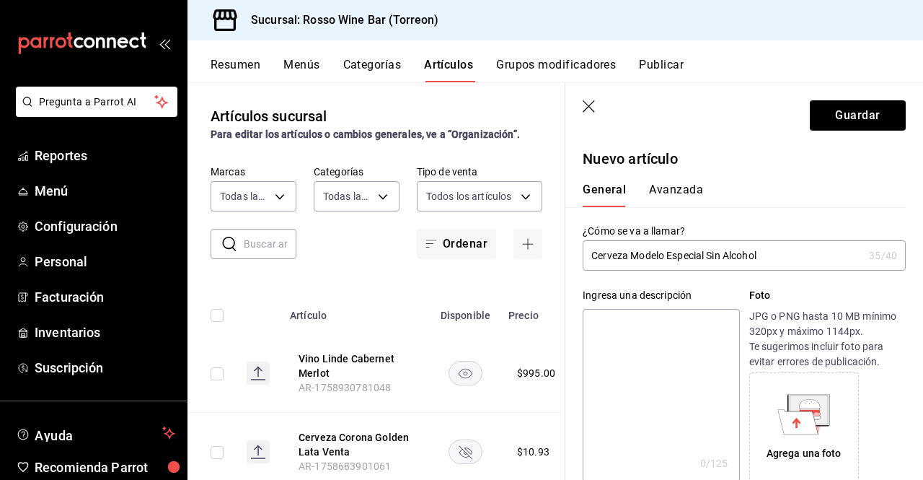
click at [664, 193] on button "Avanzada" at bounding box center [676, 194] width 54 height 25
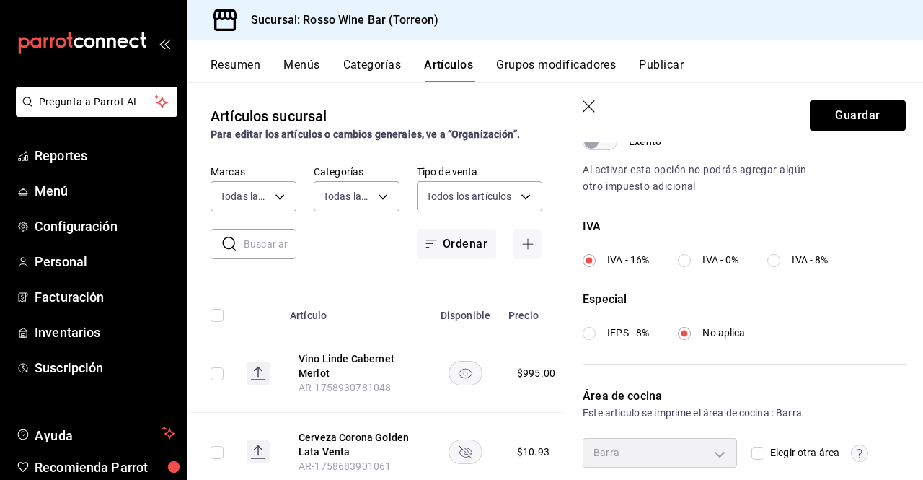
scroll to position [539, 0]
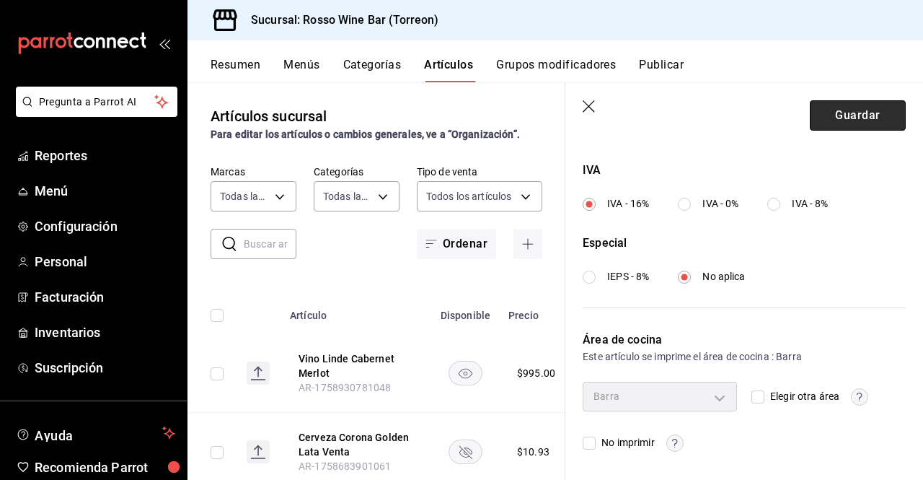
click at [861, 118] on button "Guardar" at bounding box center [858, 115] width 96 height 30
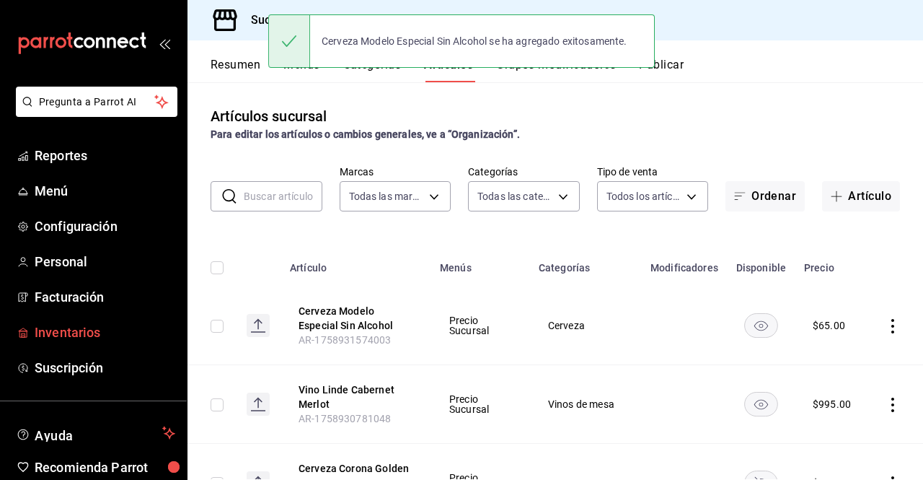
click at [110, 330] on span "Inventarios" at bounding box center [105, 331] width 141 height 19
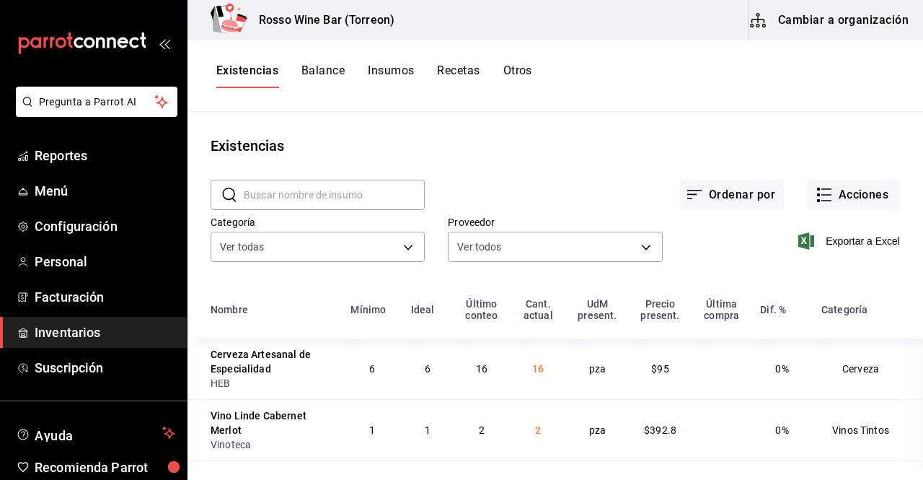
click at [849, 17] on button "Cambiar a organización" at bounding box center [830, 20] width 162 height 40
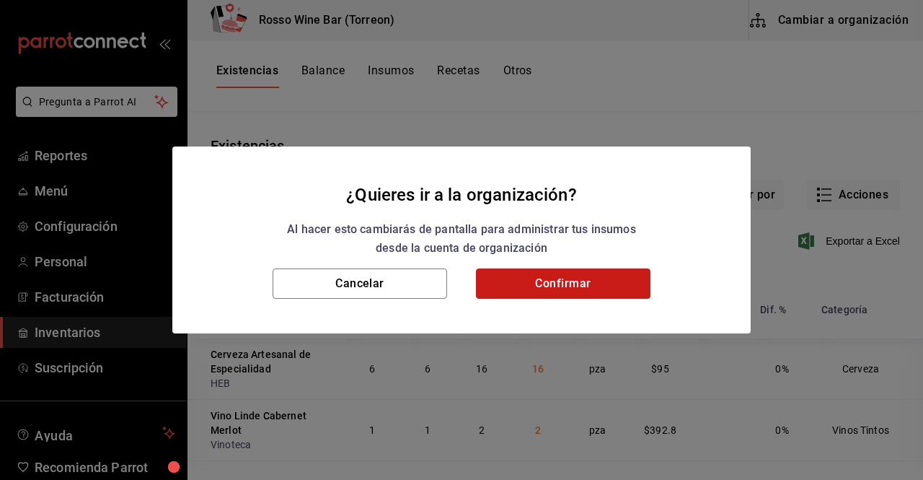
click at [558, 289] on button "Confirmar" at bounding box center [563, 283] width 175 height 30
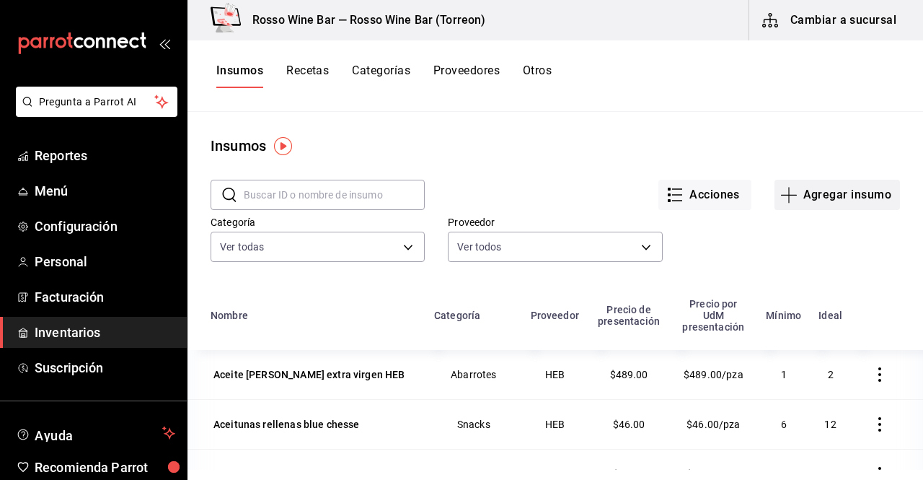
click at [784, 203] on icon "button" at bounding box center [788, 194] width 17 height 17
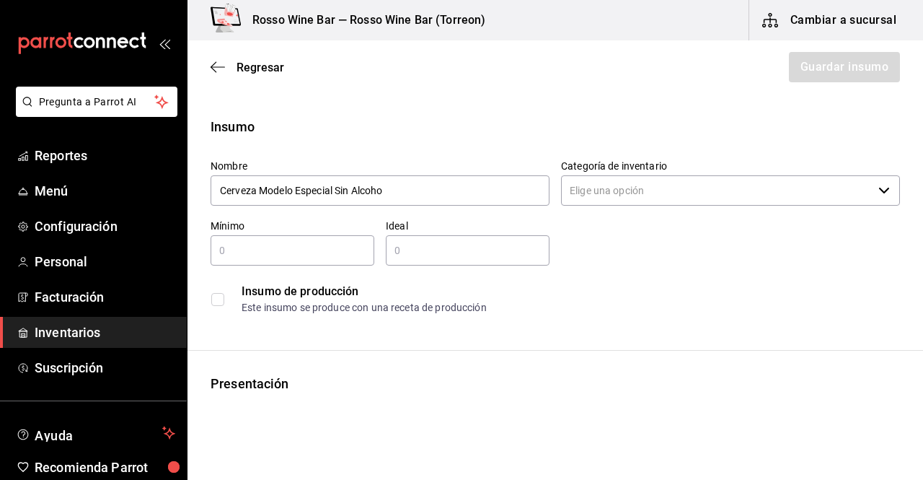
type input "Cerveza Modelo Especial Sin Alcohol"
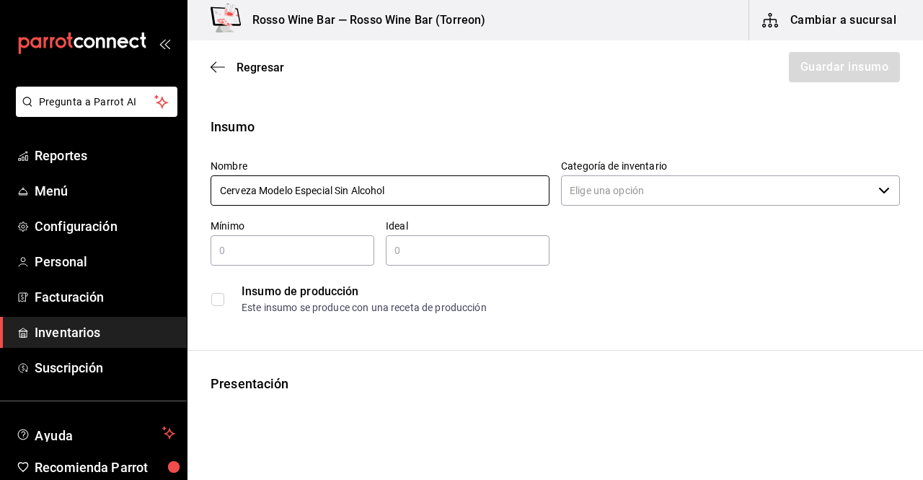
drag, startPoint x: 441, startPoint y: 194, endPoint x: 216, endPoint y: 193, distance: 225.0
click at [216, 193] on input "Cerveza Modelo Especial Sin Alcohol" at bounding box center [380, 190] width 339 height 30
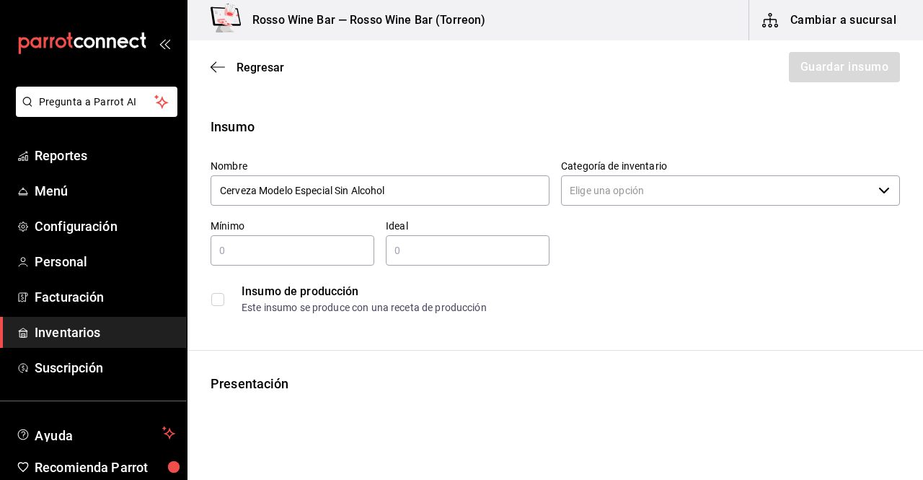
type input "Cerveza Modelo Especial Sin Alcohol"
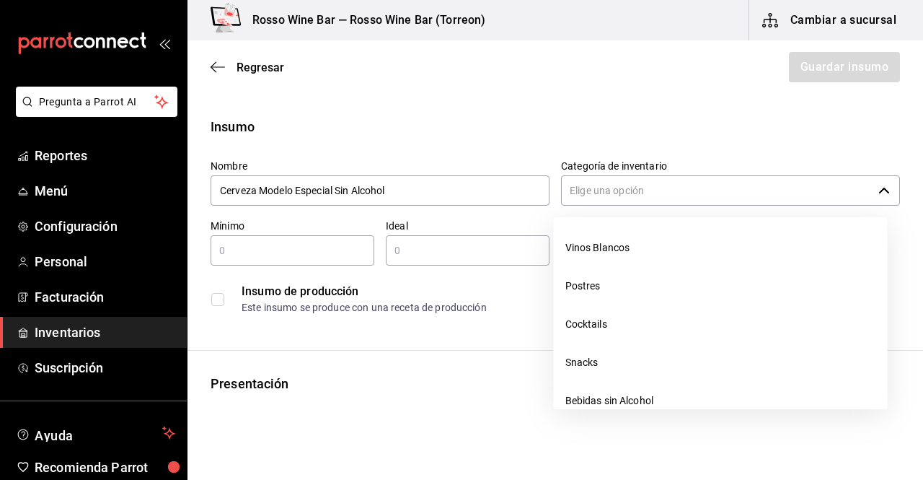
click at [770, 195] on input "Categoría de inventario" at bounding box center [717, 190] width 312 height 30
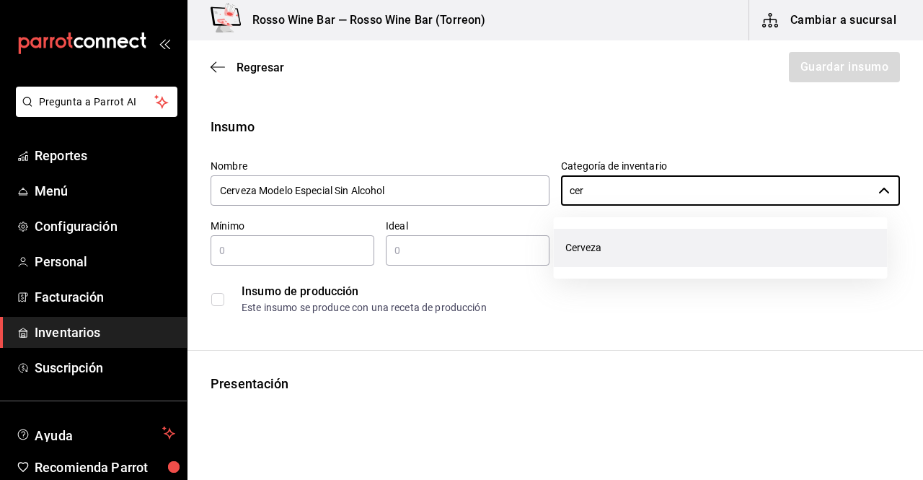
click at [814, 255] on li "Cerveza" at bounding box center [721, 248] width 334 height 38
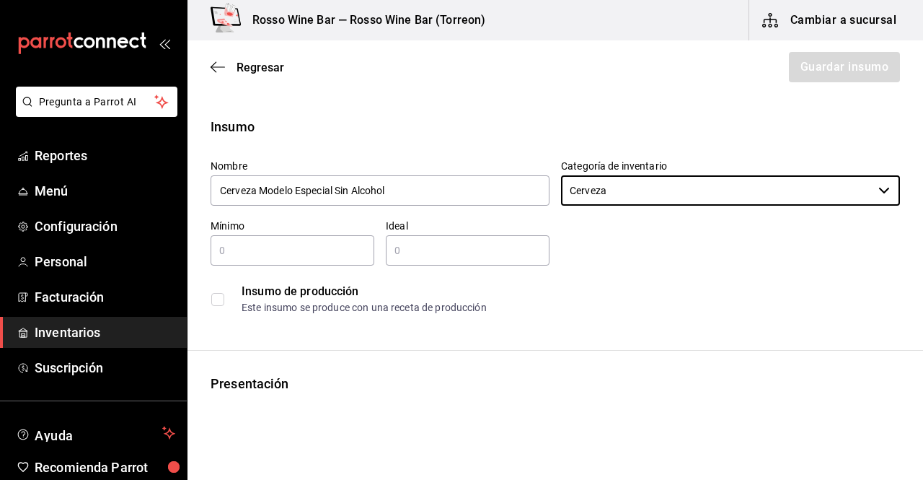
type input "Cerveza"
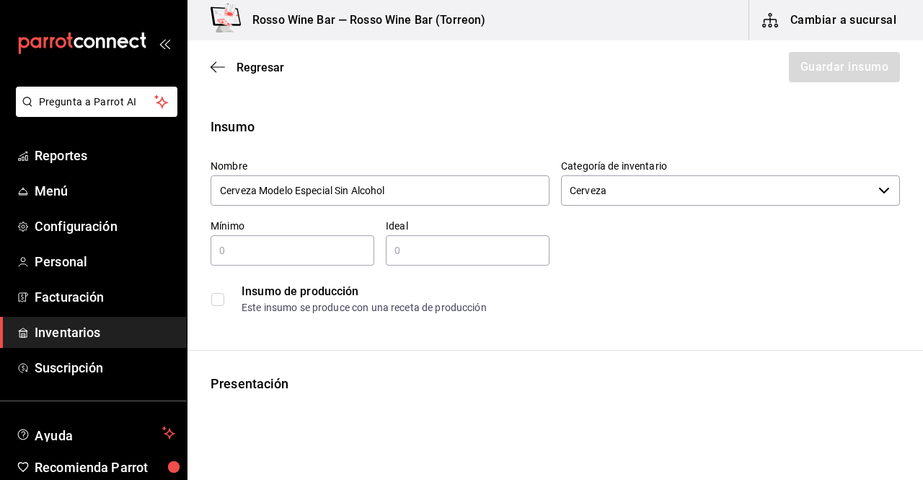
click at [273, 237] on div "​" at bounding box center [293, 250] width 164 height 30
type input "3"
click at [423, 250] on input "3" at bounding box center [468, 250] width 164 height 17
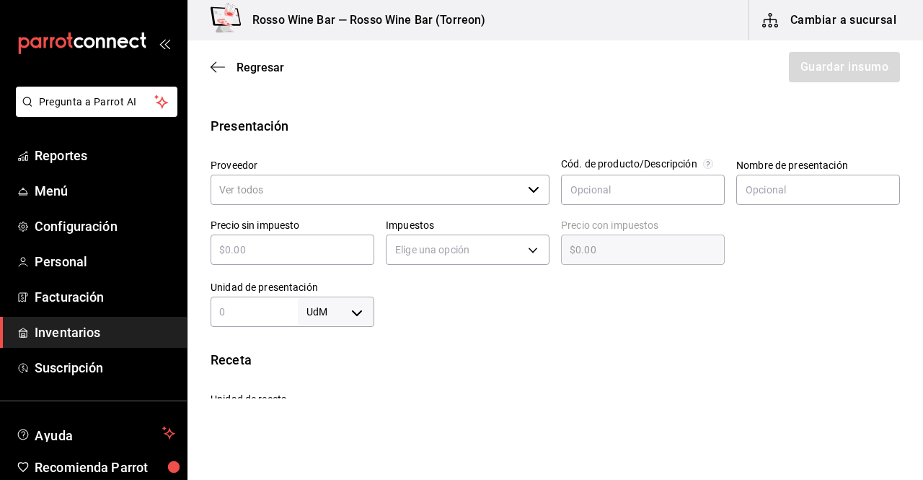
scroll to position [262, 0]
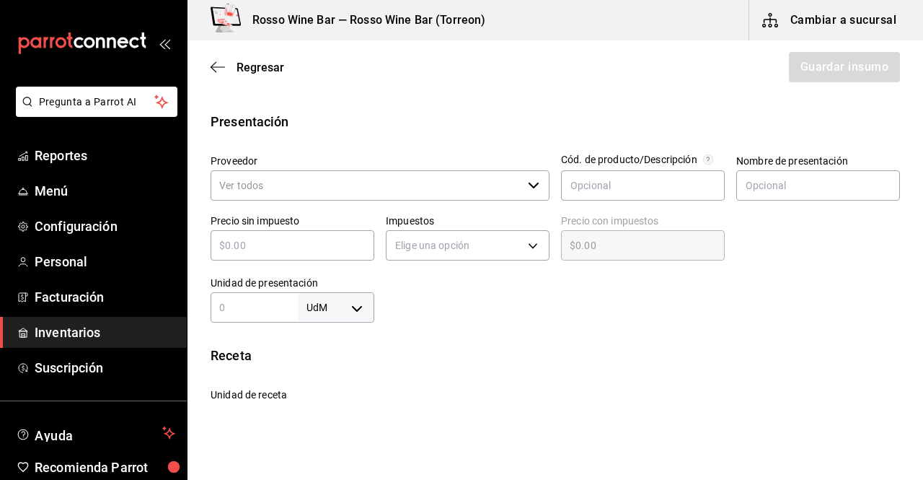
type input "3"
click at [515, 190] on input "Proveedor" at bounding box center [367, 185] width 312 height 30
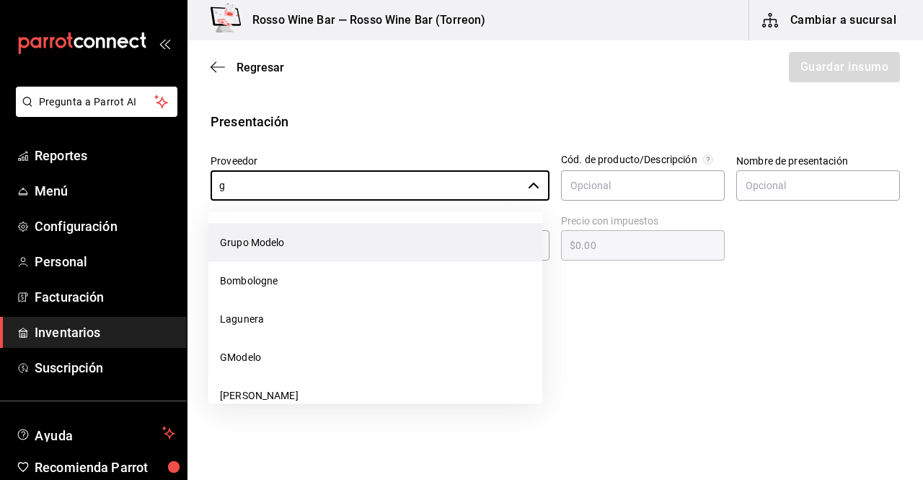
click at [413, 235] on li "Grupo Modelo" at bounding box center [375, 243] width 334 height 38
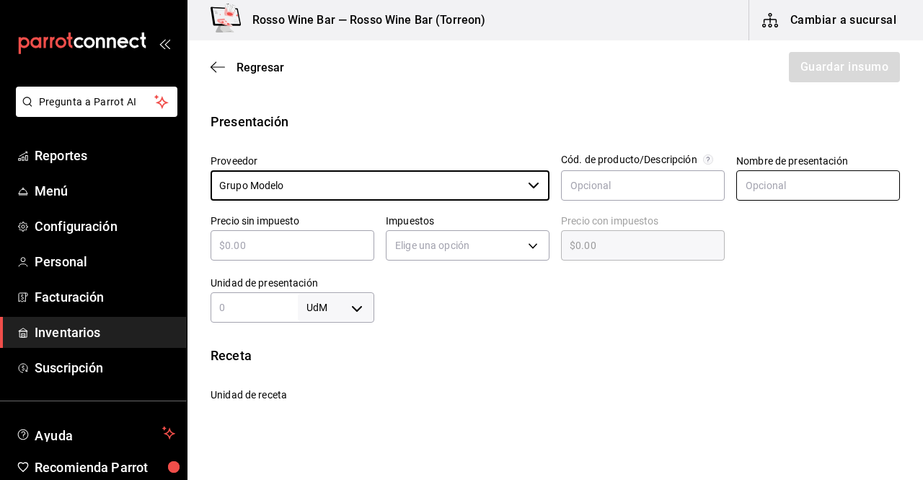
type input "Grupo Modelo"
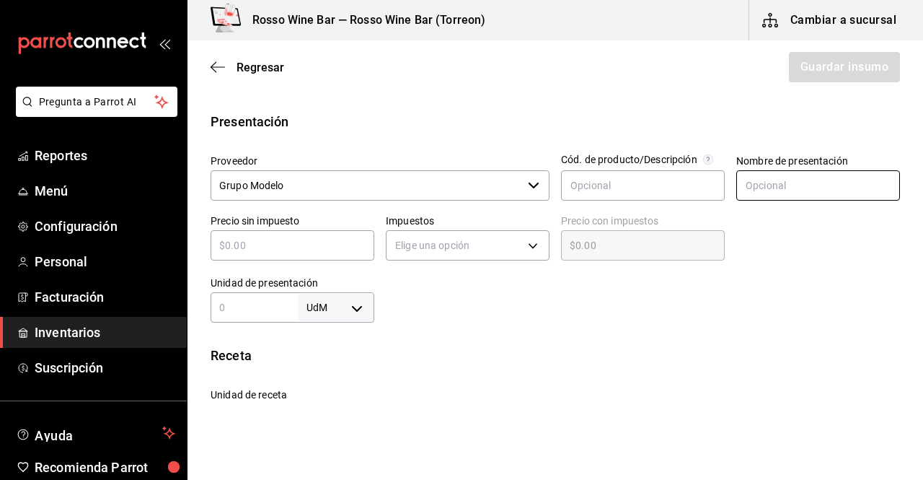
click at [739, 185] on input "text" at bounding box center [818, 185] width 164 height 30
type input "Botella"
click at [335, 246] on input "text" at bounding box center [293, 245] width 164 height 17
type input "$1"
type input "$1.00"
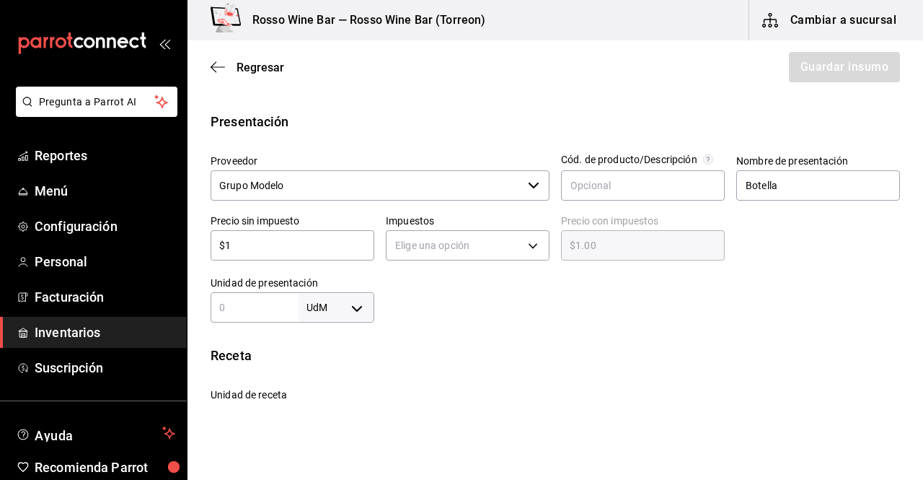
type input "$15"
type input "$15.00"
type input "$15.3"
type input "$15.30"
type input "$15.35"
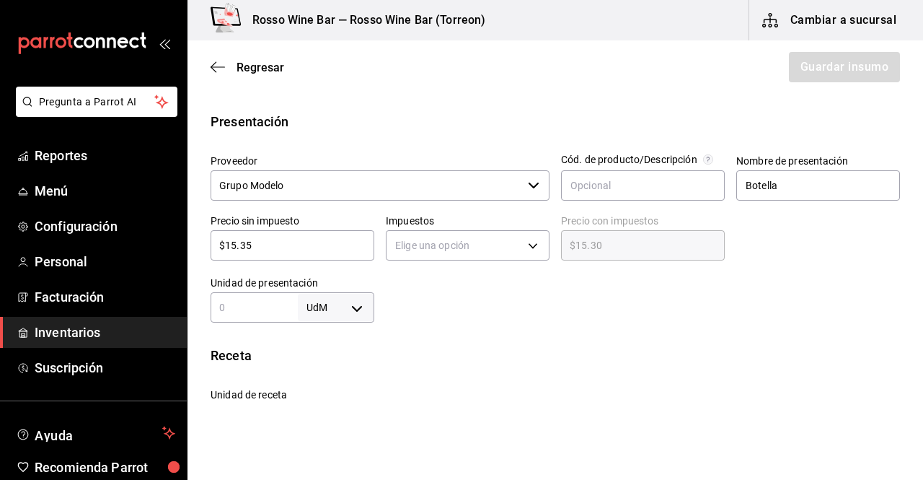
type input "$15.35"
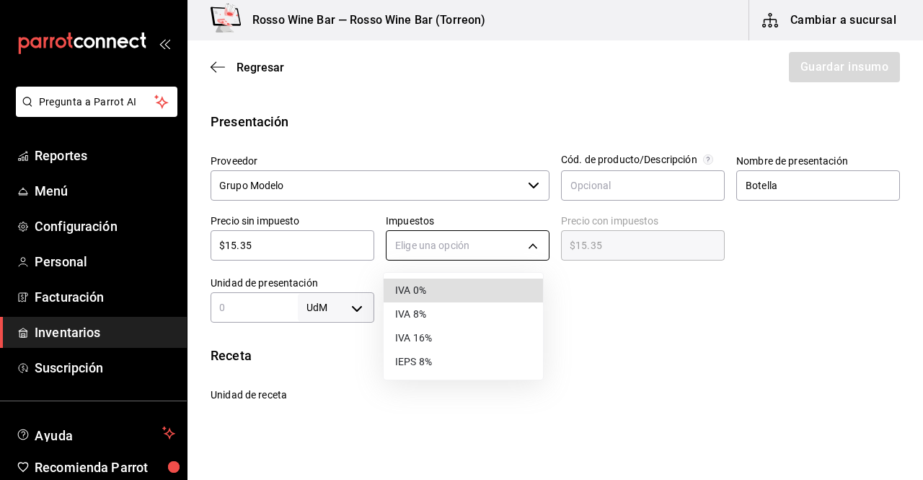
click at [477, 252] on body "Pregunta a Parrot AI Reportes Menú Configuración Personal Facturación Inventari…" at bounding box center [461, 199] width 923 height 398
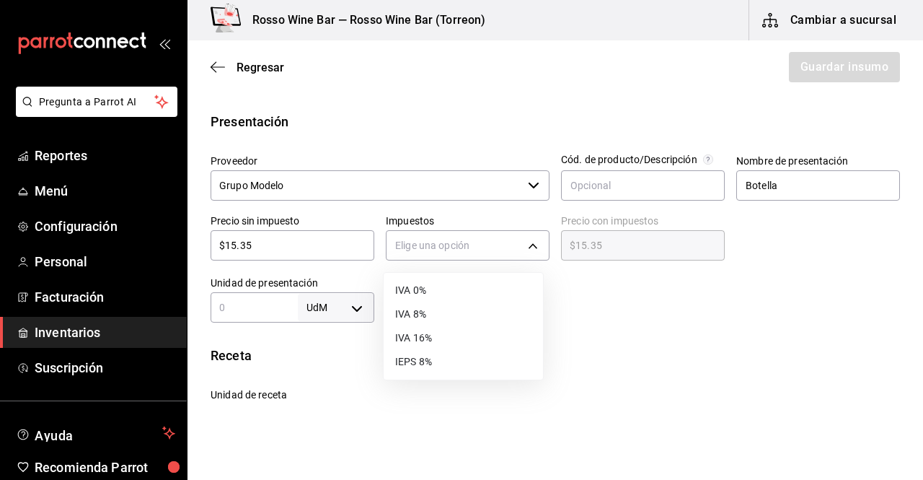
click at [451, 336] on li "IVA 16%" at bounding box center [463, 338] width 159 height 24
type input "IVA_16"
type input "$17.81"
click at [280, 302] on input "1" at bounding box center [254, 307] width 87 height 17
type input "1"
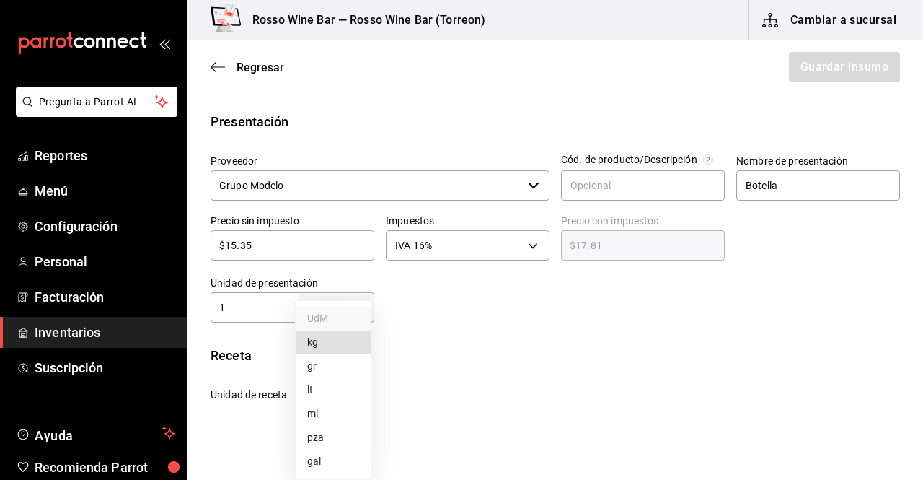
click at [351, 309] on body "Pregunta a Parrot AI Reportes Menú Configuración Personal Facturación Inventari…" at bounding box center [461, 199] width 923 height 398
click at [326, 433] on li "pza" at bounding box center [333, 438] width 75 height 24
type input "UNIT"
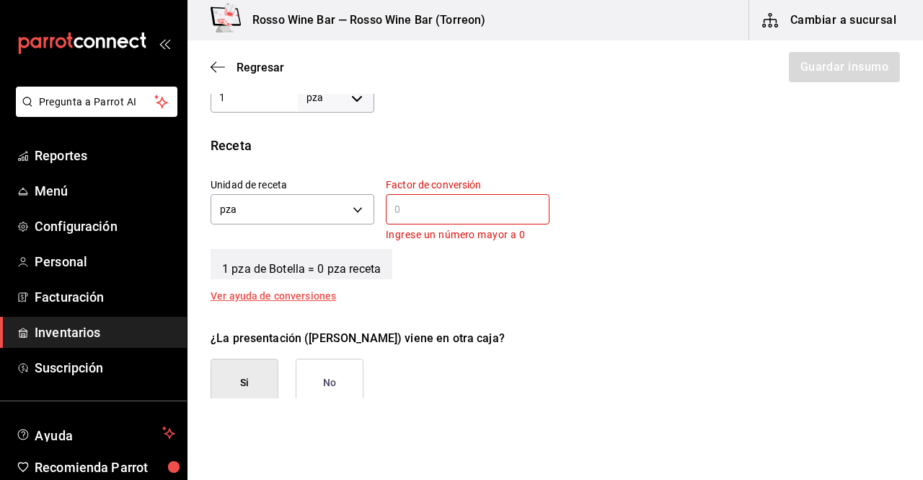
scroll to position [484, 0]
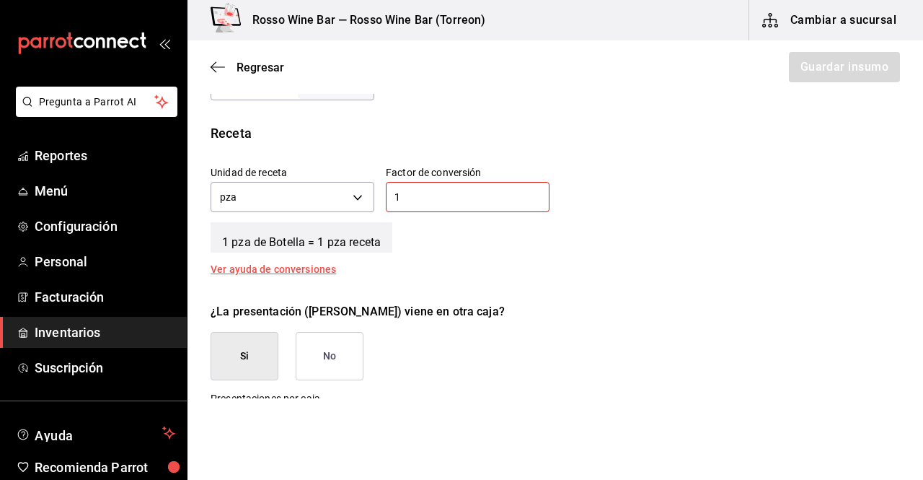
click at [466, 197] on input "1" at bounding box center [468, 196] width 164 height 17
type input "1"
click at [335, 371] on button "No" at bounding box center [330, 356] width 68 height 48
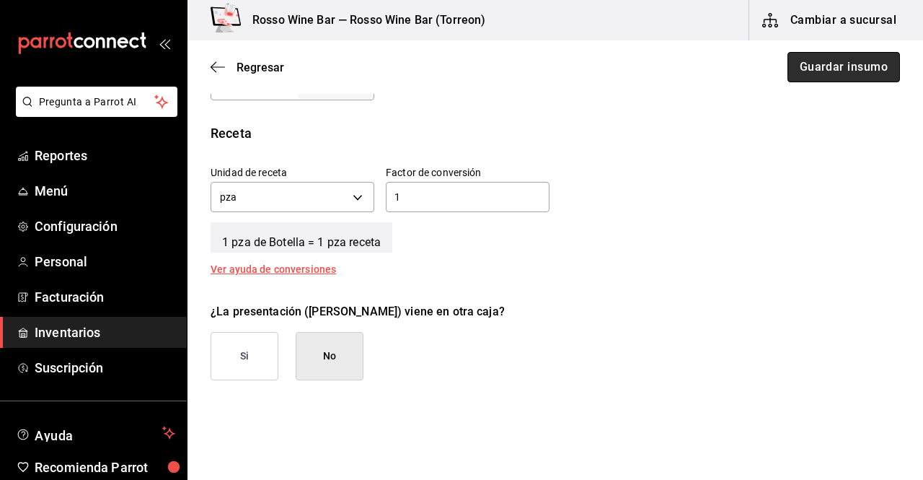
click at [829, 66] on button "Guardar insumo" at bounding box center [844, 67] width 113 height 30
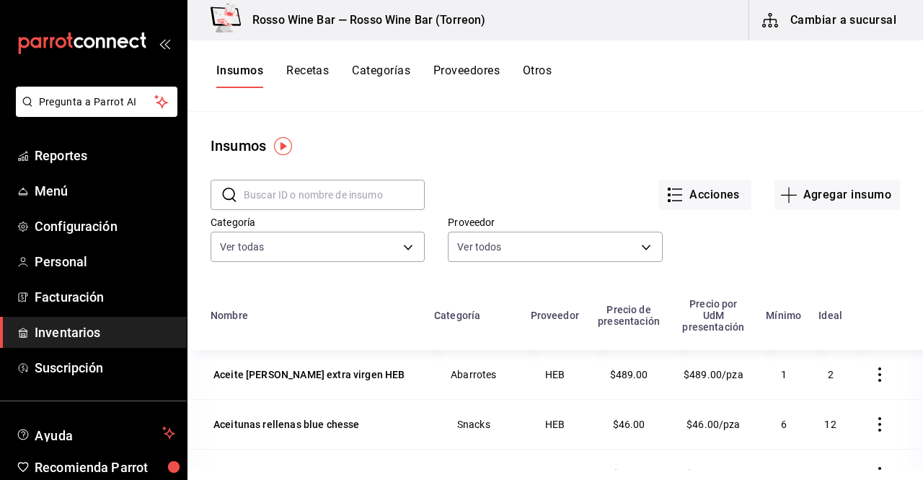
click at [301, 68] on button "Recetas" at bounding box center [307, 75] width 43 height 25
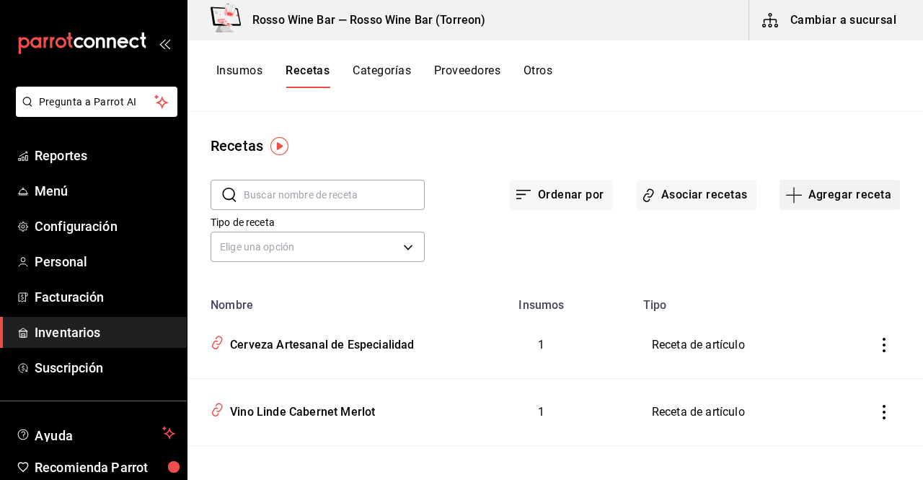
click at [850, 193] on button "Agregar receta" at bounding box center [840, 195] width 120 height 30
click at [799, 229] on span "Receta" at bounding box center [830, 234] width 121 height 15
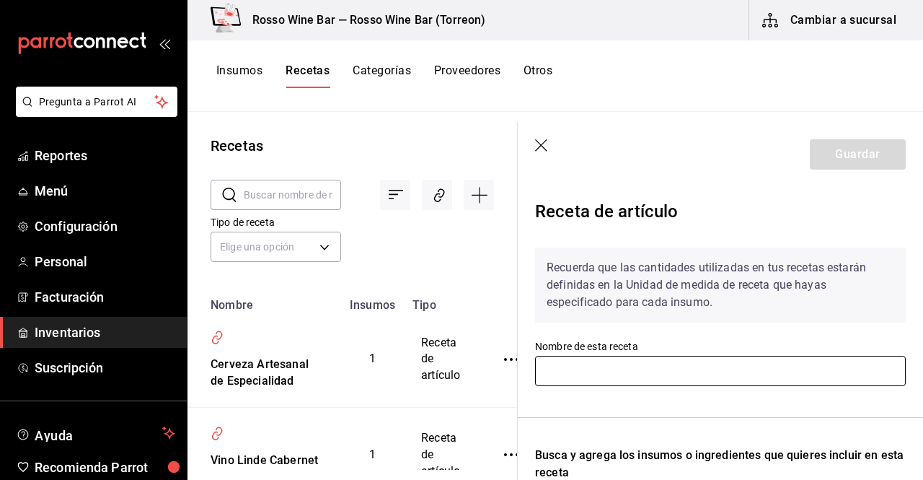
click at [689, 365] on input "text" at bounding box center [720, 371] width 371 height 30
paste input "Cerveza Modelo Especial Sin Alcohol"
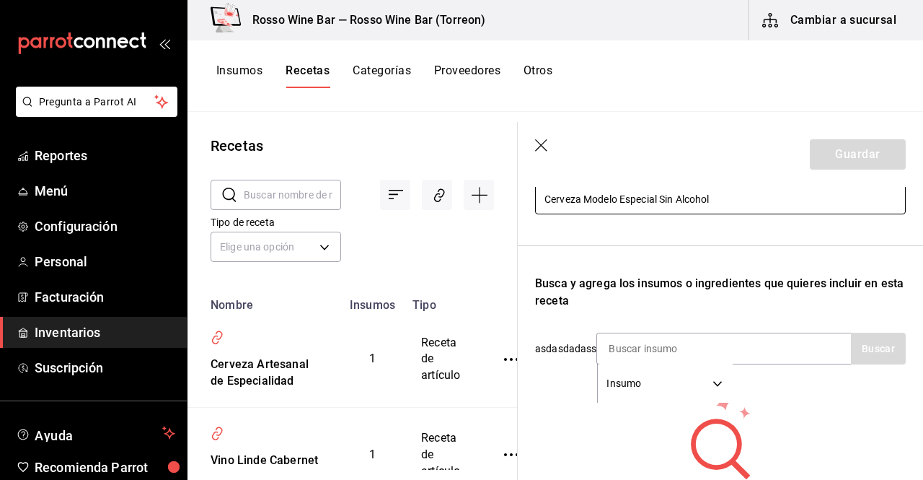
scroll to position [177, 0]
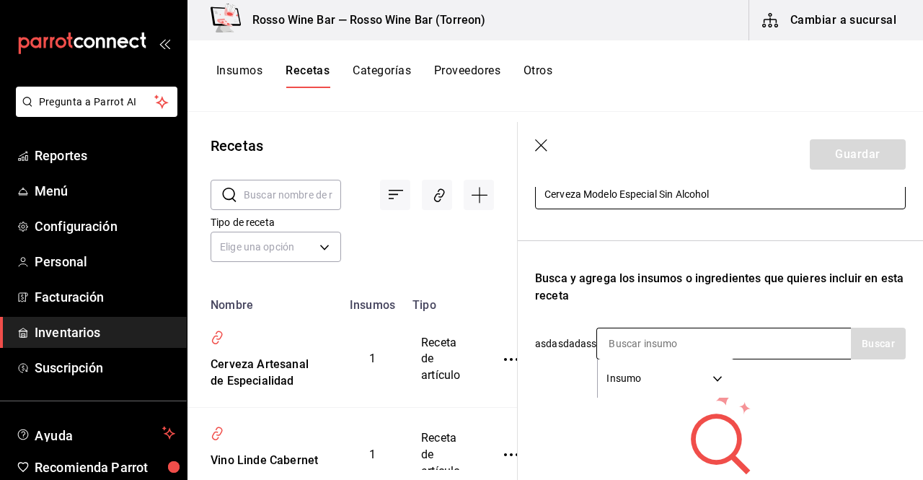
type input "Cerveza Modelo Especial Sin Alcohol"
click at [671, 343] on input at bounding box center [669, 343] width 144 height 30
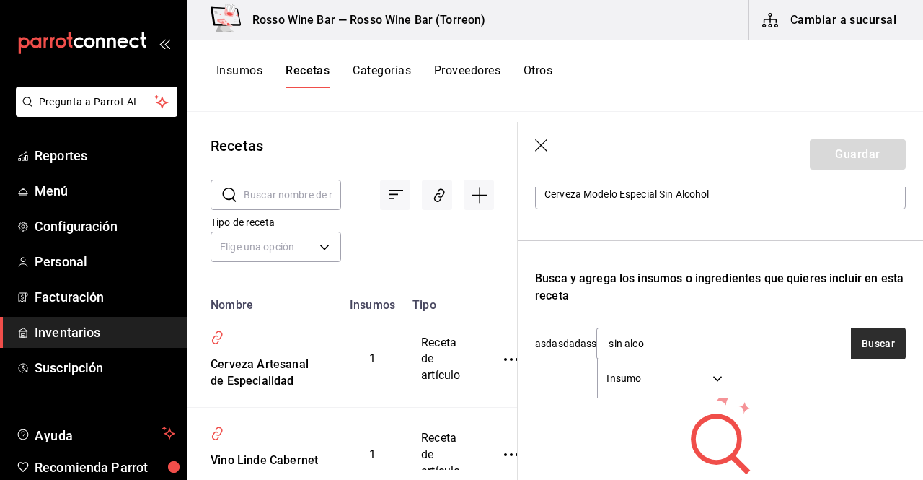
type input "sin alco"
click at [851, 341] on button "Buscar" at bounding box center [878, 343] width 55 height 32
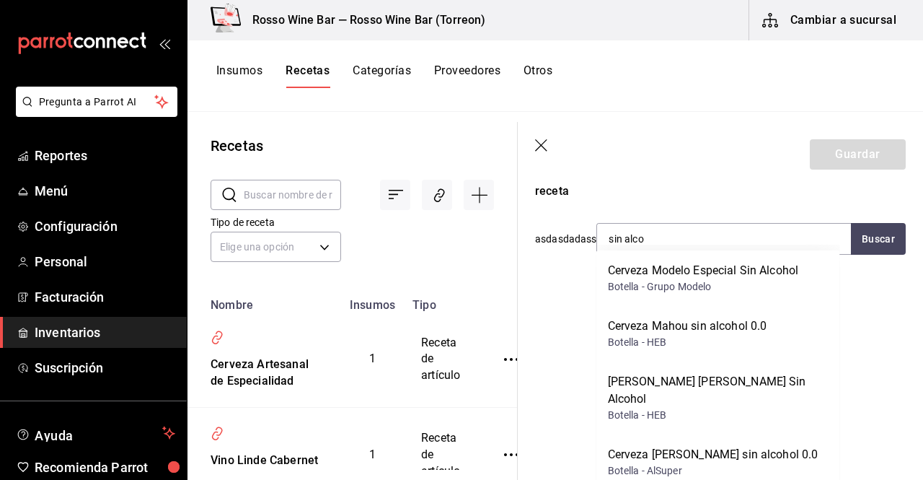
scroll to position [292, 0]
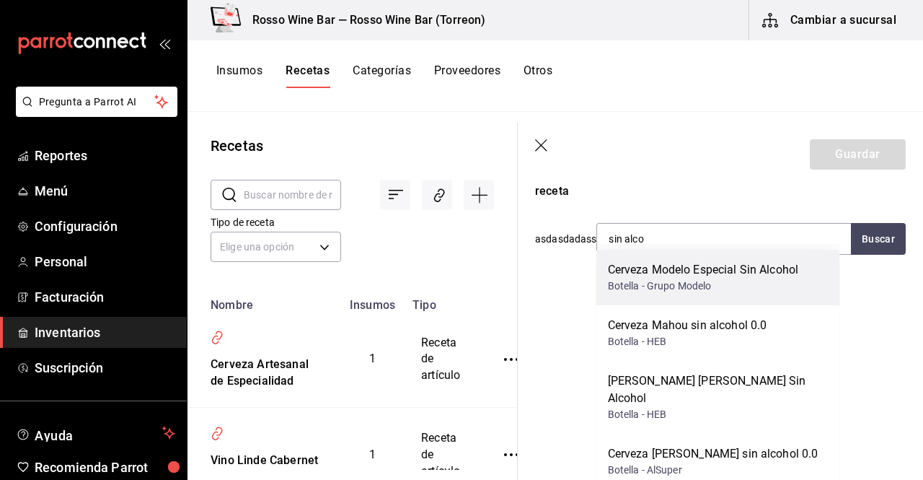
click at [786, 300] on div "Cerveza Modelo Especial Sin Alcohol Botella - Grupo Modelo" at bounding box center [718, 278] width 244 height 56
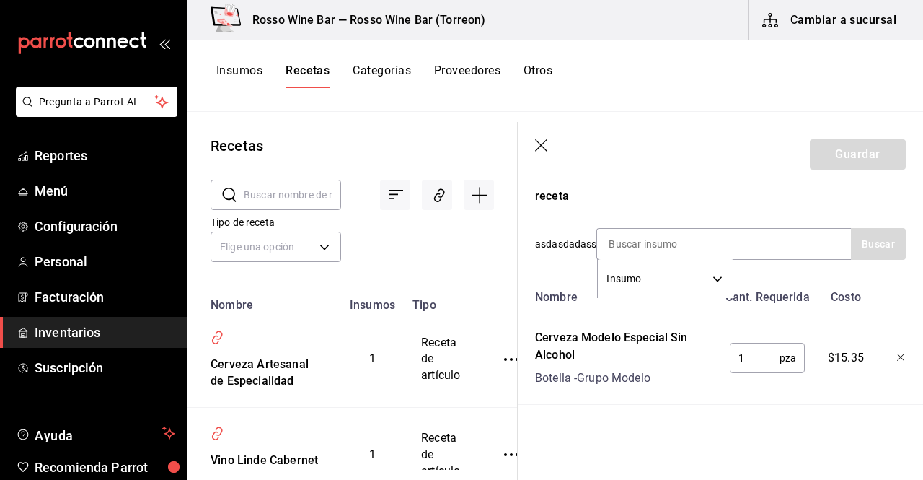
click at [744, 344] on input "1" at bounding box center [755, 357] width 50 height 29
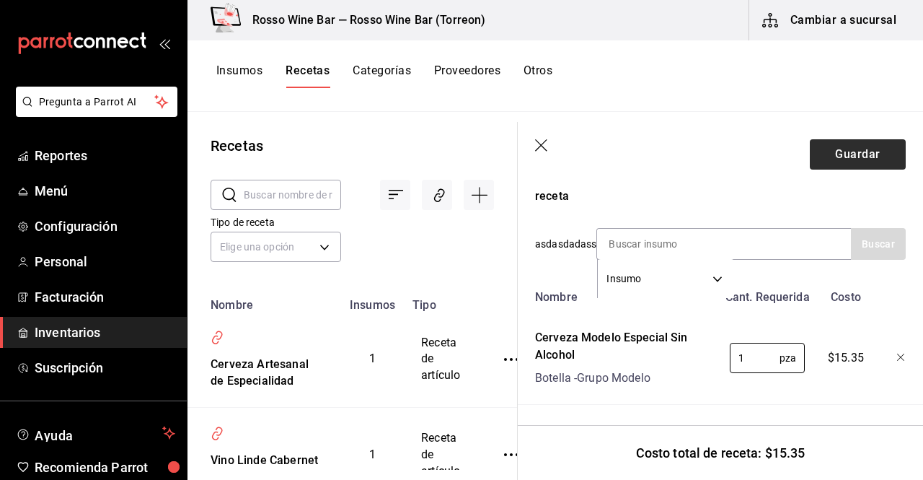
type input "1"
click at [845, 159] on button "Guardar" at bounding box center [858, 154] width 96 height 30
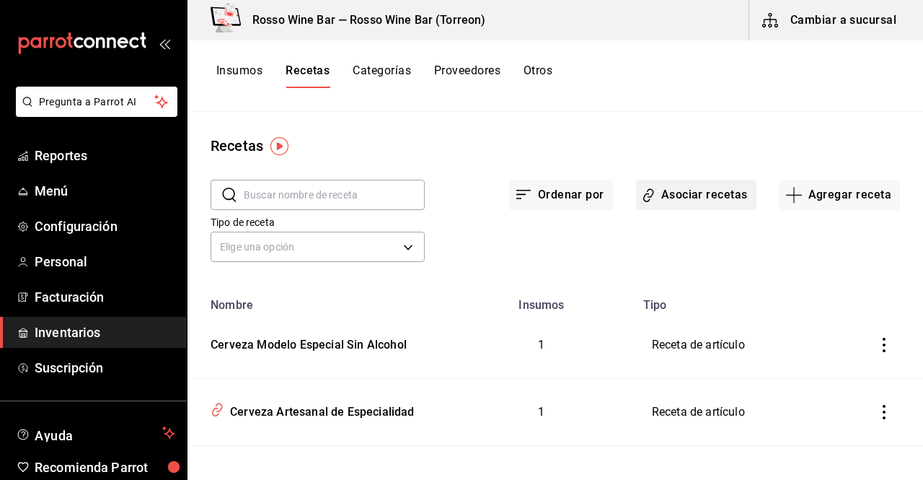
click at [672, 202] on button "Asociar recetas" at bounding box center [696, 195] width 120 height 30
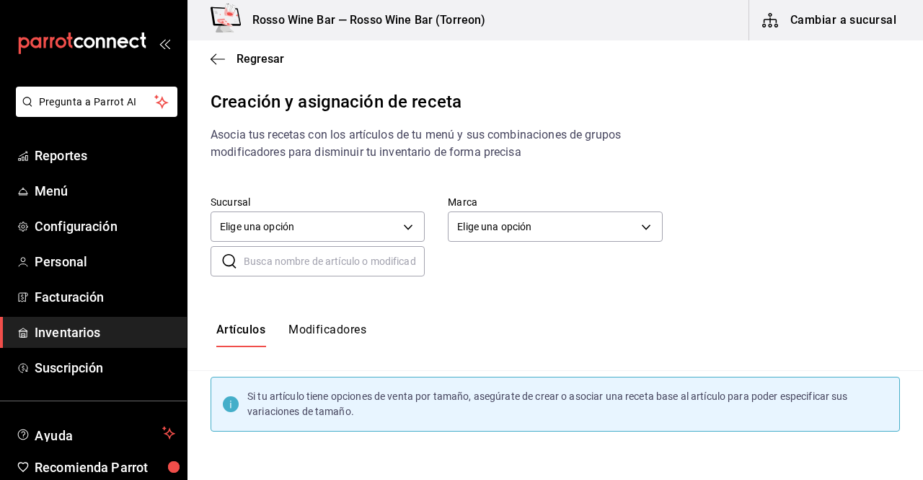
click at [367, 261] on input "text" at bounding box center [334, 261] width 181 height 29
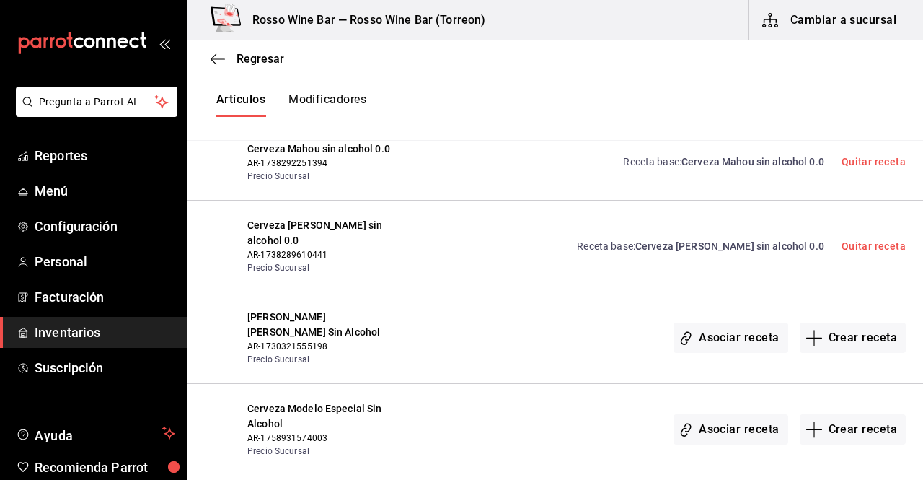
scroll to position [317, 0]
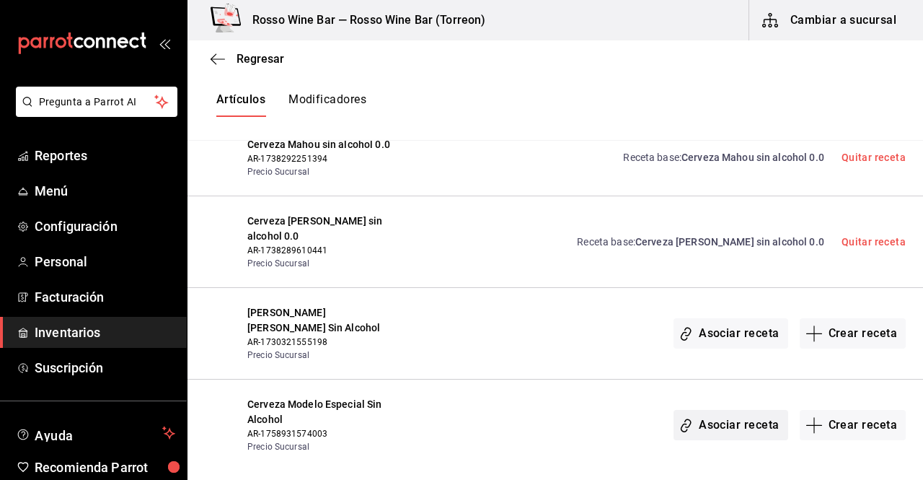
type input "sin alcoh"
click at [713, 412] on button "Asociar receta" at bounding box center [731, 425] width 114 height 30
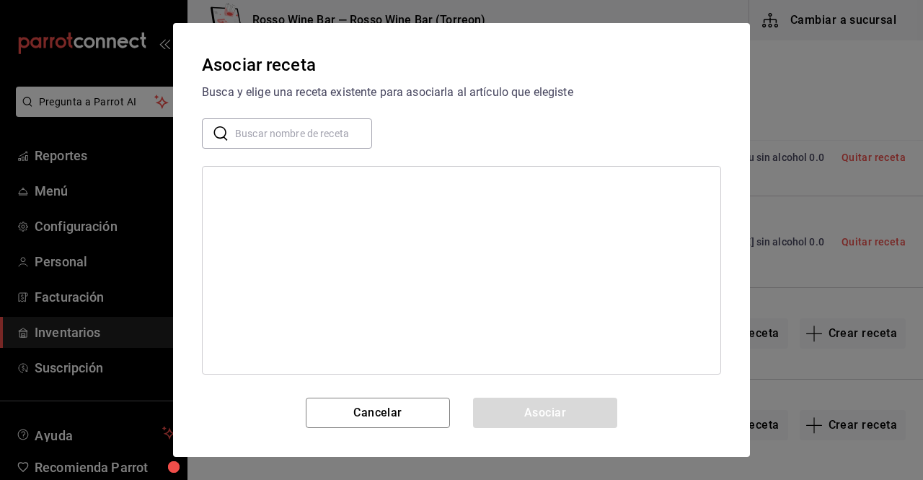
click at [312, 131] on input "text" at bounding box center [303, 133] width 137 height 29
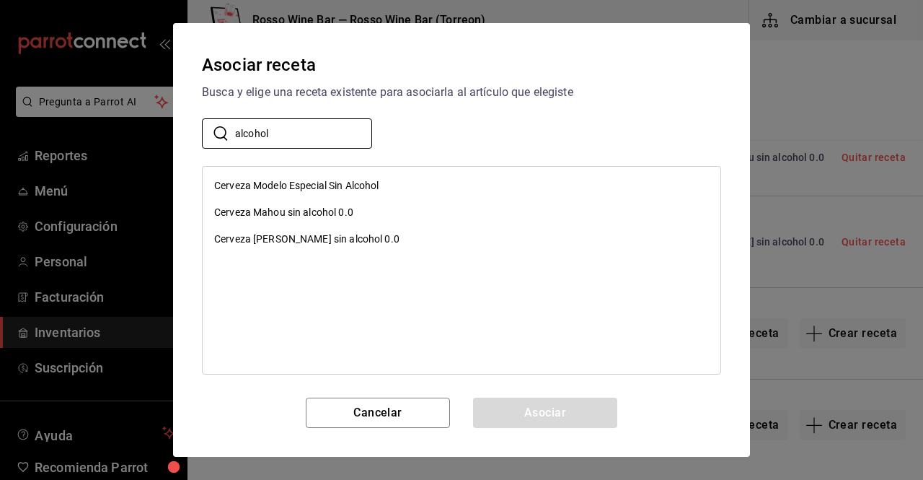
type input "alcohol"
click at [281, 180] on div "Cerveza Modelo Especial Sin Alcohol" at bounding box center [296, 185] width 165 height 15
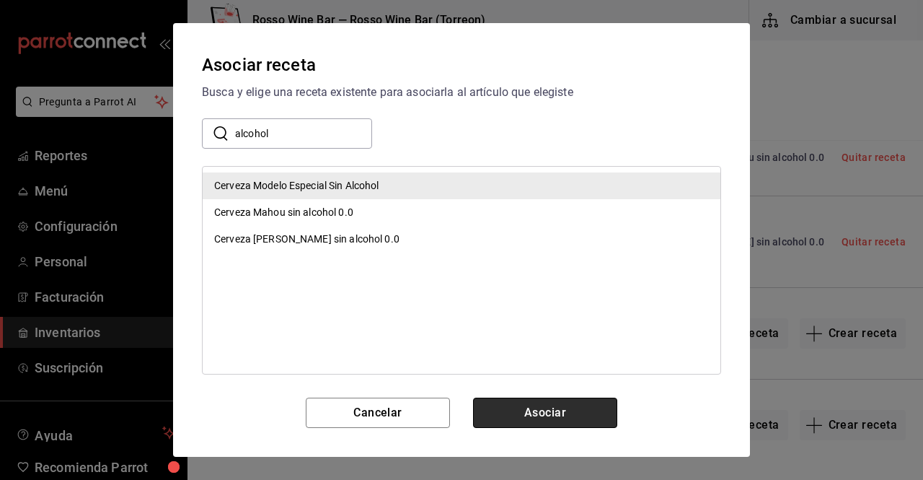
click at [586, 420] on button "Asociar" at bounding box center [545, 412] width 144 height 30
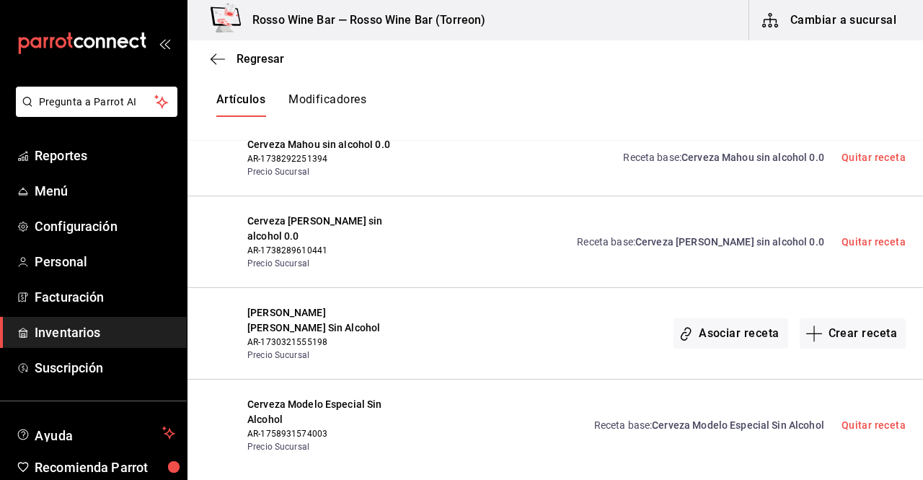
click at [65, 333] on span "Inventarios" at bounding box center [105, 331] width 141 height 19
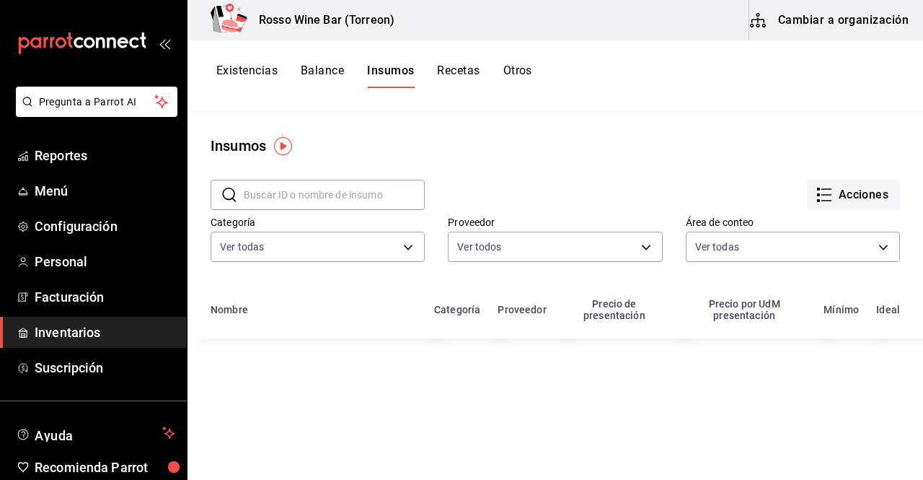
click at [255, 80] on button "Existencias" at bounding box center [246, 75] width 61 height 25
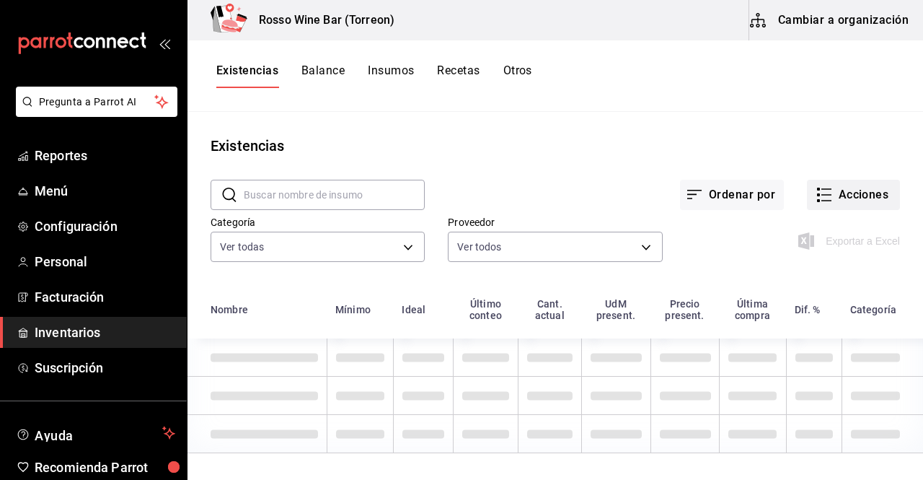
click at [836, 197] on button "Acciones" at bounding box center [853, 195] width 93 height 30
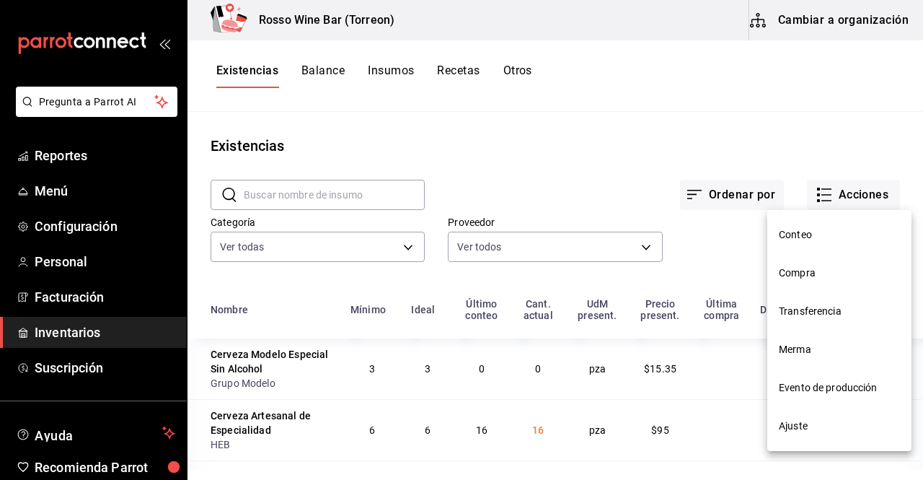
click at [824, 196] on div at bounding box center [461, 240] width 923 height 480
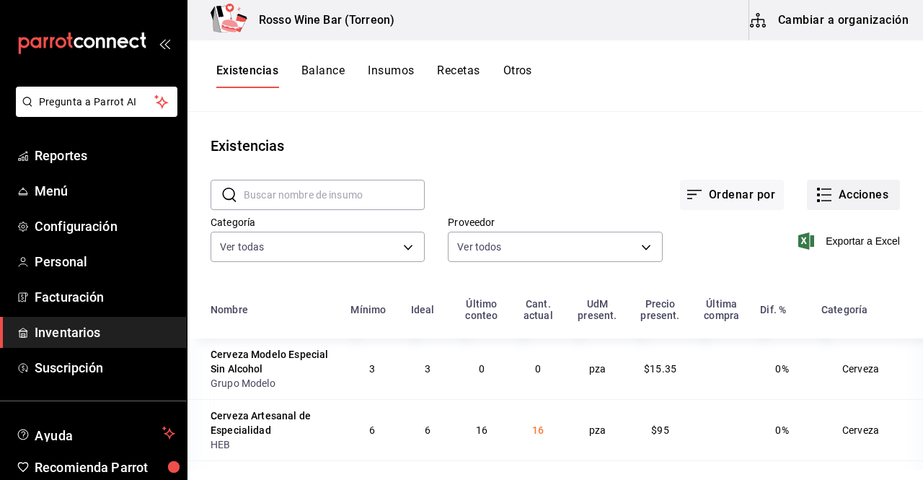
click at [837, 195] on button "Acciones" at bounding box center [853, 195] width 93 height 30
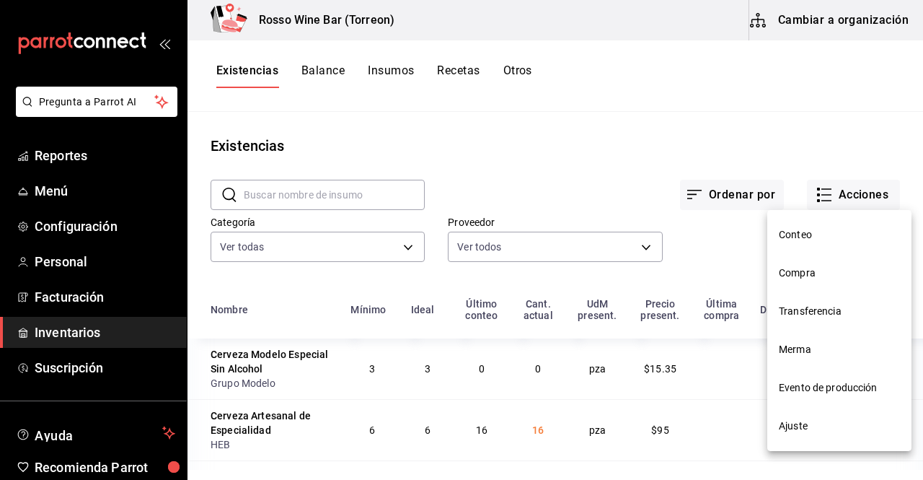
click at [812, 435] on li "Ajuste" at bounding box center [839, 426] width 144 height 38
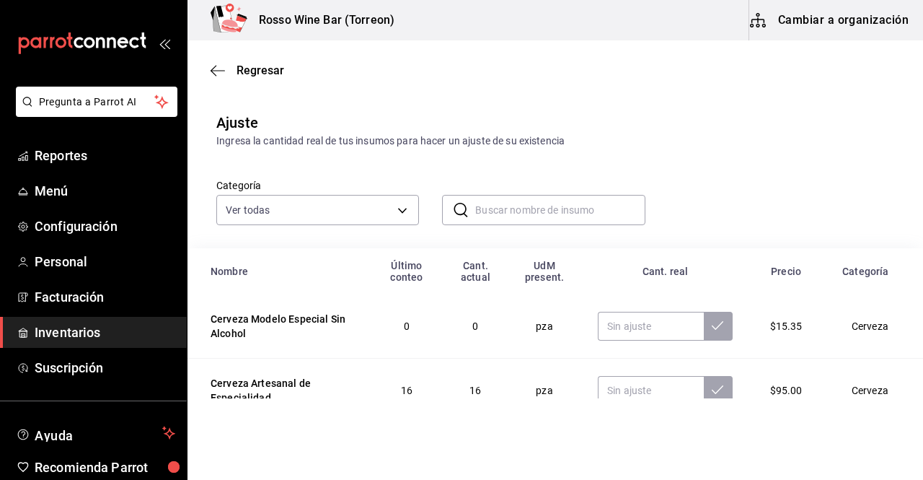
click at [550, 217] on input "text" at bounding box center [560, 209] width 170 height 29
click at [627, 335] on input "1.00" at bounding box center [650, 326] width 105 height 29
type input "12.00"
click at [712, 330] on icon at bounding box center [718, 326] width 12 height 12
click at [69, 197] on span "Menú" at bounding box center [105, 190] width 141 height 19
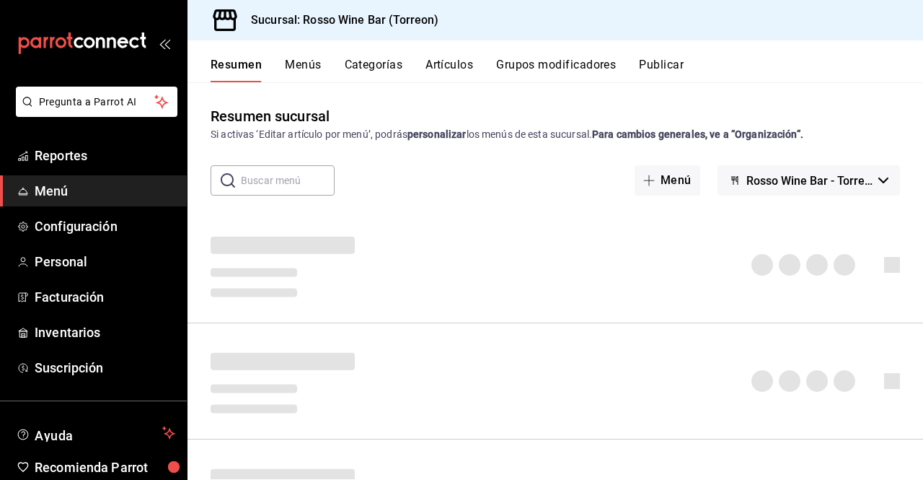
click at [449, 74] on button "Artículos" at bounding box center [450, 70] width 48 height 25
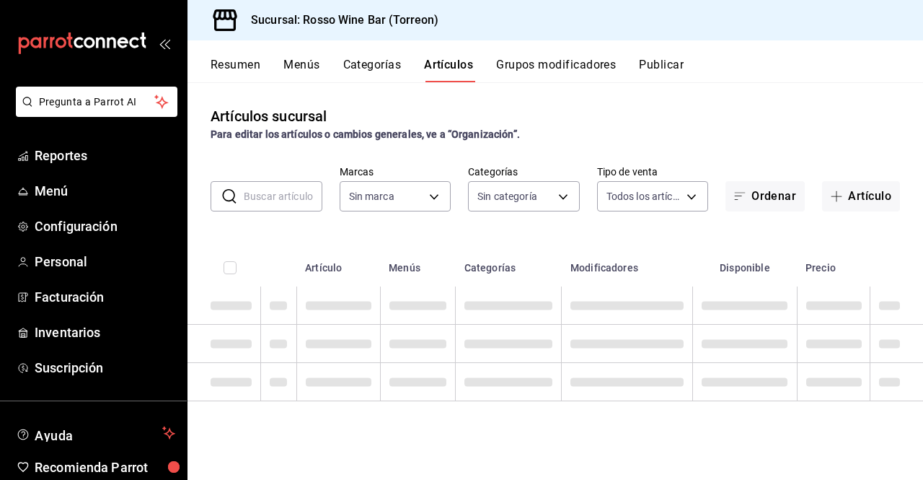
click at [314, 196] on input "text" at bounding box center [283, 196] width 79 height 29
type input "c2c32ae7-1fc4-45ff-8039-656fc52e7daf"
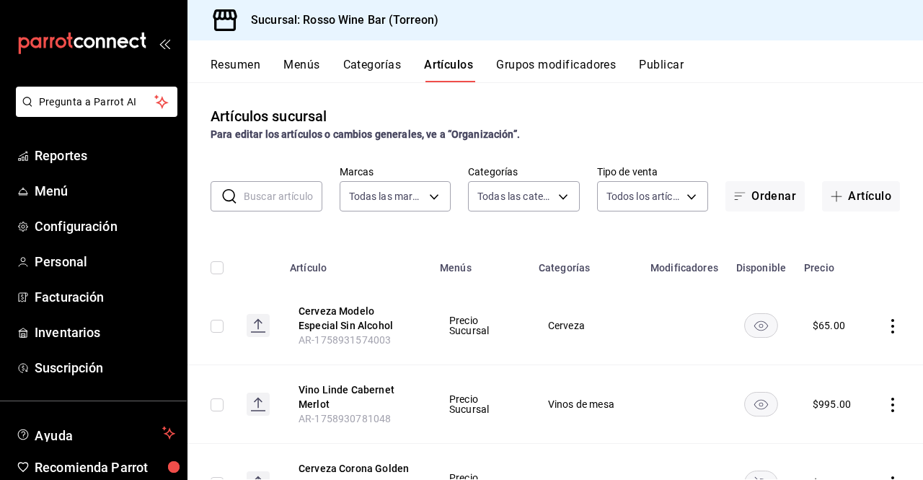
type input "aec089ee-9023-4824-b277-cb2a6ede7ce4,ef748760-2f17-404d-9e3c-0518adc53242,a400a…"
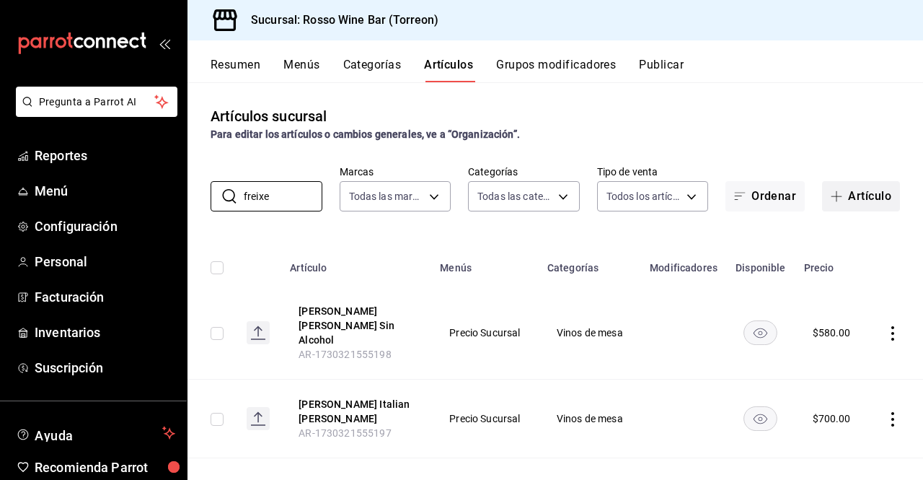
type input "freixe"
click at [823, 202] on button "Artículo" at bounding box center [861, 196] width 78 height 30
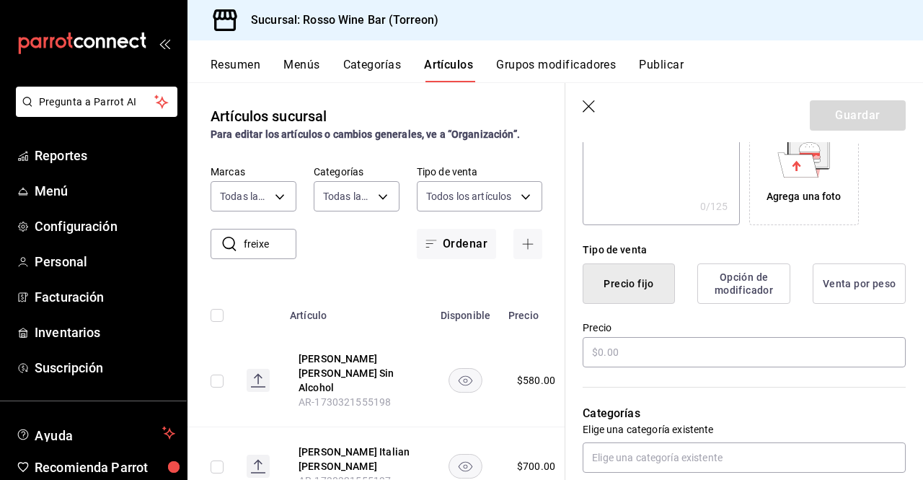
scroll to position [263, 0]
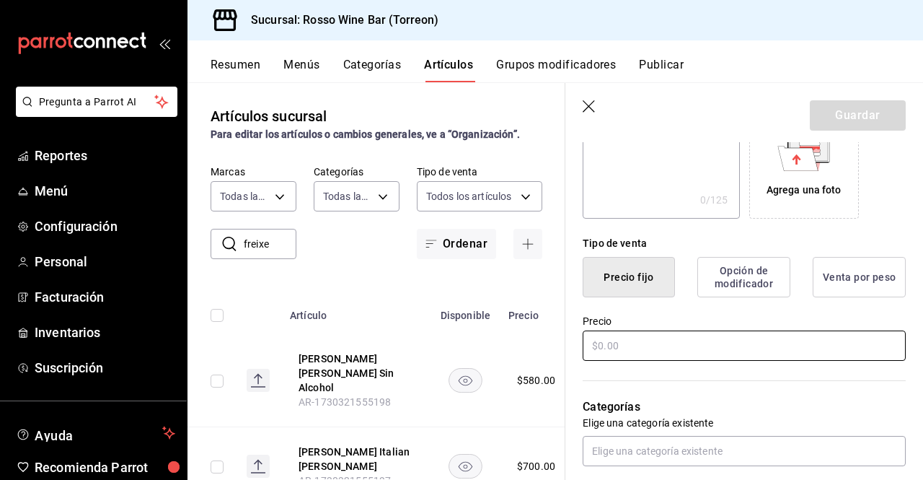
type input "Cerveza La Bru IPA"
click at [653, 345] on input "text" at bounding box center [744, 345] width 323 height 30
type input "$11.00"
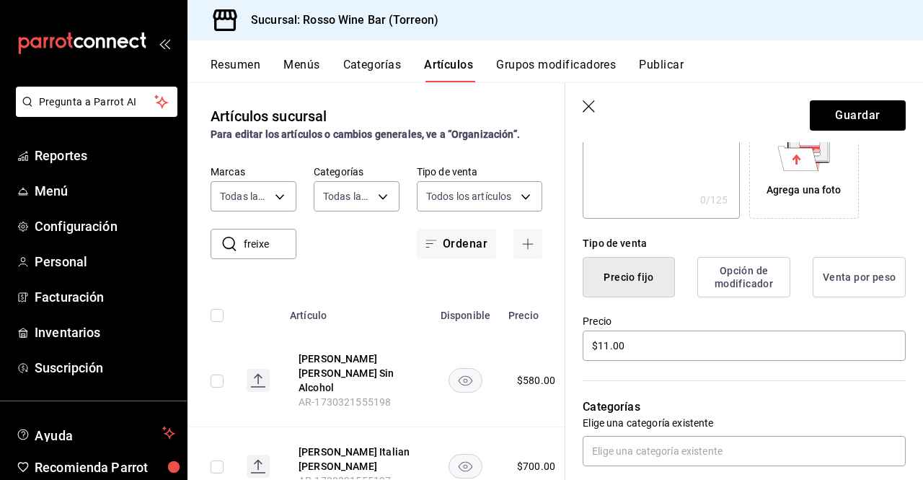
click at [594, 107] on icon "button" at bounding box center [590, 107] width 14 height 14
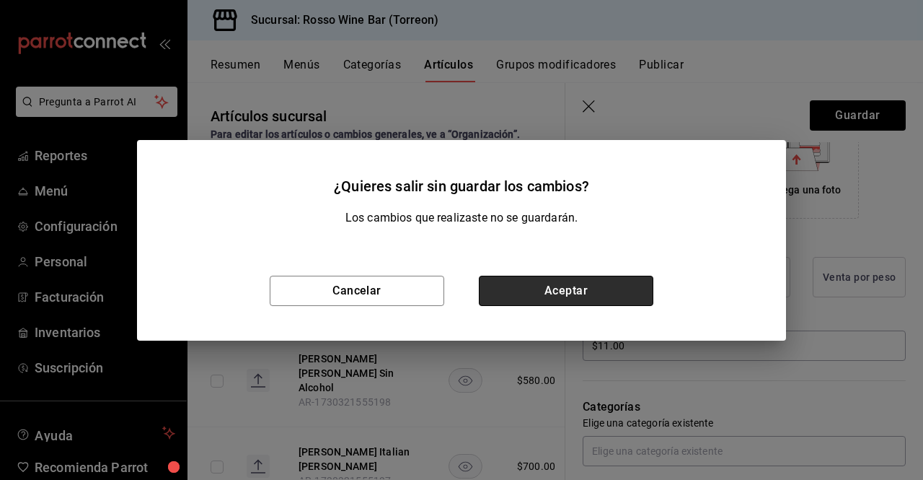
click at [542, 296] on button "Aceptar" at bounding box center [566, 291] width 175 height 30
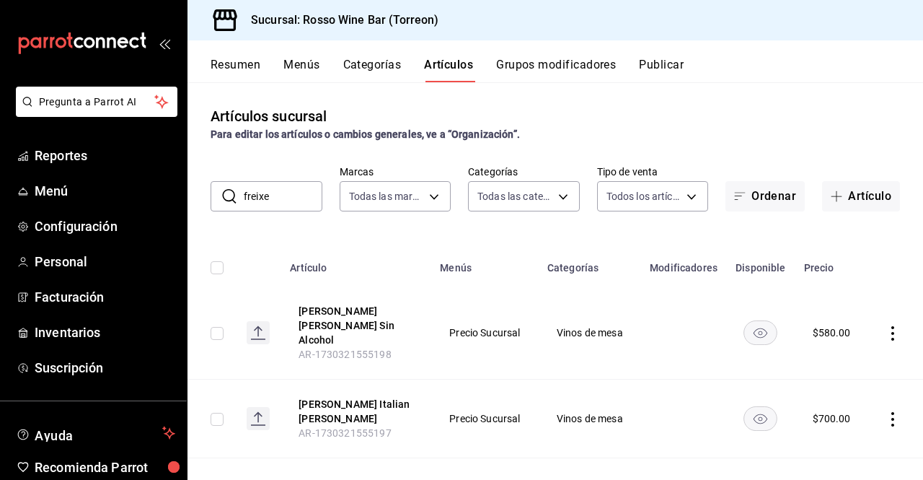
click at [304, 195] on input "freixe" at bounding box center [283, 196] width 79 height 29
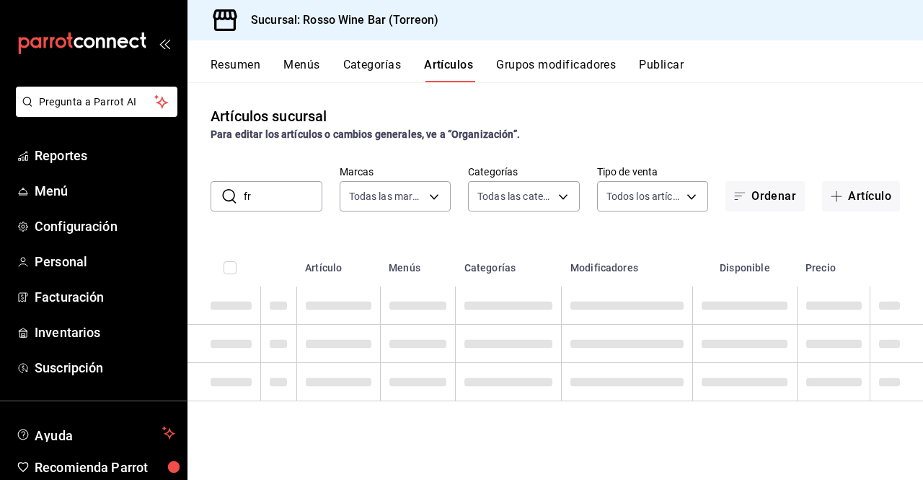
type input "f"
type input "p"
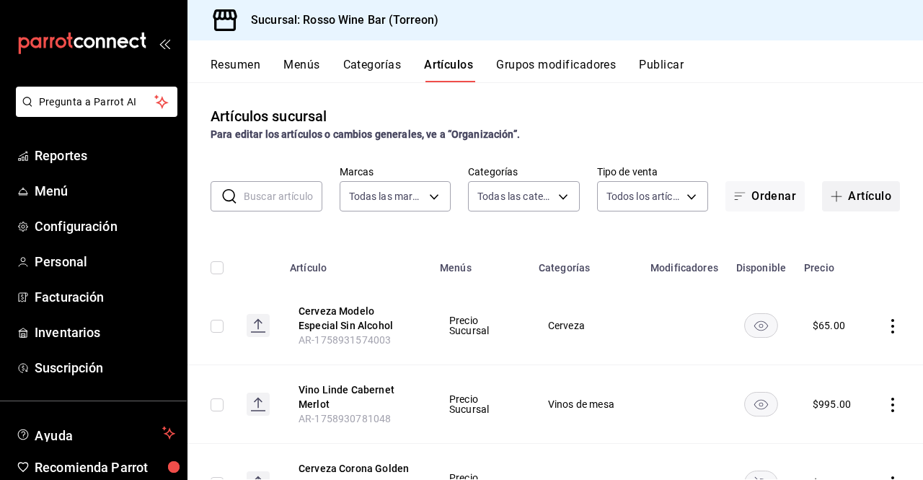
click at [857, 195] on button "Artículo" at bounding box center [861, 196] width 78 height 30
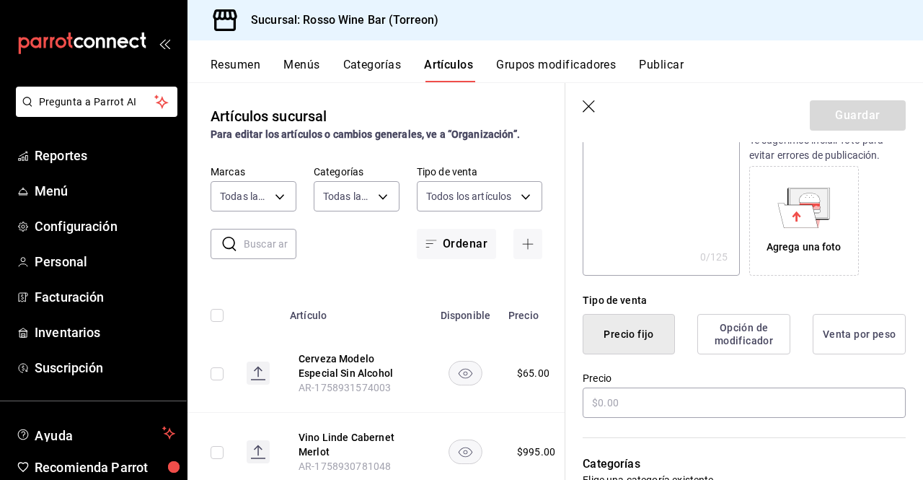
scroll to position [213, 0]
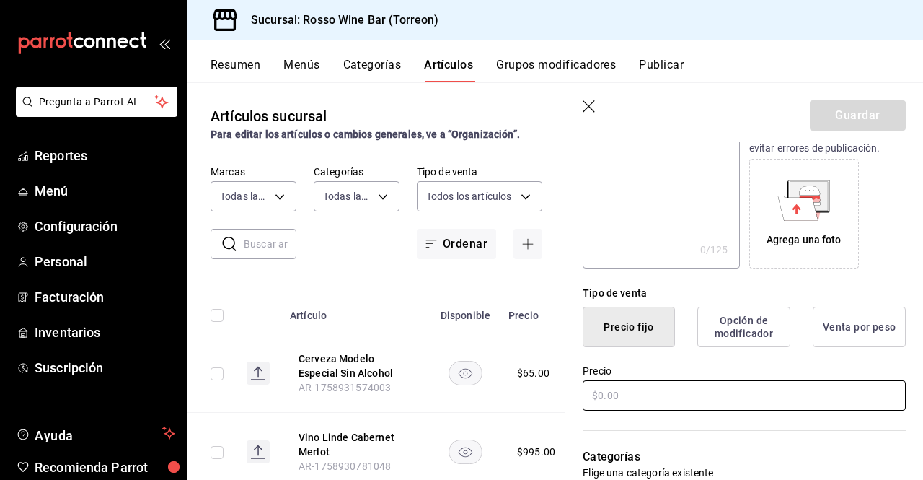
type input "Cerveza La Bru IPA"
click at [602, 395] on input "text" at bounding box center [744, 395] width 323 height 30
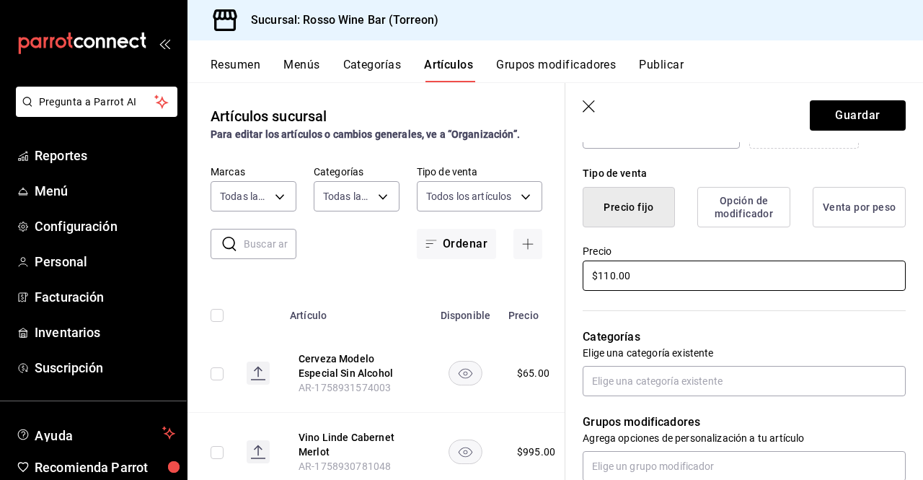
scroll to position [359, 0]
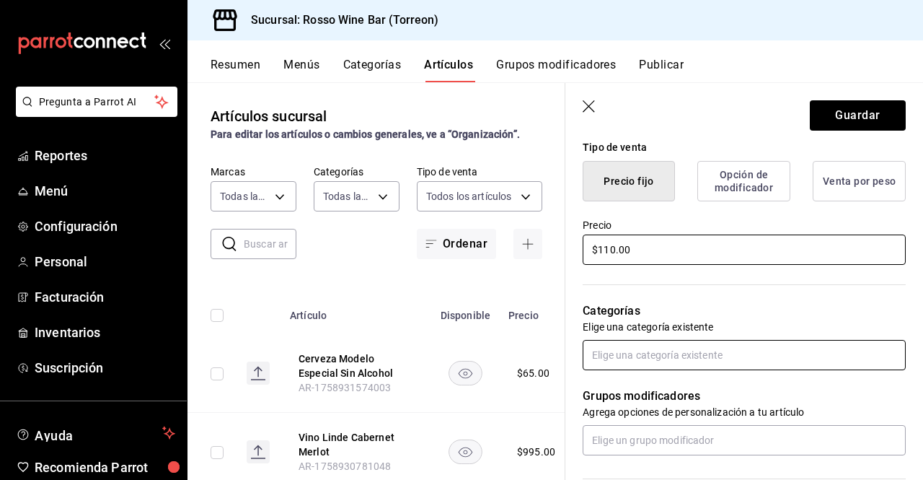
type input "$110.00"
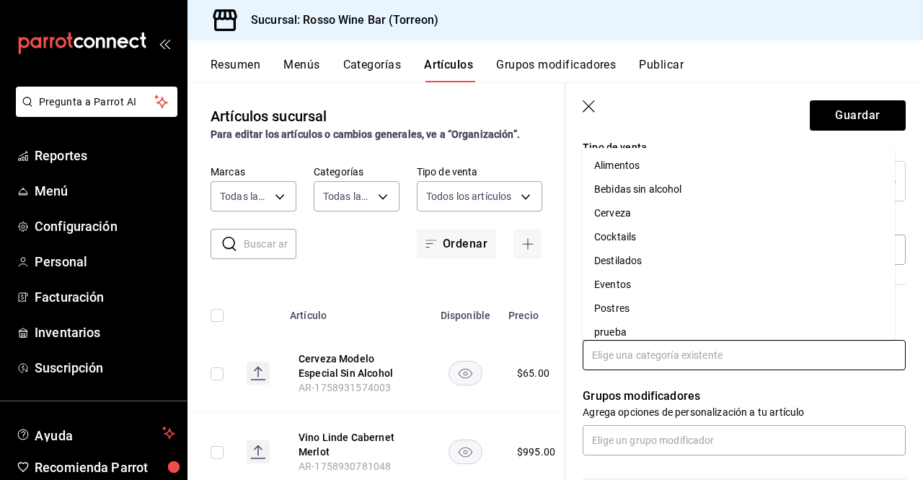
click at [803, 356] on input "text" at bounding box center [744, 355] width 323 height 30
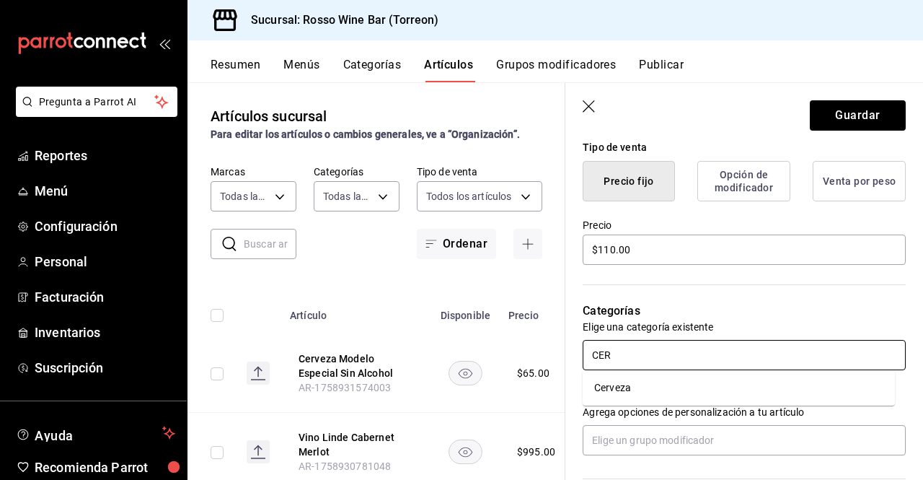
type input "CE"
click at [630, 394] on li "Cerveza" at bounding box center [739, 388] width 312 height 24
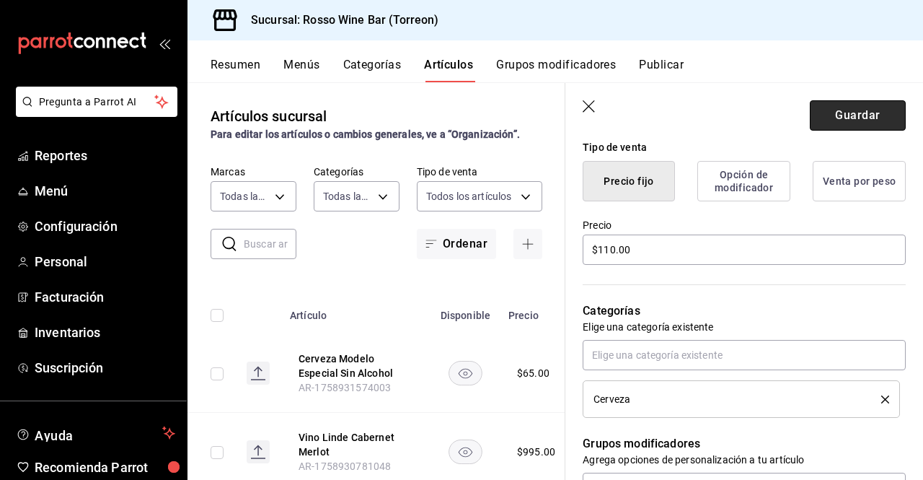
click at [842, 121] on button "Guardar" at bounding box center [858, 115] width 96 height 30
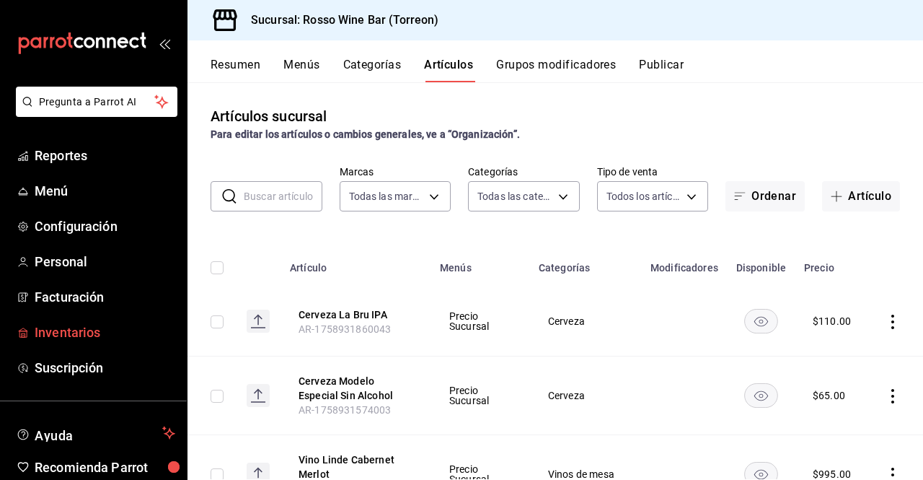
click at [71, 331] on span "Inventarios" at bounding box center [105, 331] width 141 height 19
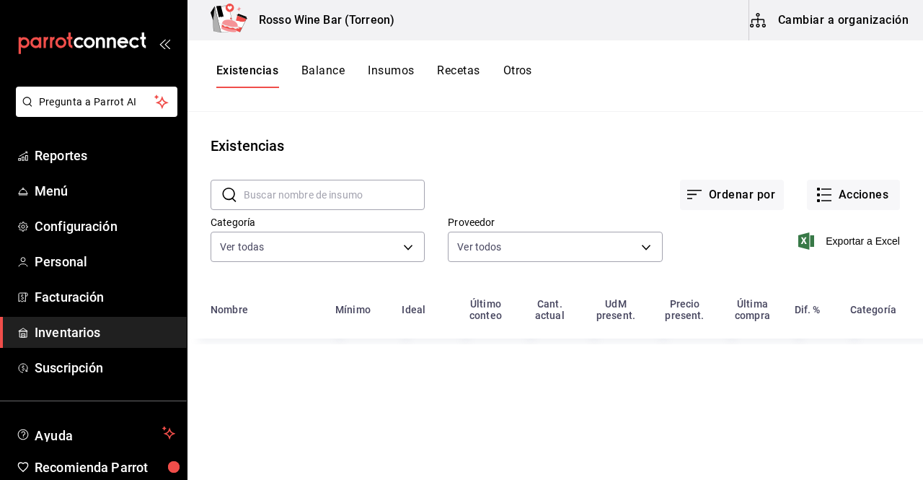
click at [825, 13] on button "Cambiar a organización" at bounding box center [830, 20] width 162 height 40
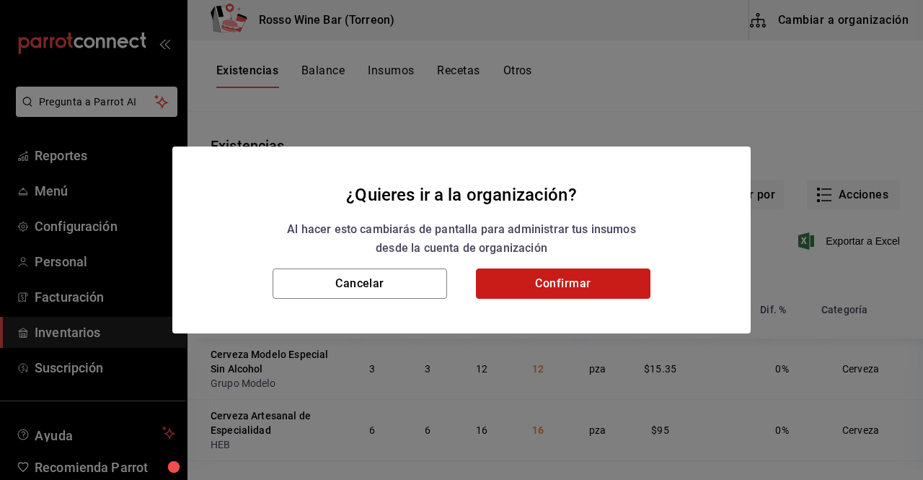
click at [545, 270] on button "Confirmar" at bounding box center [563, 283] width 175 height 30
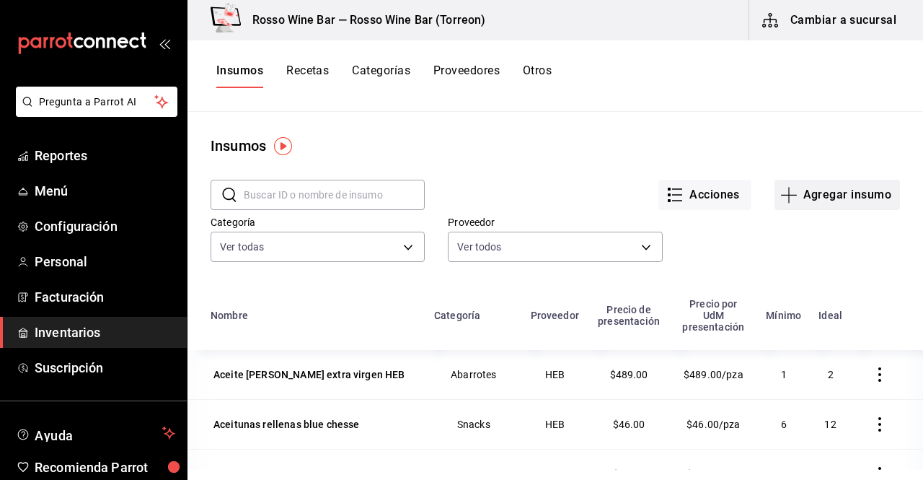
click at [786, 190] on icon "button" at bounding box center [788, 194] width 17 height 17
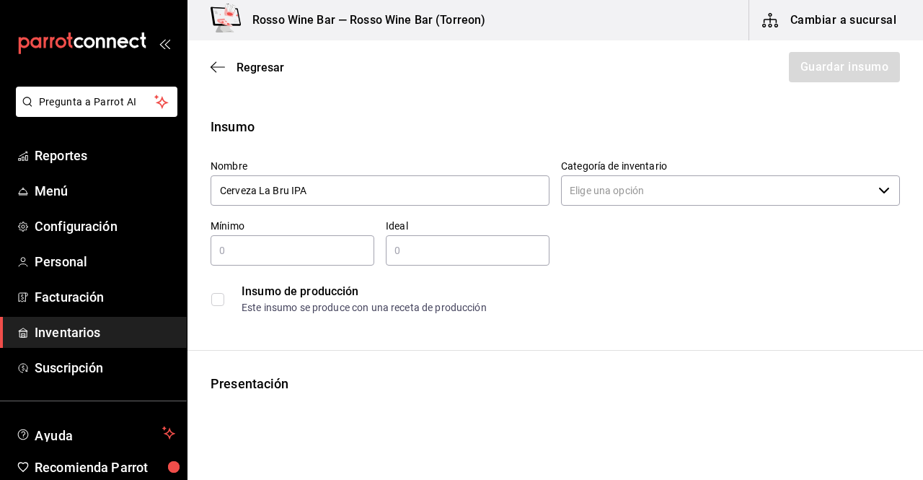
type input "Cerveza La Bru IPA"
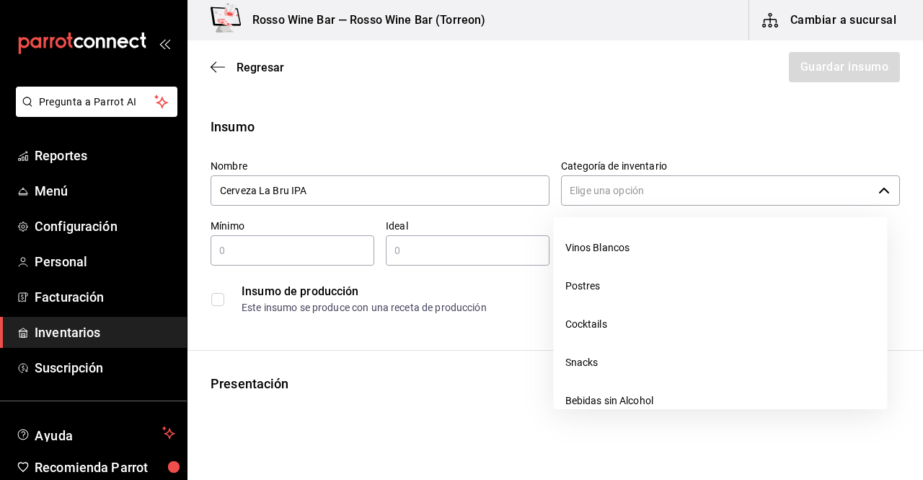
click at [669, 177] on input "Categoría de inventario" at bounding box center [717, 190] width 312 height 30
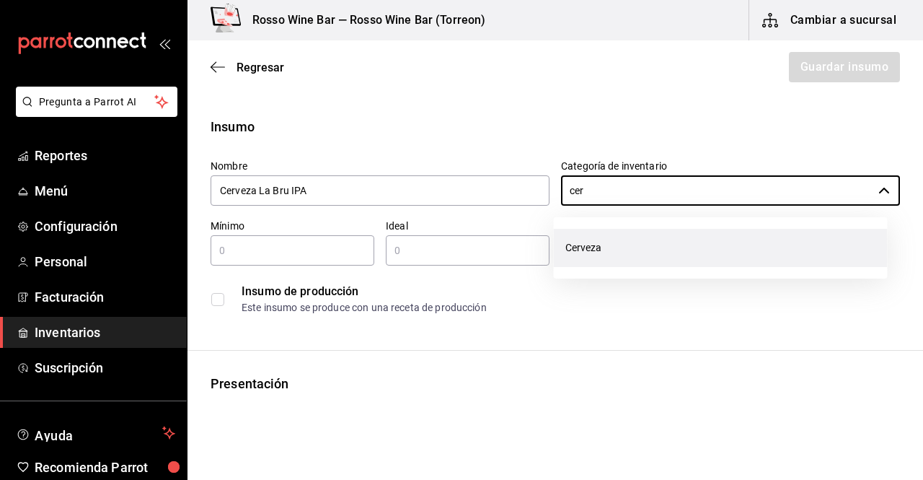
click at [663, 252] on li "Cerveza" at bounding box center [721, 248] width 334 height 38
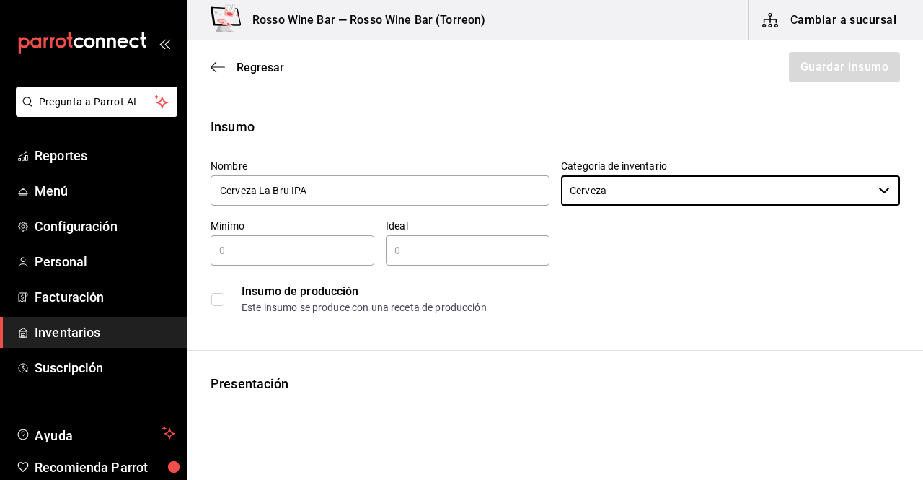
type input "Cerveza"
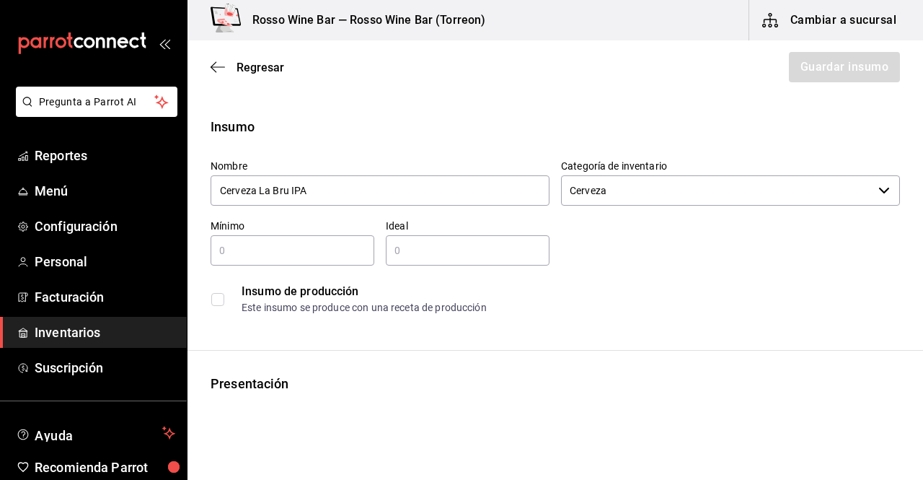
click at [239, 251] on input "text" at bounding box center [293, 250] width 164 height 17
type input "1"
click at [421, 257] on input "1" at bounding box center [468, 250] width 164 height 17
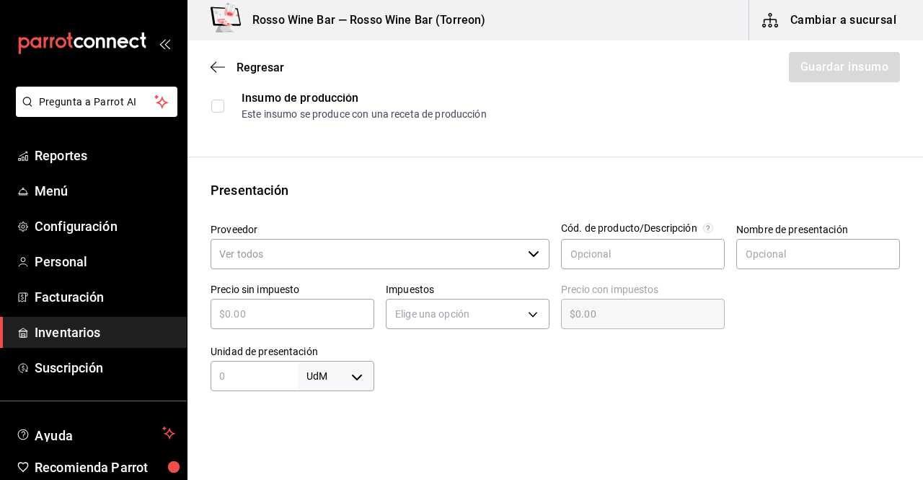
scroll to position [265, 0]
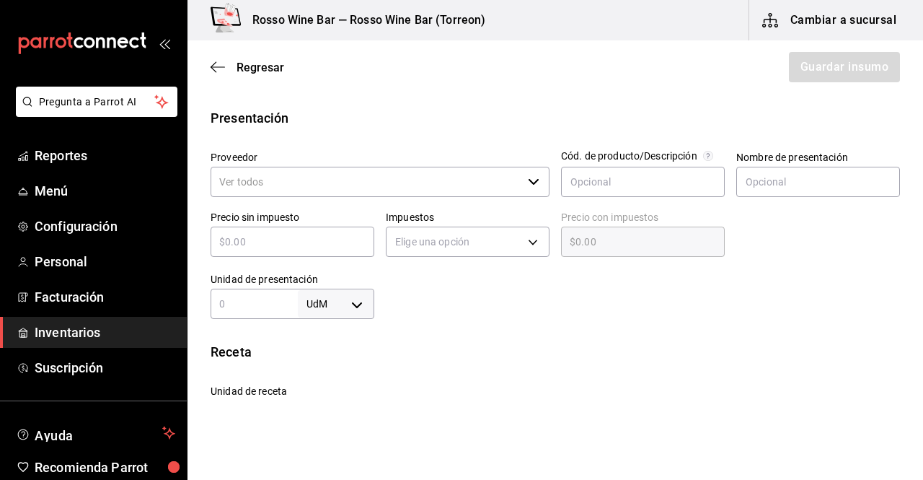
type input "1"
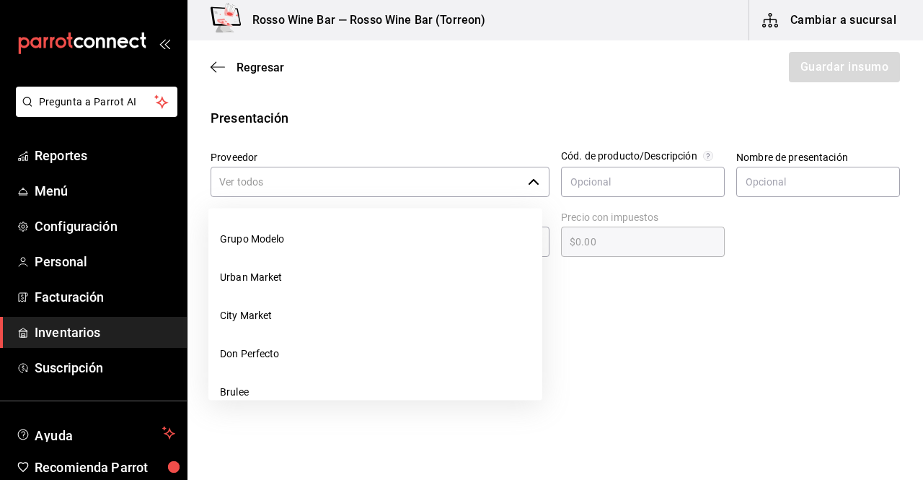
click at [516, 180] on input "Proveedor" at bounding box center [367, 182] width 312 height 30
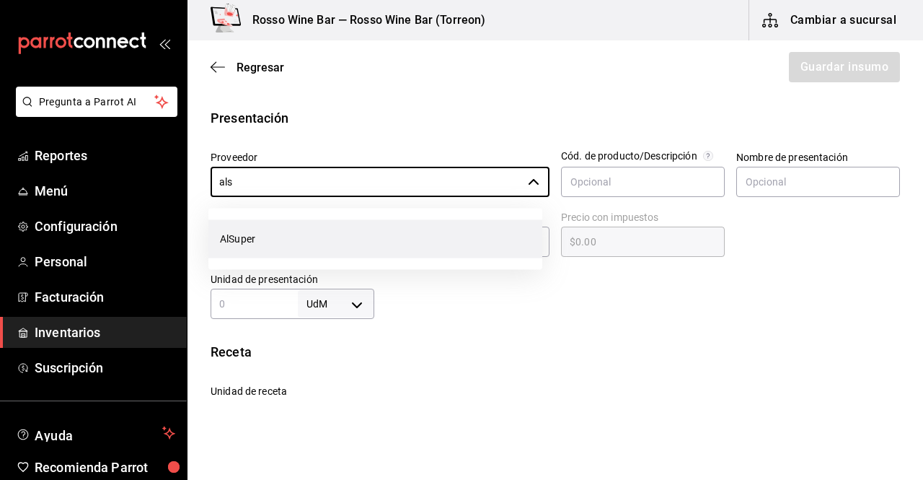
click at [311, 227] on li "AlSuper" at bounding box center [375, 239] width 334 height 38
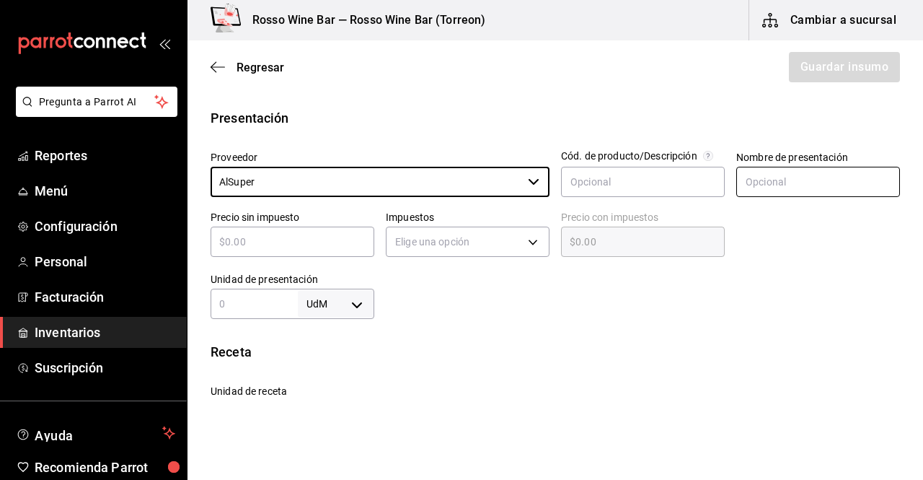
type input "AlSuper"
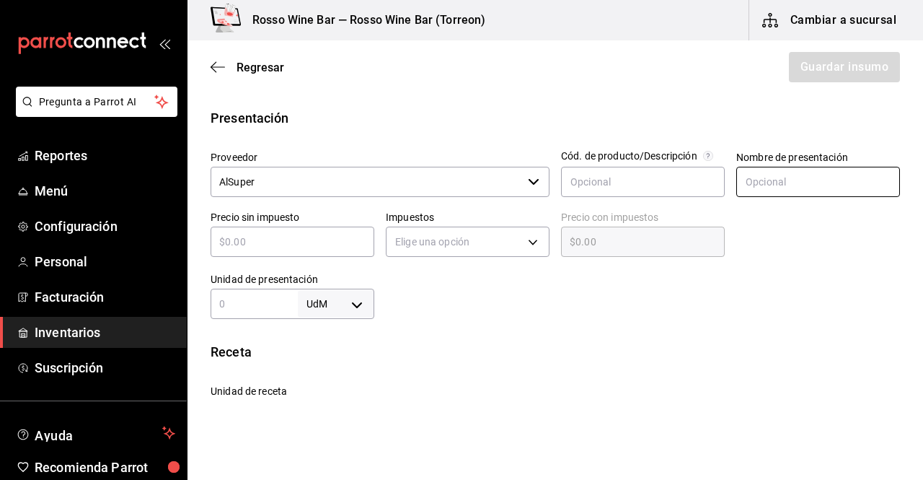
click at [745, 185] on input "text" at bounding box center [818, 182] width 164 height 30
type input "1"
type input "Botella"
click at [349, 240] on input "text" at bounding box center [293, 241] width 164 height 17
type input "$4"
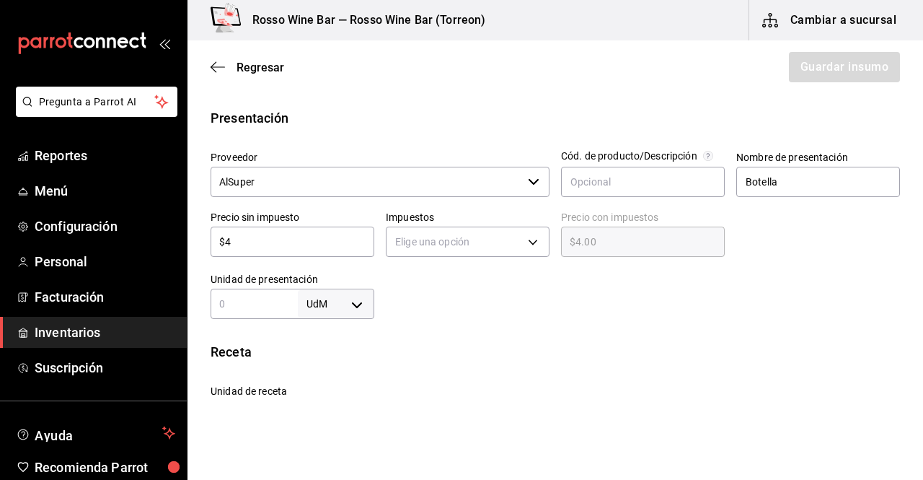
type input "$4.00"
type input "$47"
type input "$47.00"
type input "$47.4"
type input "$47.40"
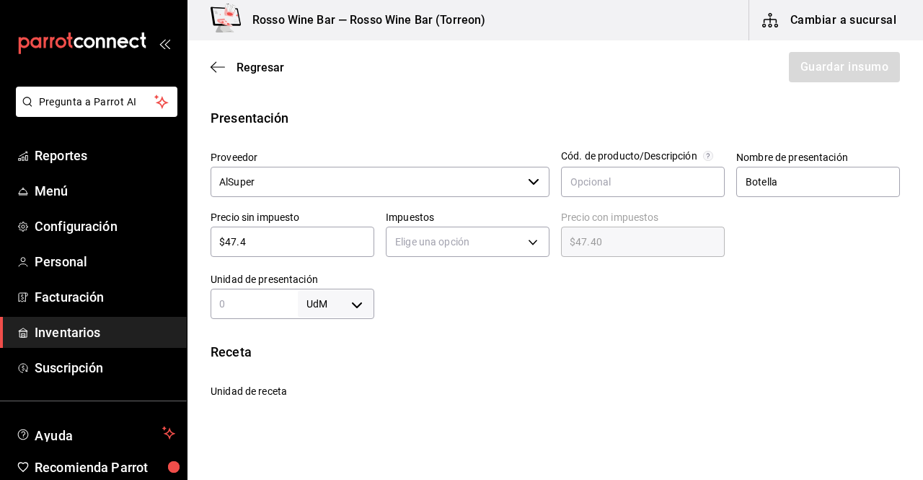
type input "$47.41"
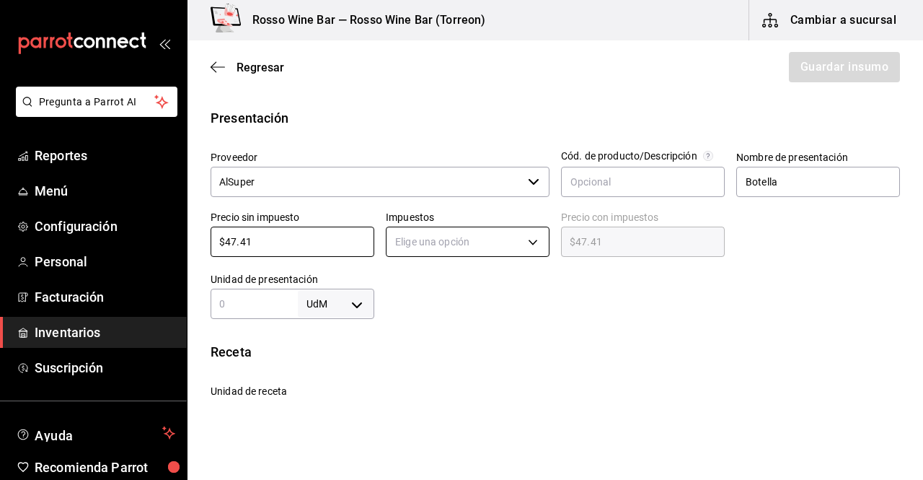
type input "$47.41"
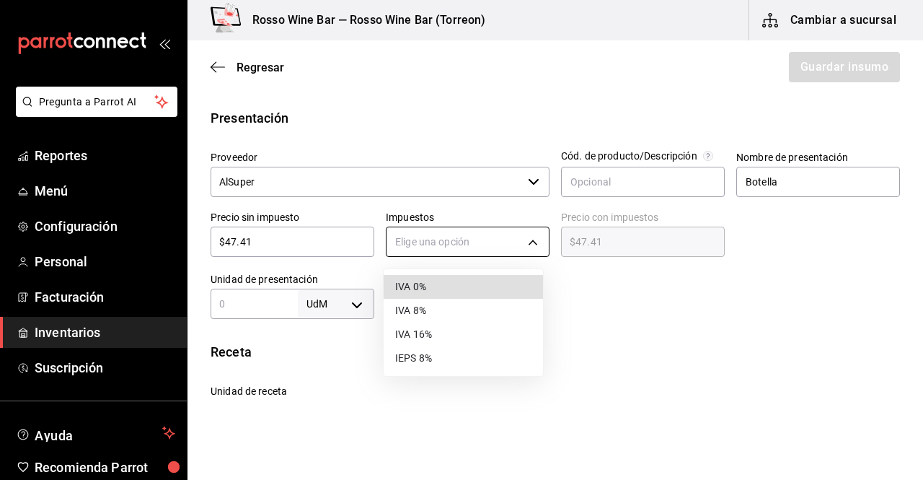
click at [451, 243] on body "Pregunta a Parrot AI Reportes Menú Configuración Personal Facturación Inventari…" at bounding box center [461, 199] width 923 height 398
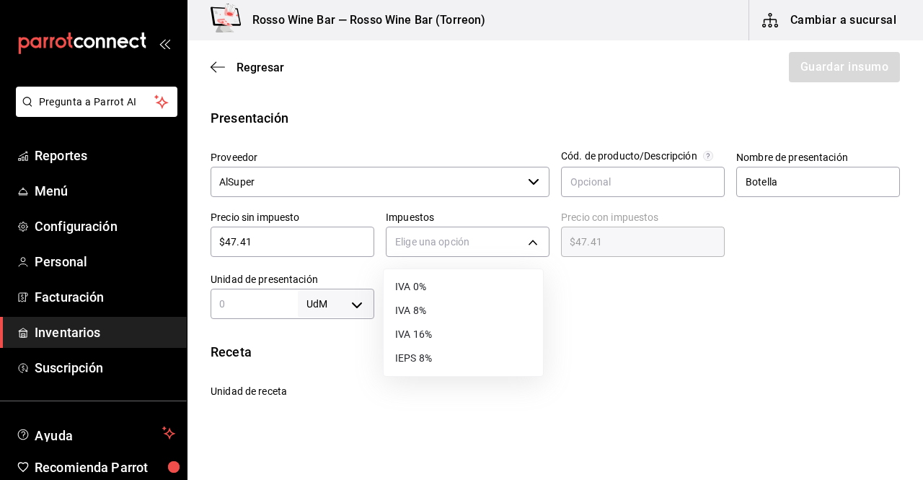
click at [457, 330] on li "IVA 16%" at bounding box center [463, 334] width 159 height 24
type input "IVA_16"
type input "$55.00"
click at [245, 303] on input "text" at bounding box center [254, 303] width 87 height 17
type input "1"
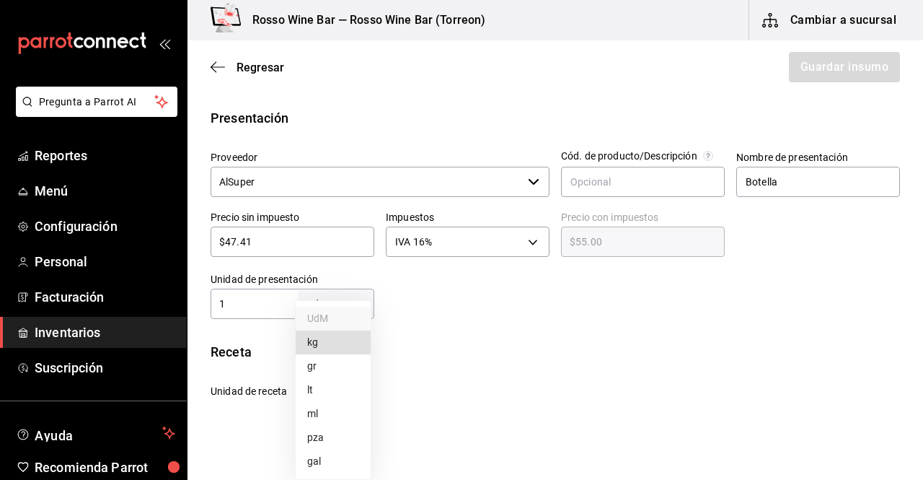
click at [348, 300] on body "Pregunta a Parrot AI Reportes Menú Configuración Personal Facturación Inventari…" at bounding box center [461, 199] width 923 height 398
click at [322, 433] on li "pza" at bounding box center [333, 438] width 75 height 24
type input "UNIT"
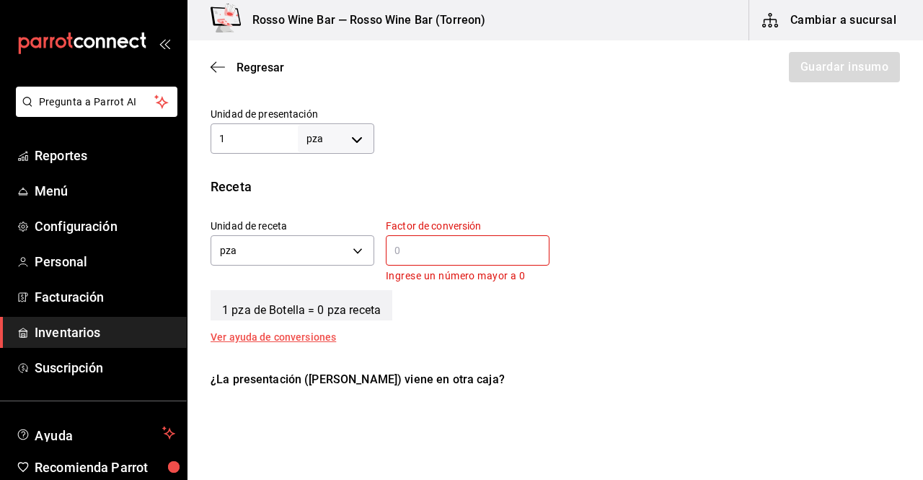
scroll to position [444, 0]
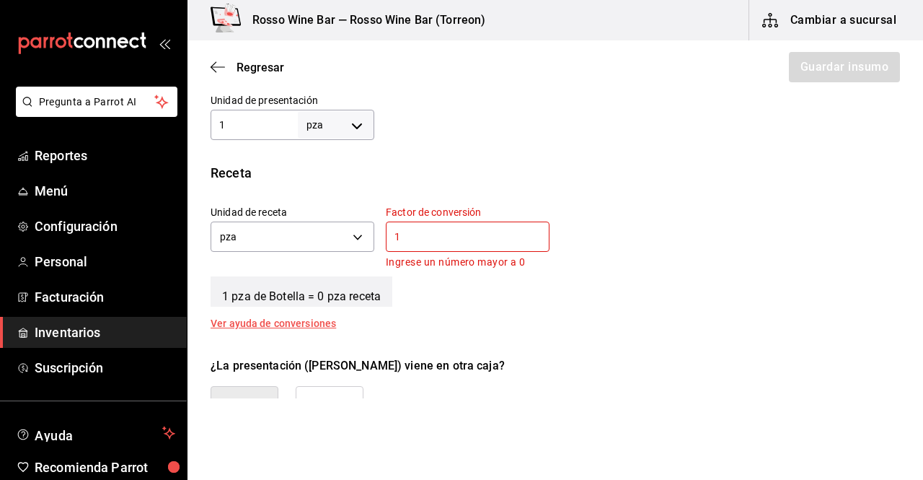
click at [481, 239] on input "1" at bounding box center [468, 236] width 164 height 17
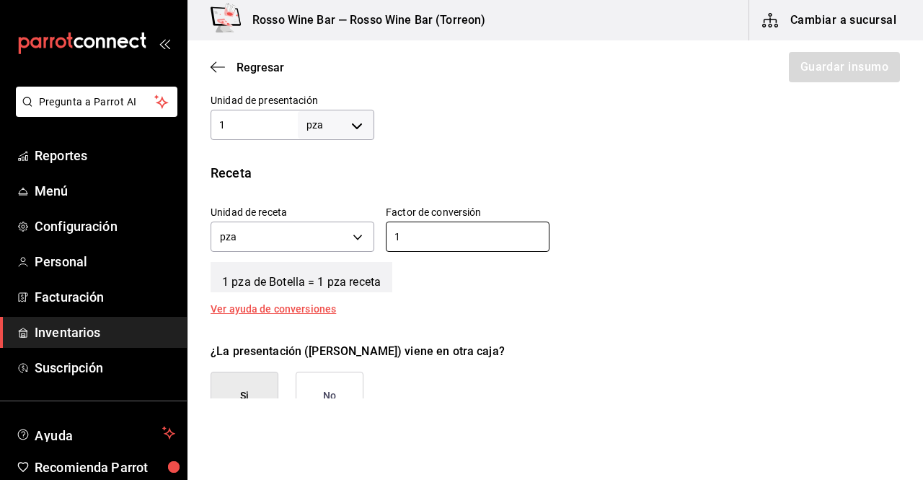
type input "1"
click at [325, 385] on button "No" at bounding box center [330, 395] width 68 height 48
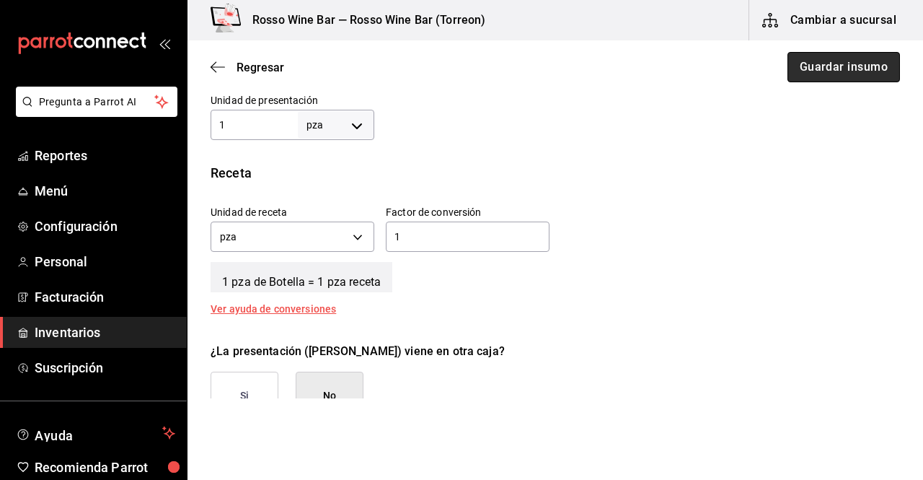
click at [829, 63] on button "Guardar insumo" at bounding box center [844, 67] width 113 height 30
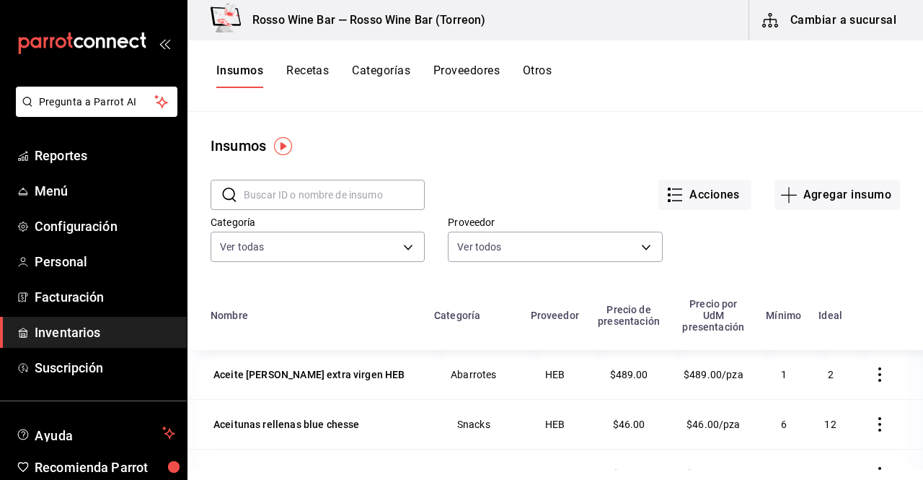
click at [309, 76] on button "Recetas" at bounding box center [307, 75] width 43 height 25
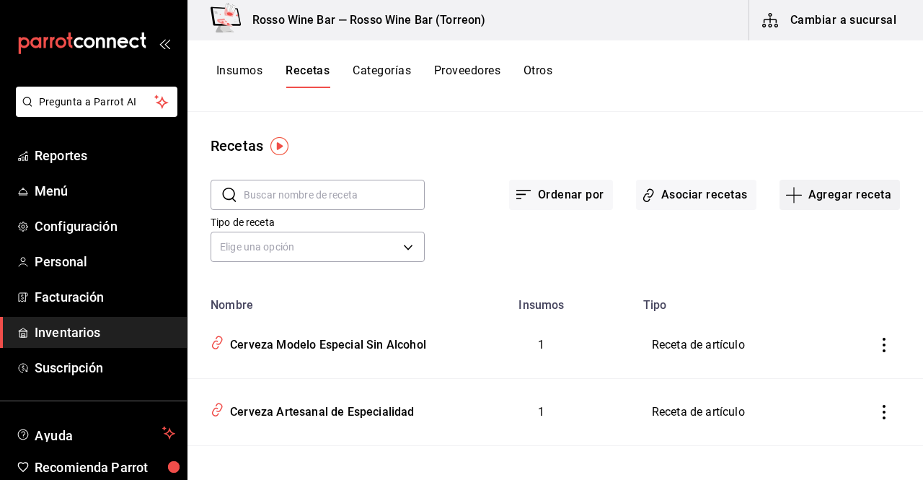
click at [834, 197] on button "Agregar receta" at bounding box center [840, 195] width 120 height 30
click at [824, 240] on span "Receta" at bounding box center [830, 234] width 121 height 15
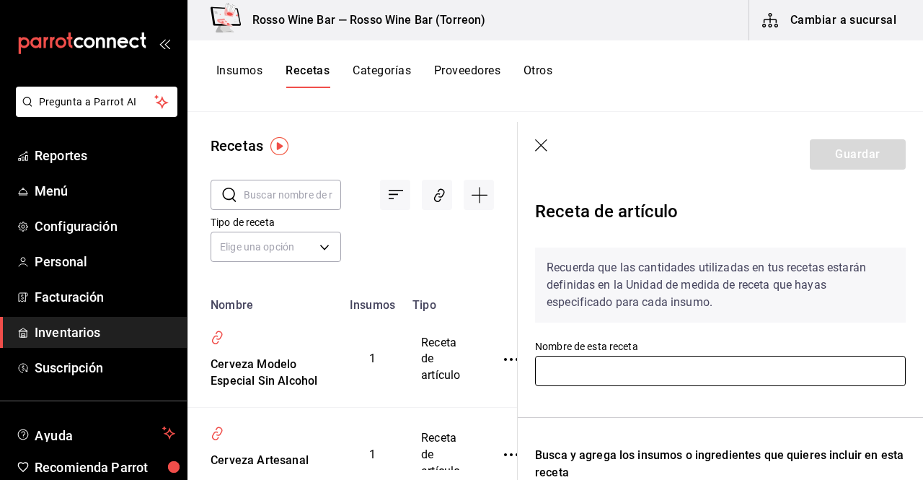
click at [558, 373] on input "text" at bounding box center [720, 371] width 371 height 30
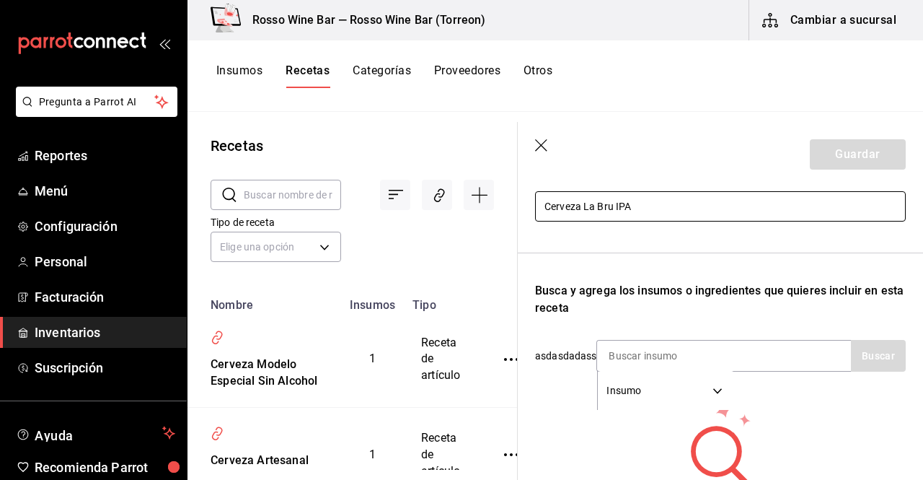
scroll to position [166, 0]
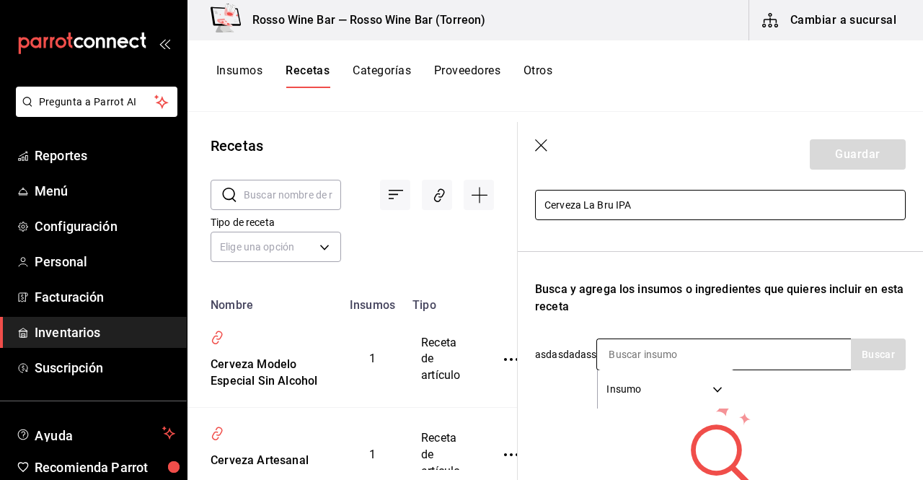
type input "Cerveza La Bru IPA"
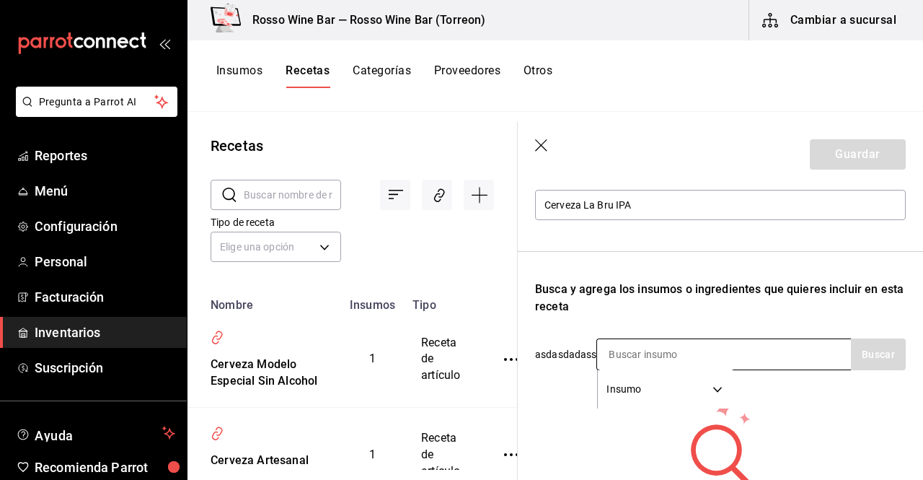
click at [765, 348] on div "Insumo SUPPLY" at bounding box center [723, 354] width 255 height 32
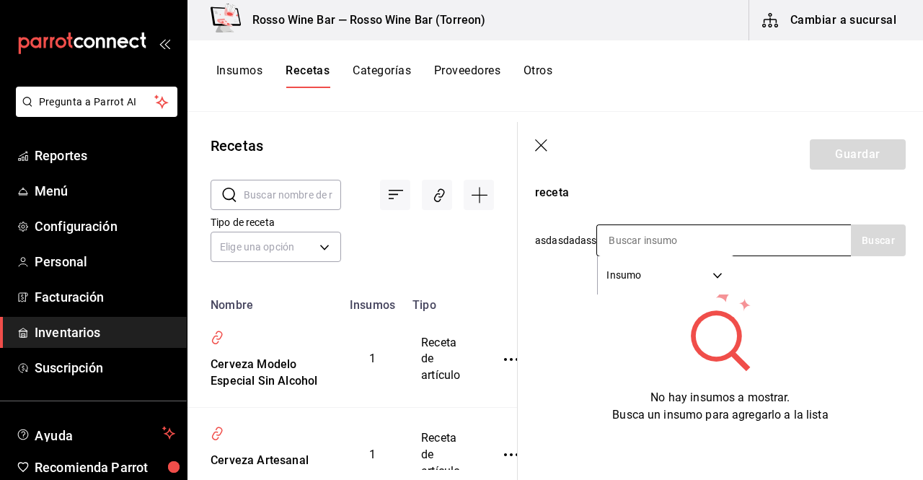
scroll to position [292, 0]
click at [699, 238] on input at bounding box center [669, 239] width 144 height 30
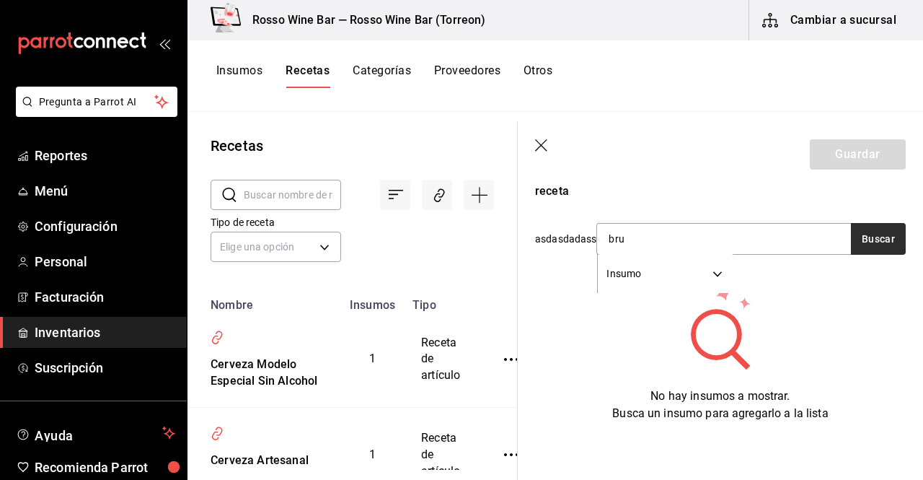
type input "bru"
click at [868, 223] on button "Buscar" at bounding box center [878, 239] width 55 height 32
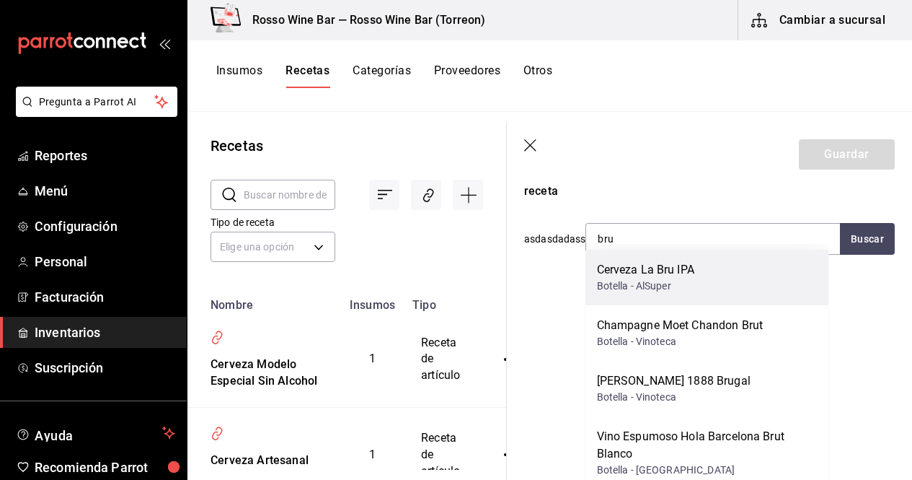
click at [754, 281] on div "Cerveza La Bru IPA Botella - AlSuper" at bounding box center [708, 278] width 244 height 56
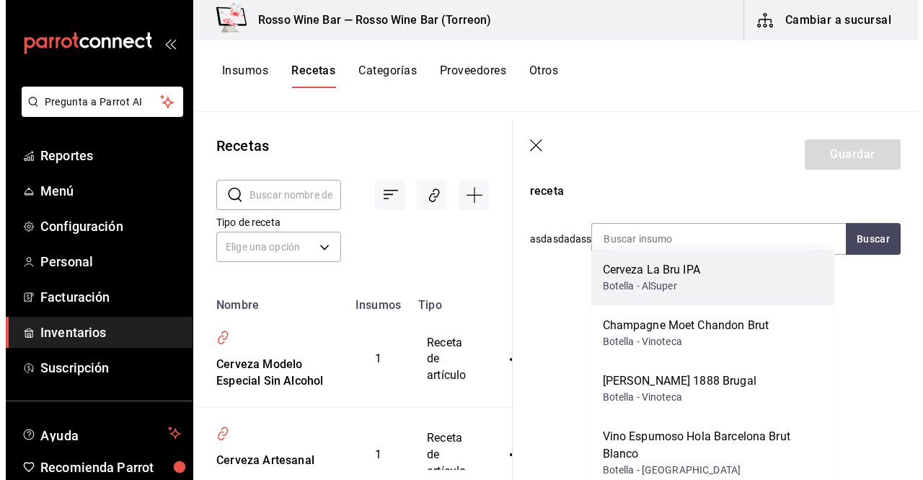
scroll to position [270, 0]
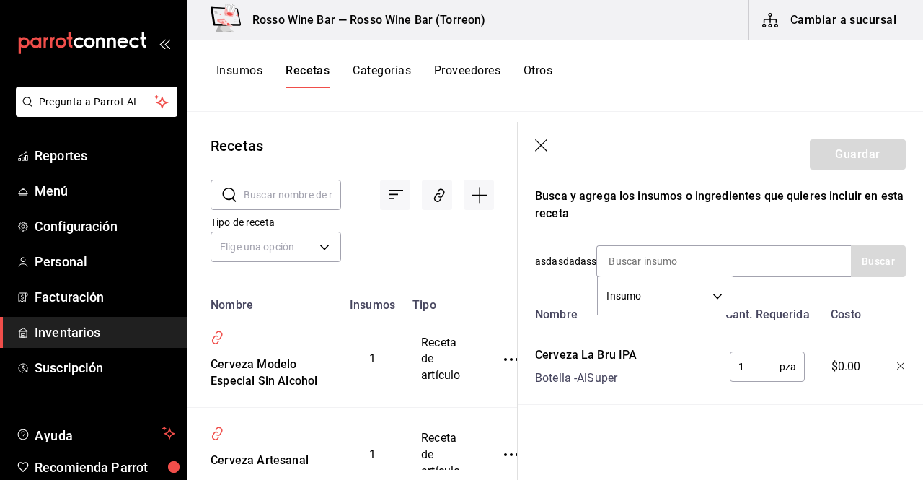
click at [741, 360] on input "1" at bounding box center [755, 366] width 50 height 29
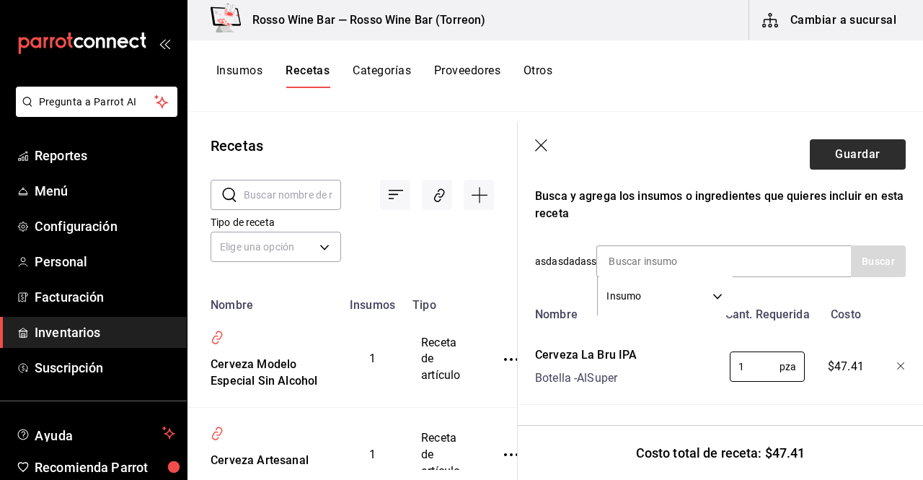
type input "1"
click at [863, 162] on button "Guardar" at bounding box center [858, 154] width 96 height 30
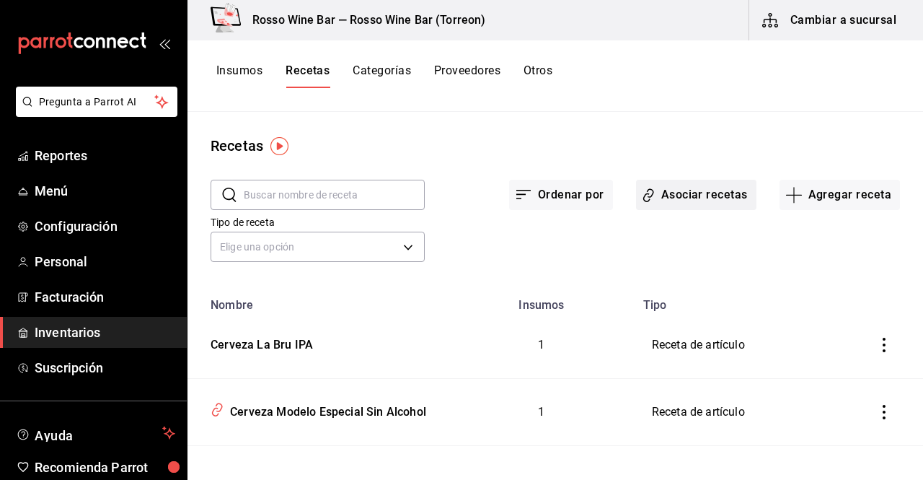
click at [703, 192] on button "Asociar recetas" at bounding box center [696, 195] width 120 height 30
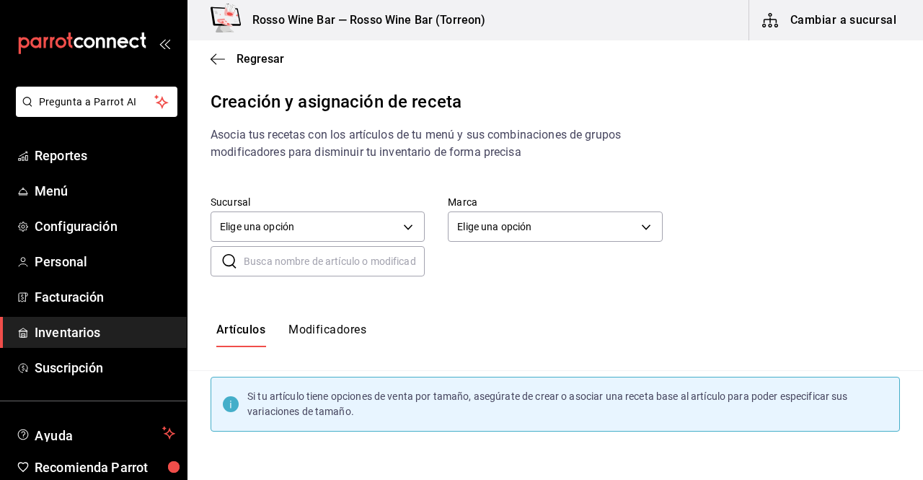
click at [386, 255] on input "text" at bounding box center [334, 261] width 181 height 29
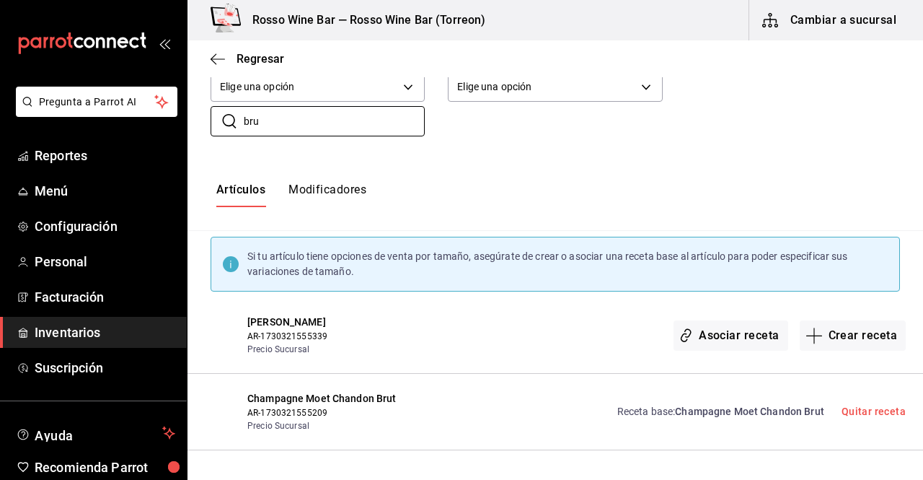
scroll to position [152, 0]
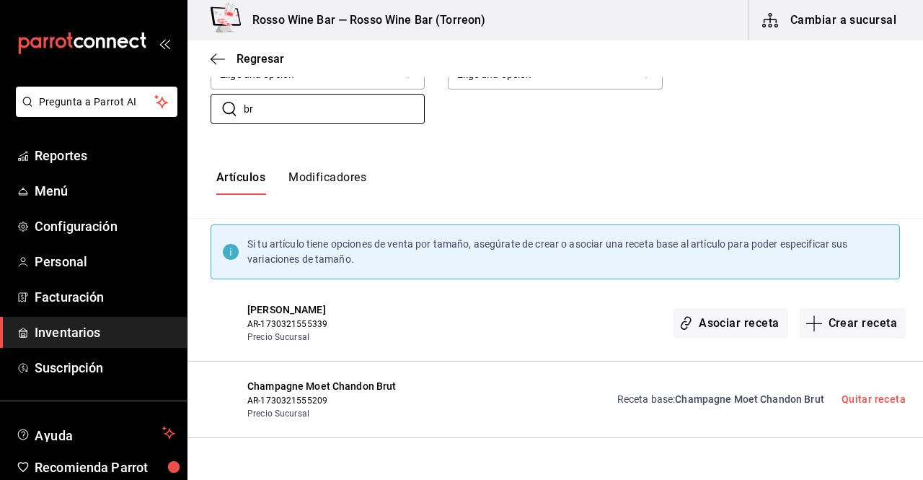
type input "b"
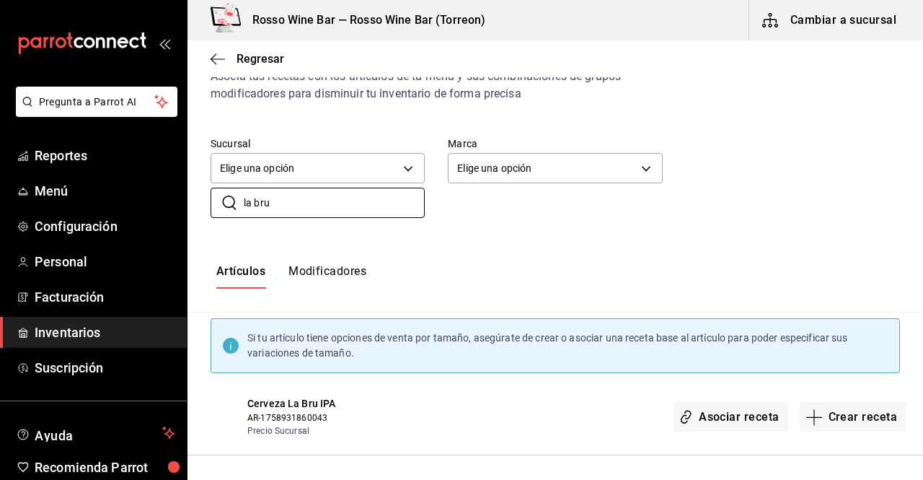
scroll to position [56, 0]
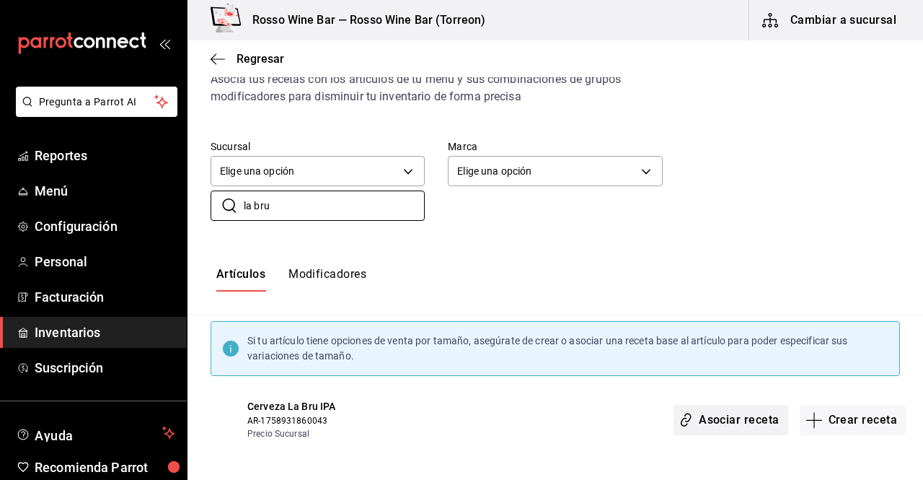
type input "la bru"
click at [728, 420] on button "Asociar receta" at bounding box center [731, 420] width 114 height 30
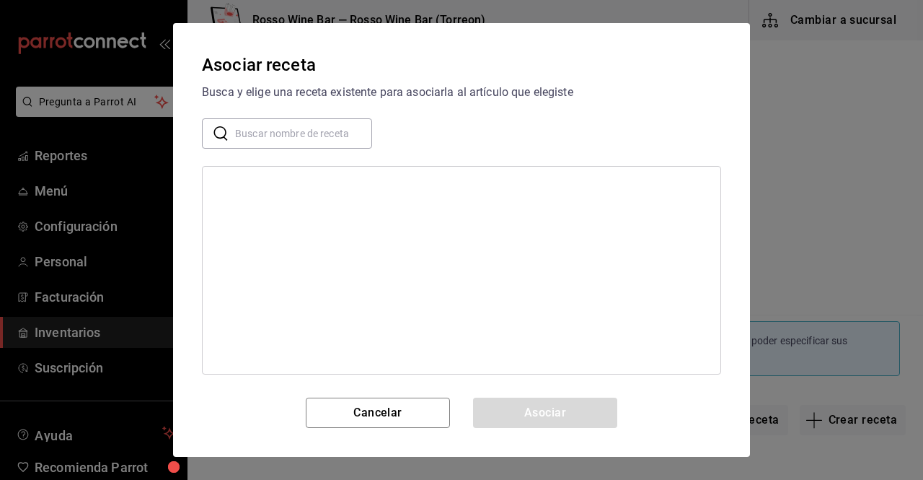
click at [316, 139] on input "text" at bounding box center [303, 133] width 137 height 29
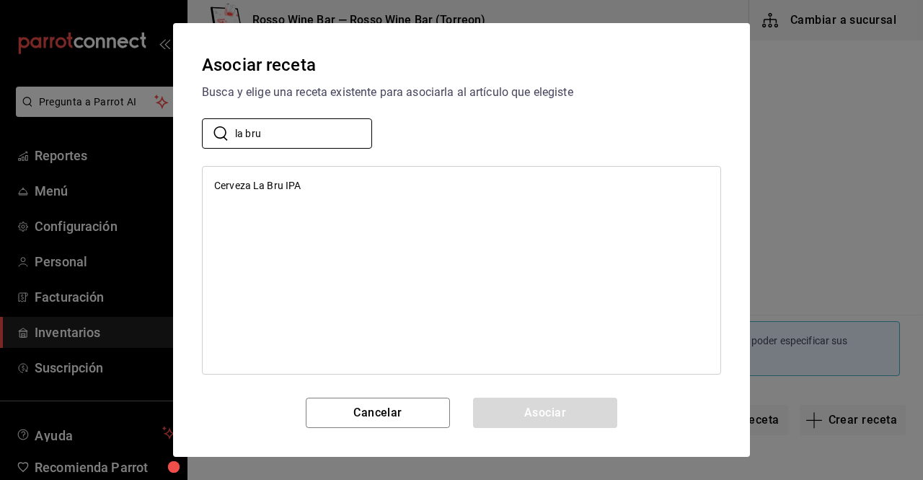
type input "la bru"
click at [245, 182] on div "Cerveza La Bru IPA" at bounding box center [257, 185] width 87 height 15
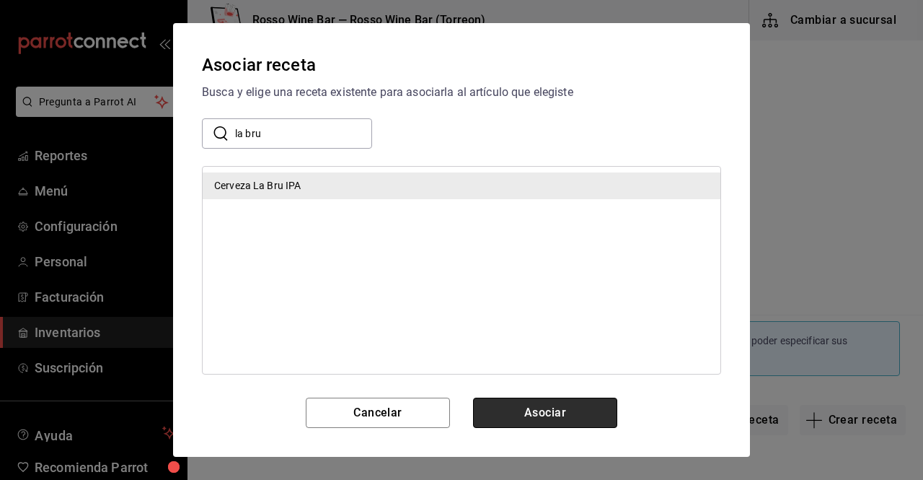
click at [497, 406] on button "Asociar" at bounding box center [545, 412] width 144 height 30
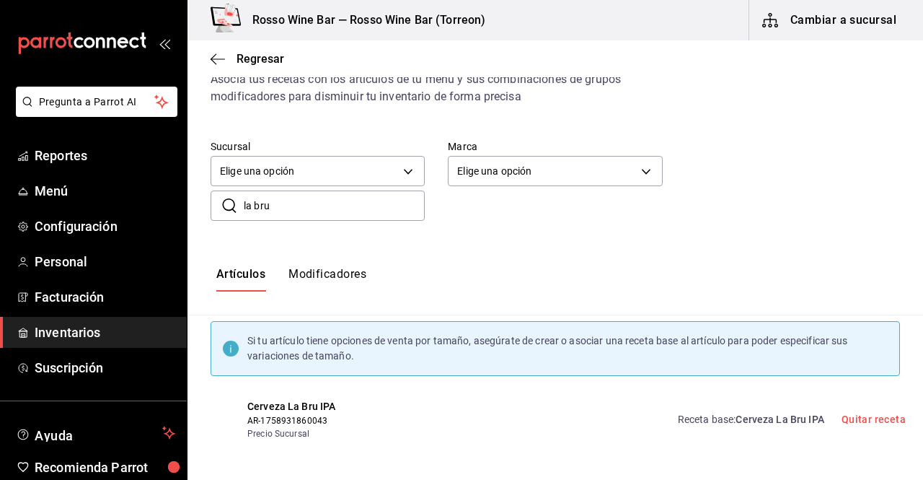
click at [93, 338] on span "Inventarios" at bounding box center [105, 331] width 141 height 19
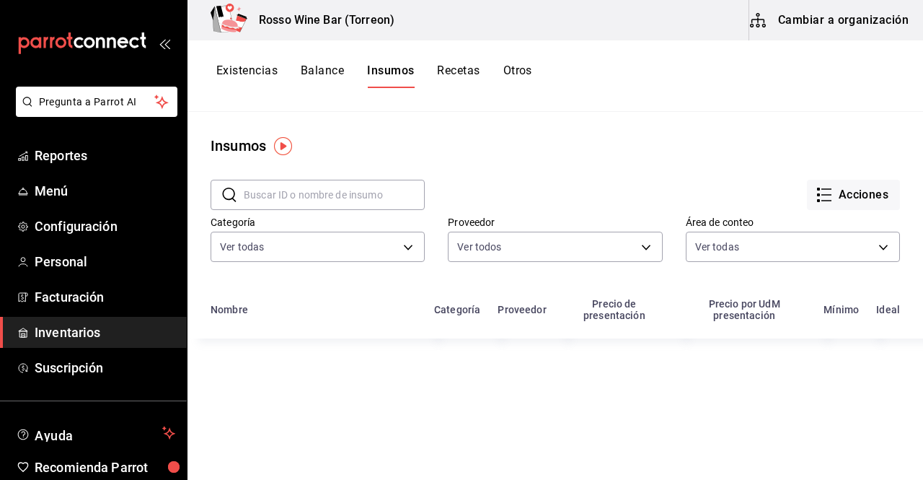
click at [255, 67] on button "Existencias" at bounding box center [246, 75] width 61 height 25
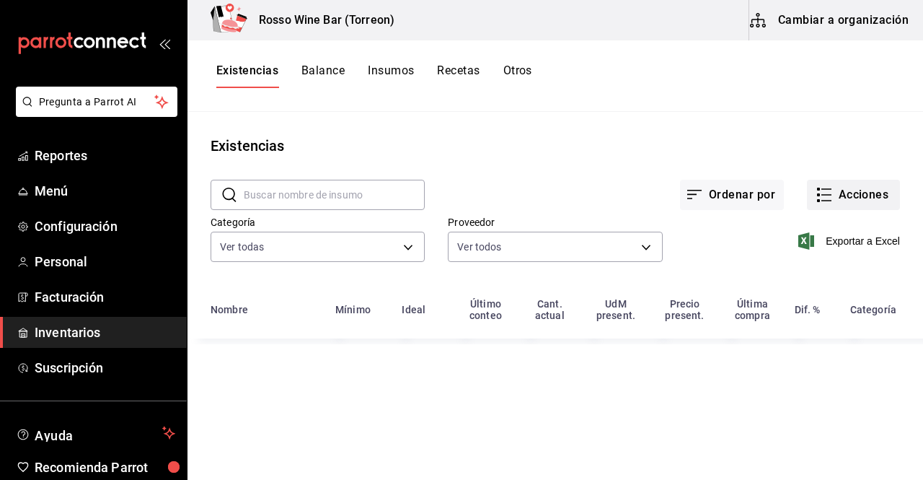
click at [829, 193] on button "Acciones" at bounding box center [853, 195] width 93 height 30
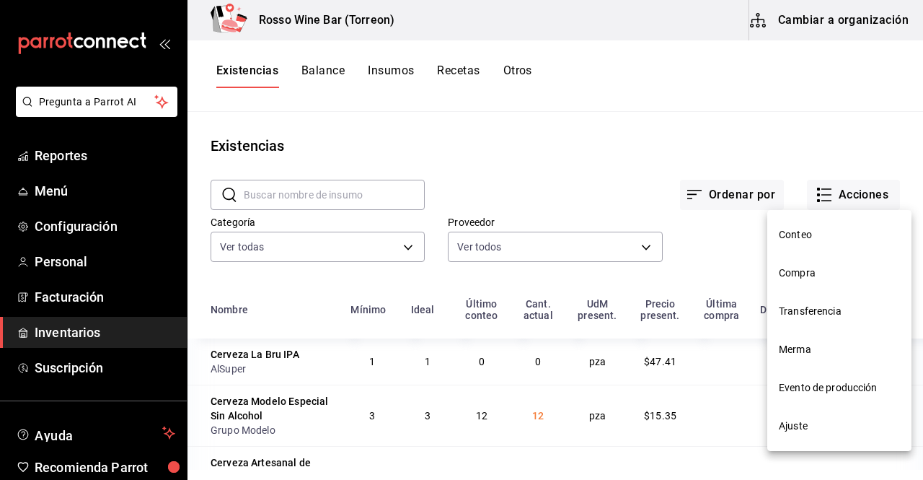
click at [804, 418] on li "Ajuste" at bounding box center [839, 426] width 144 height 38
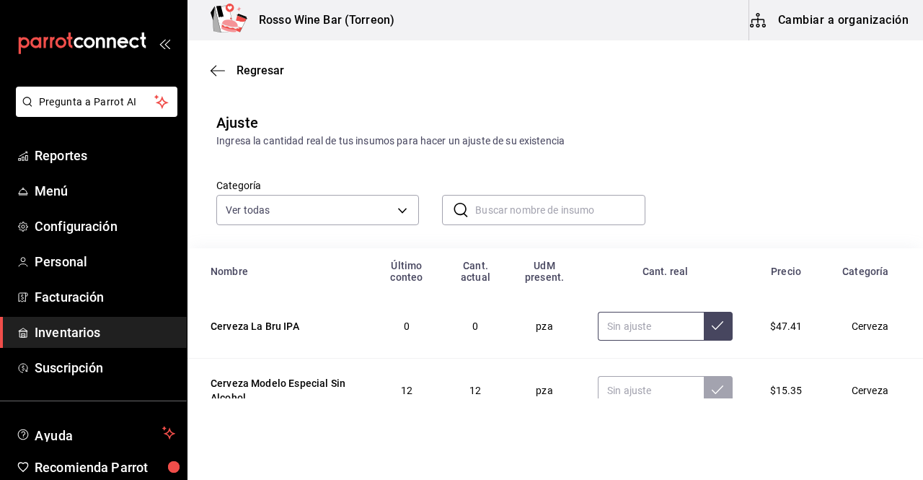
click at [656, 330] on input "text" at bounding box center [650, 326] width 105 height 29
type input "8.00"
click at [704, 332] on button at bounding box center [718, 326] width 29 height 29
click at [87, 153] on span "Reportes" at bounding box center [105, 155] width 141 height 19
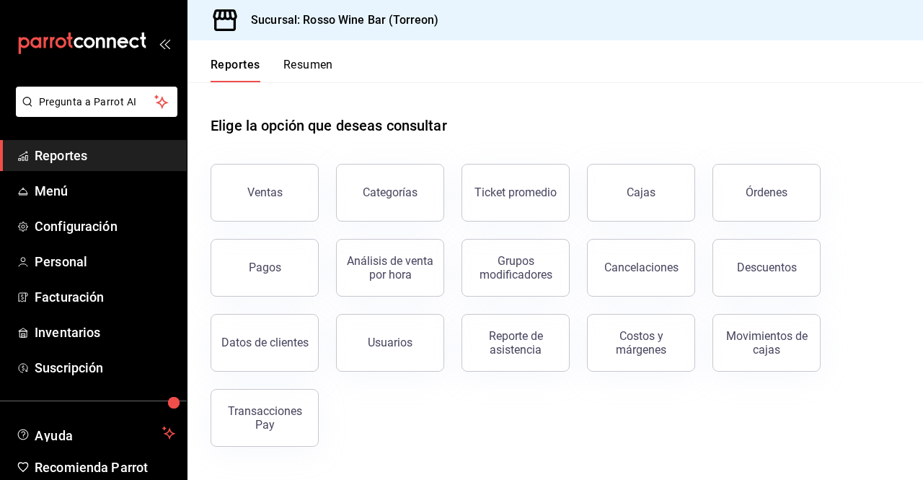
scroll to position [64, 0]
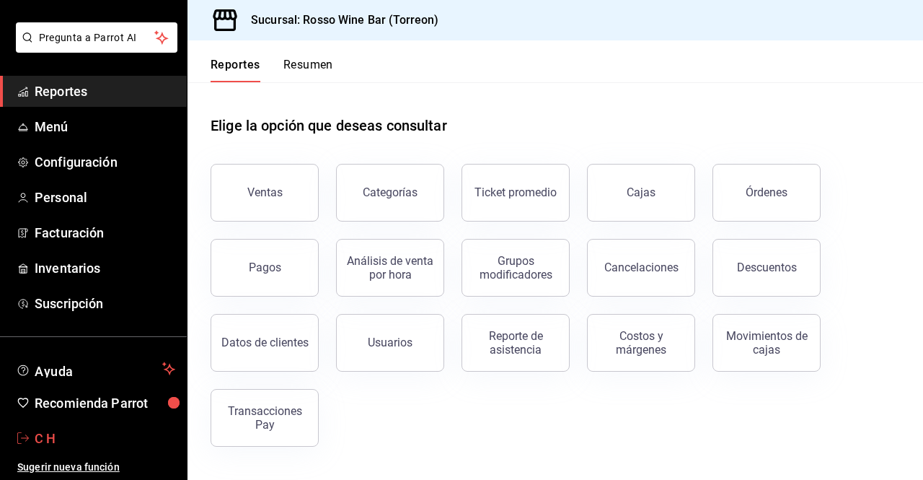
click at [56, 432] on span "C H" at bounding box center [105, 437] width 141 height 19
